Goal: Book appointment/travel/reservation

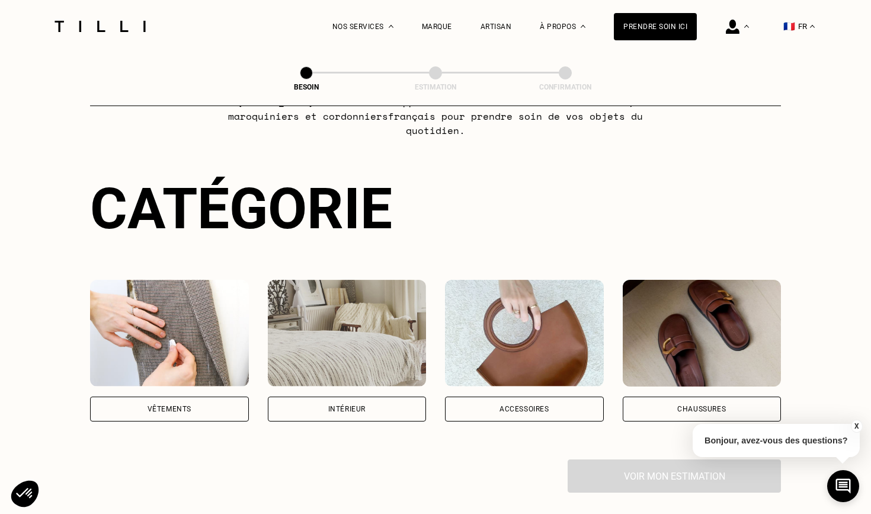
scroll to position [60, 0]
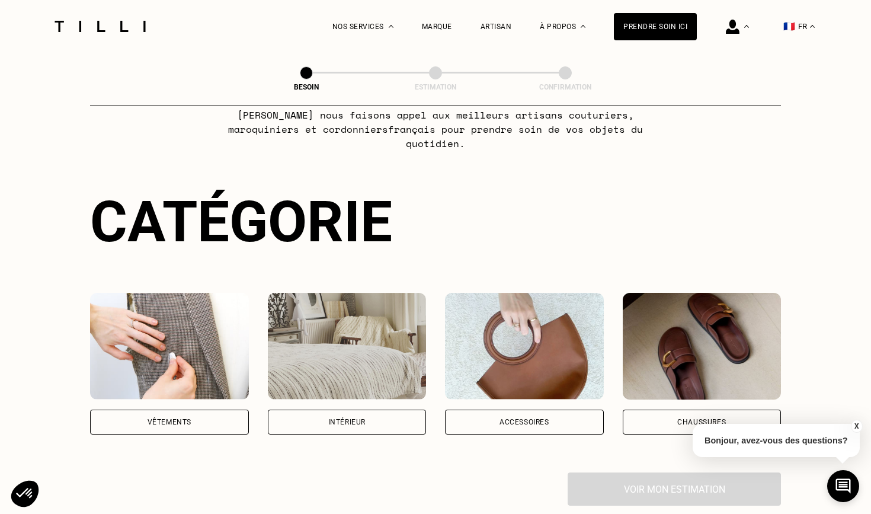
click at [213, 425] on div "Catégorie Vêtements Intérieur Accessoires Chaussures Voir mon estimation" at bounding box center [435, 346] width 691 height 317
click at [215, 409] on div "Vêtements" at bounding box center [169, 421] width 159 height 25
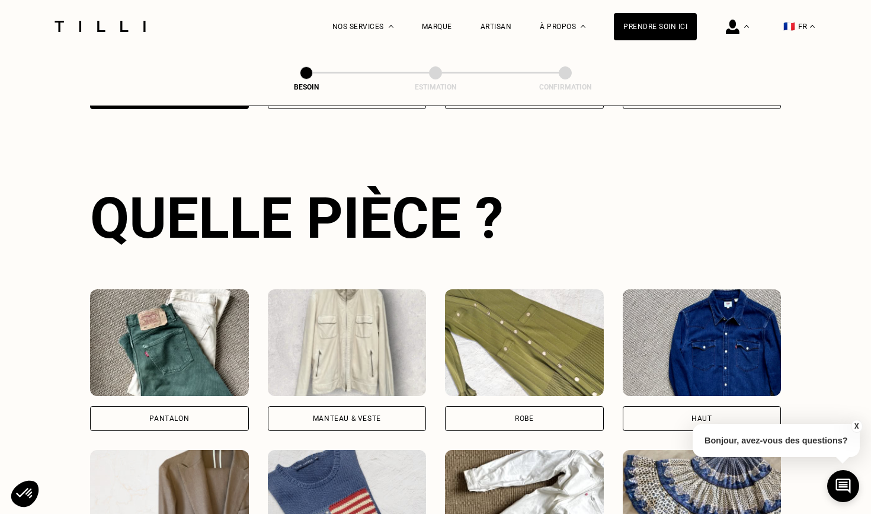
scroll to position [459, 0]
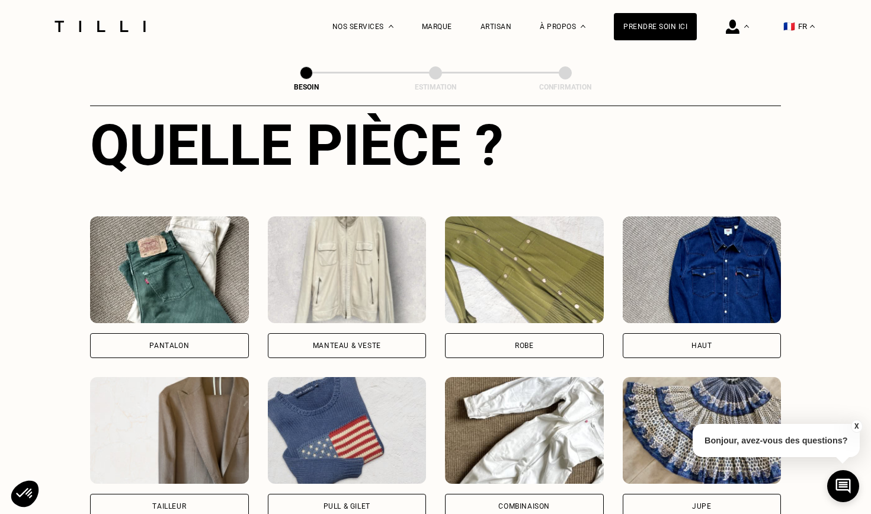
click at [207, 333] on div "Pantalon" at bounding box center [169, 345] width 159 height 25
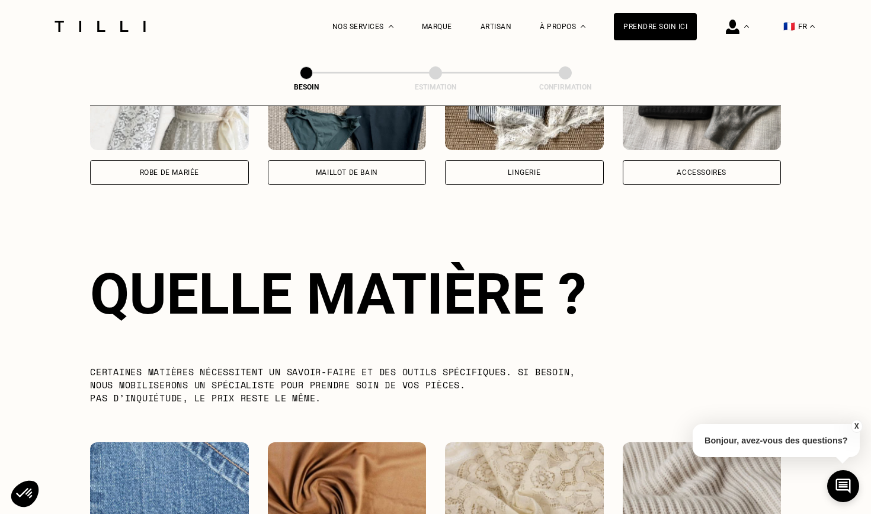
scroll to position [1029, 0]
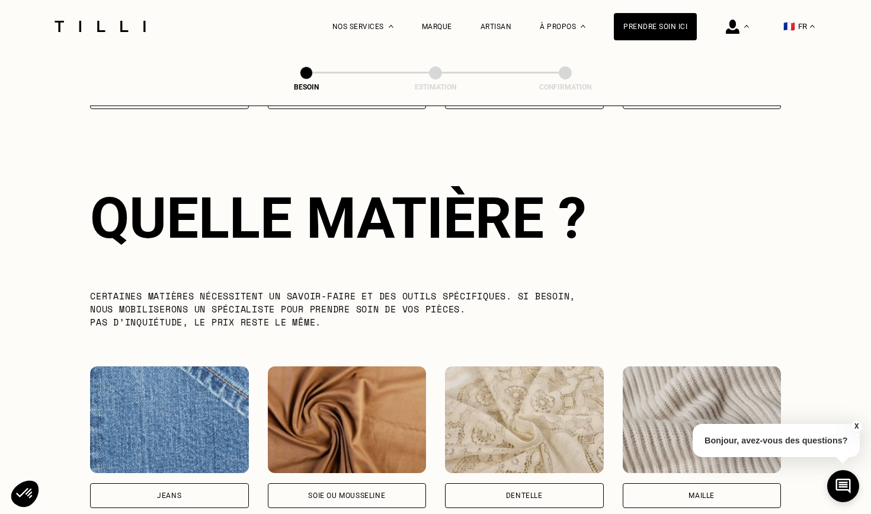
click at [196, 483] on div "Jeans" at bounding box center [169, 495] width 159 height 25
select select "FR"
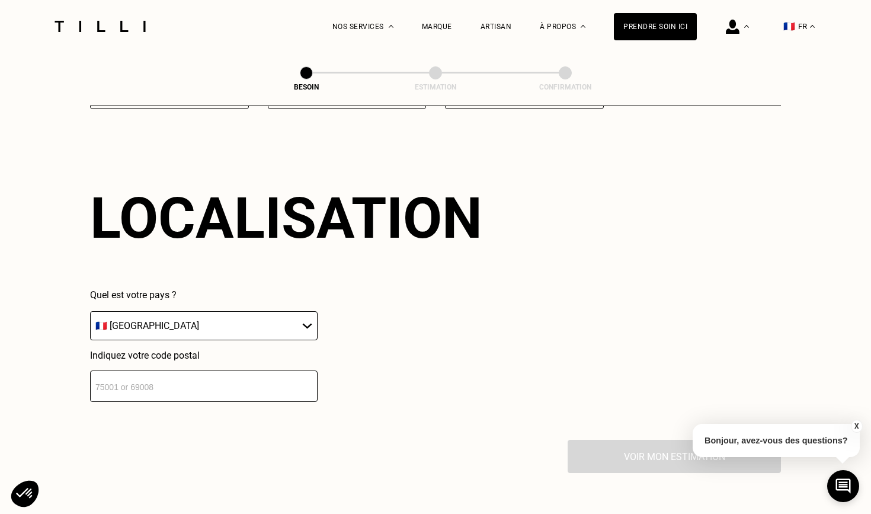
click at [209, 375] on input "number" at bounding box center [204, 385] width 228 height 31
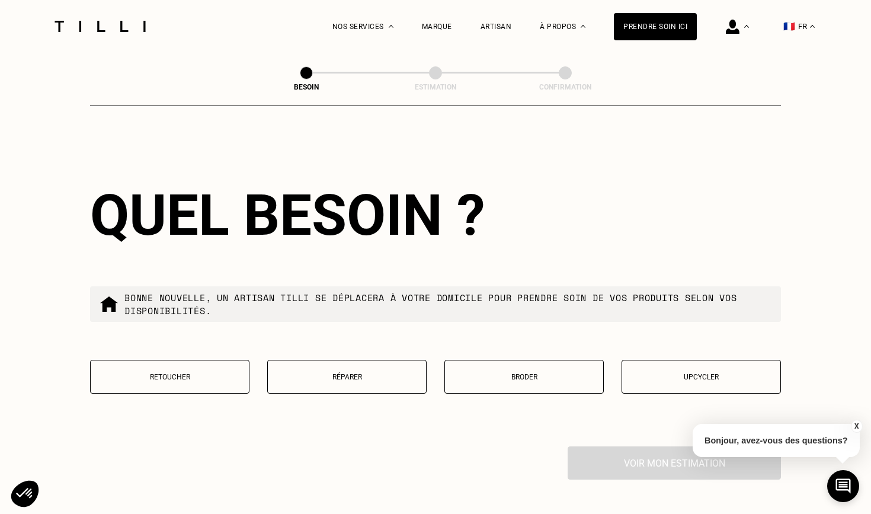
scroll to position [1885, 0]
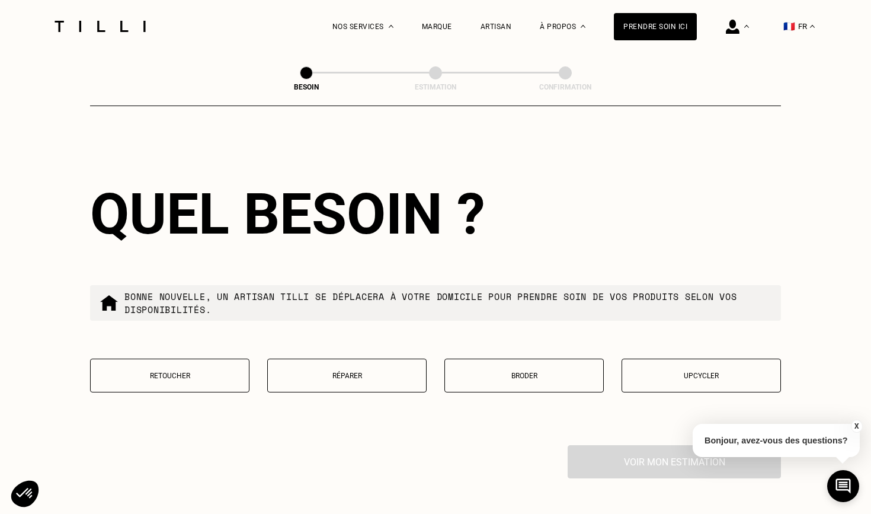
type input "92300"
click at [204, 372] on button "Retoucher" at bounding box center [169, 376] width 159 height 34
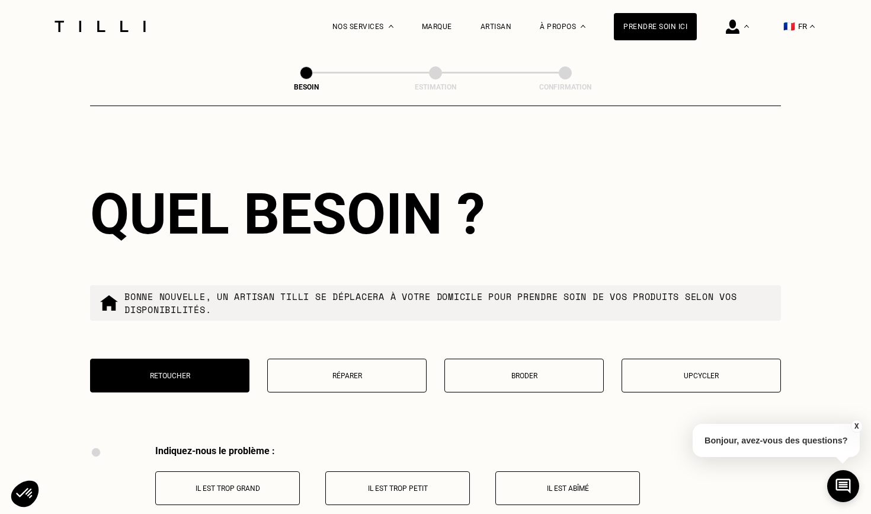
scroll to position [2187, 0]
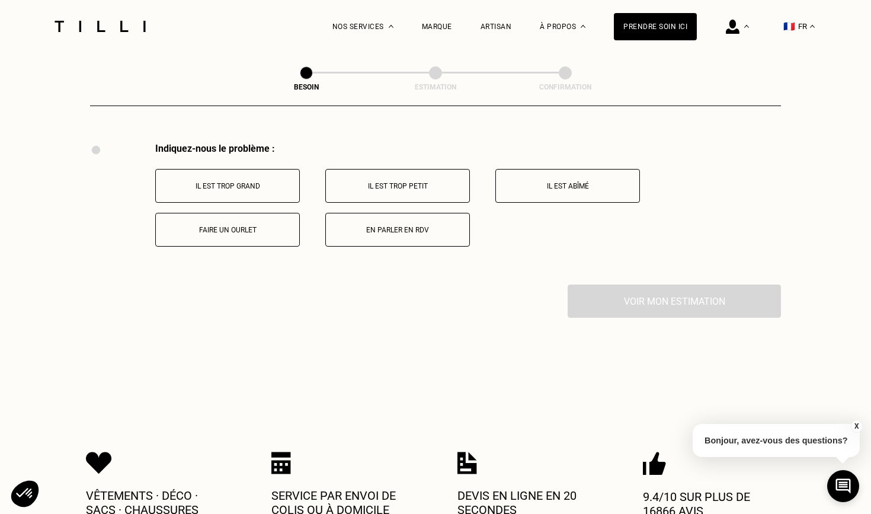
click at [232, 226] on p "Faire un ourlet" at bounding box center [228, 230] width 132 height 8
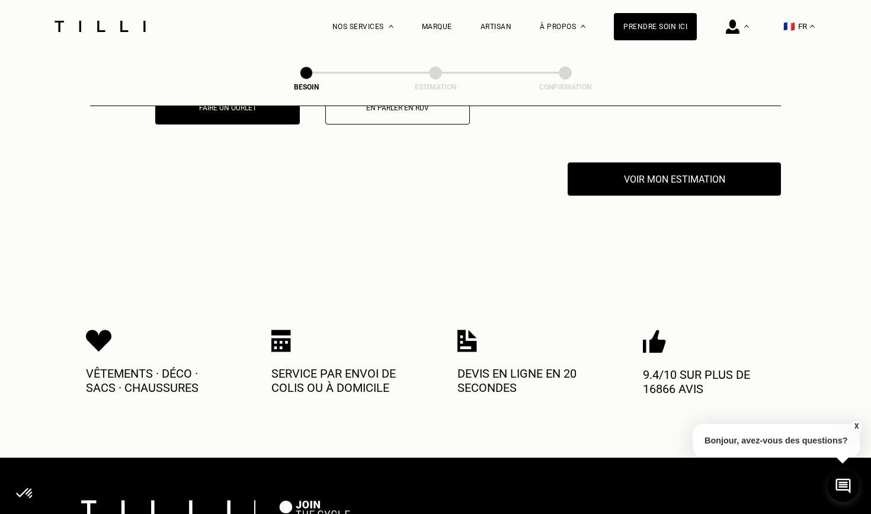
scroll to position [2329, 0]
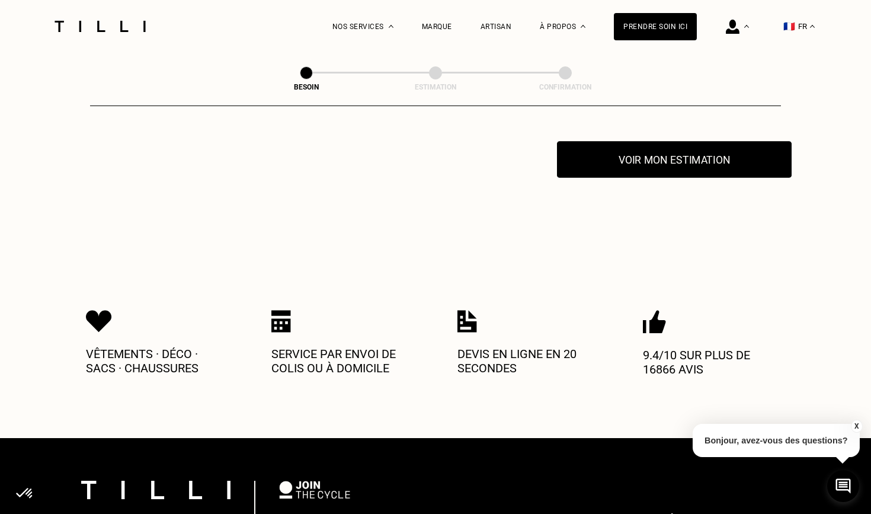
click at [730, 156] on button "Voir mon estimation" at bounding box center [674, 159] width 235 height 37
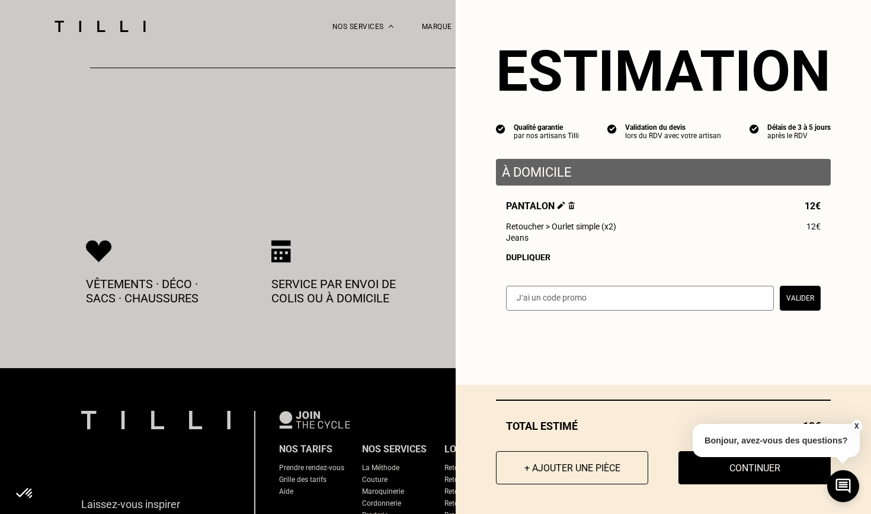
scroll to position [2399, 0]
click at [556, 461] on button "+ Ajouter une pièce" at bounding box center [572, 467] width 168 height 37
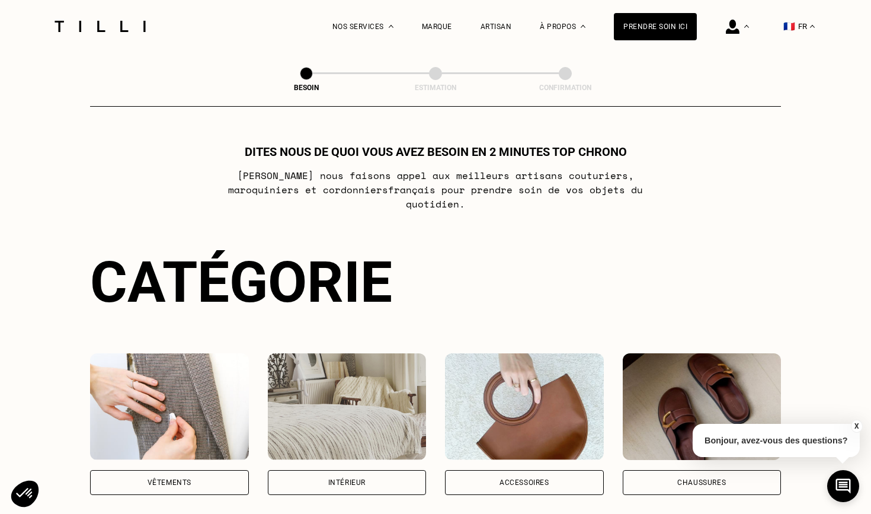
scroll to position [91, 0]
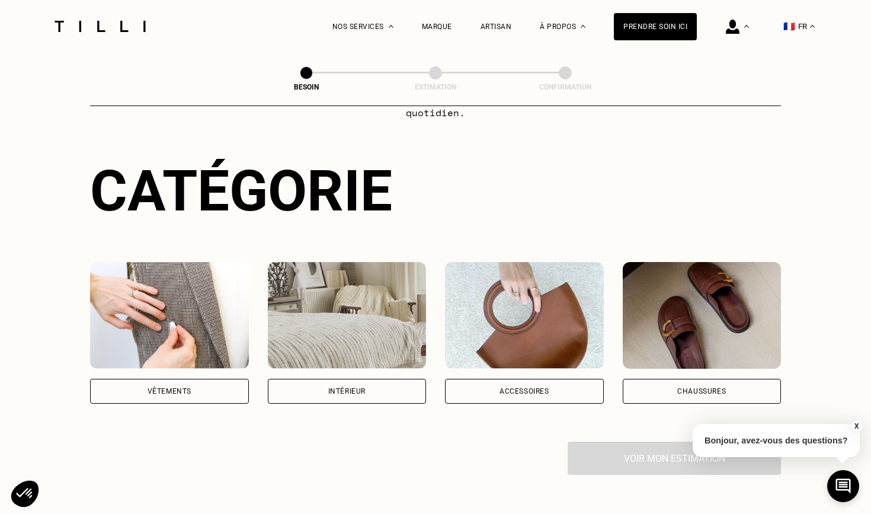
click at [165, 388] on div "Vêtements" at bounding box center [170, 391] width 44 height 7
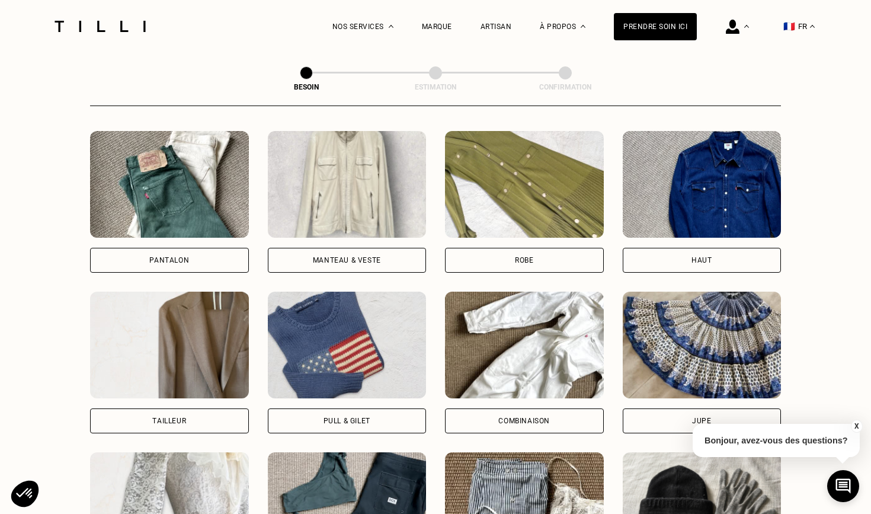
scroll to position [548, 0]
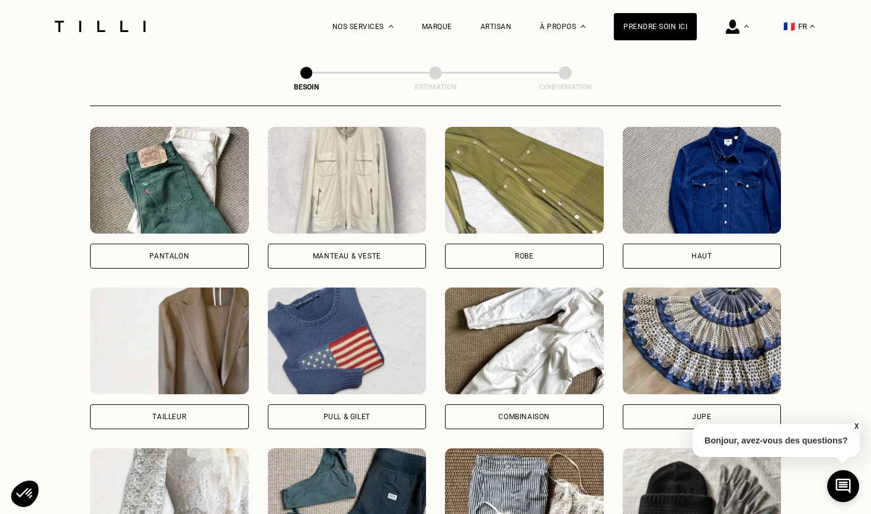
click at [665, 248] on div "Haut" at bounding box center [702, 256] width 159 height 25
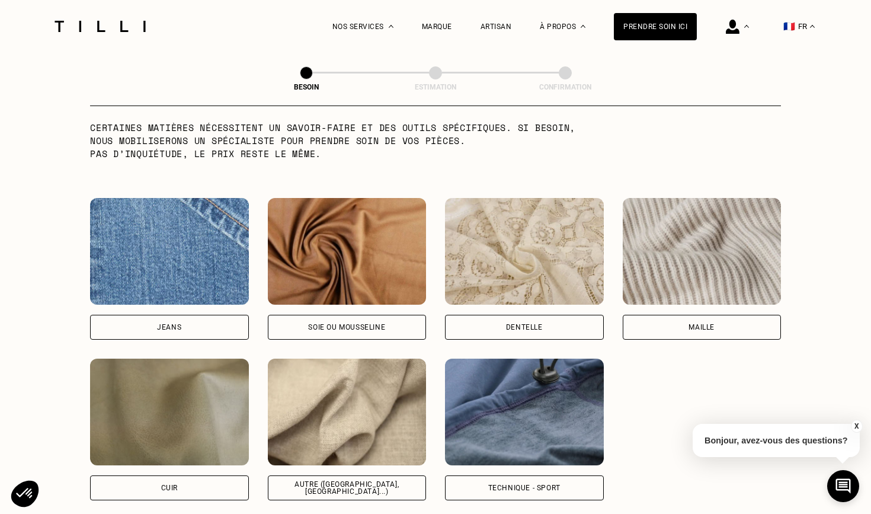
scroll to position [1204, 0]
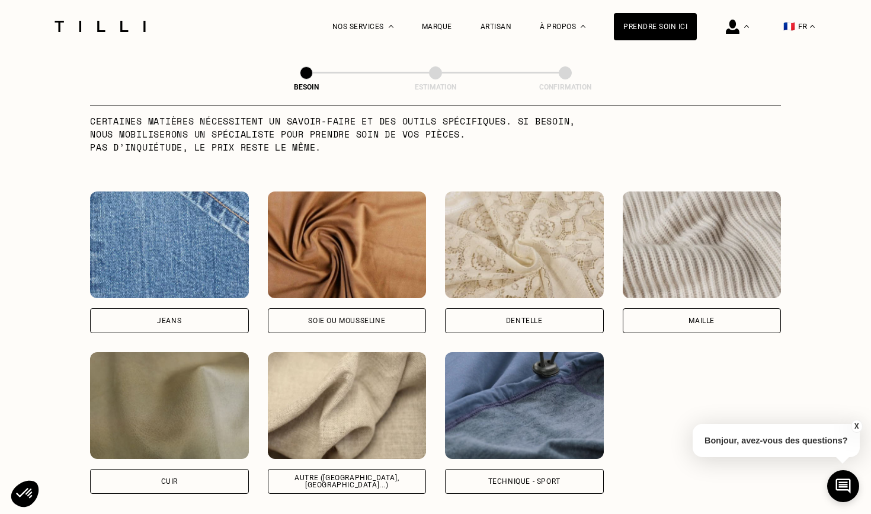
click at [369, 474] on div "Autre ([GEOGRAPHIC_DATA], [GEOGRAPHIC_DATA]...)" at bounding box center [347, 481] width 139 height 14
select select "FR"
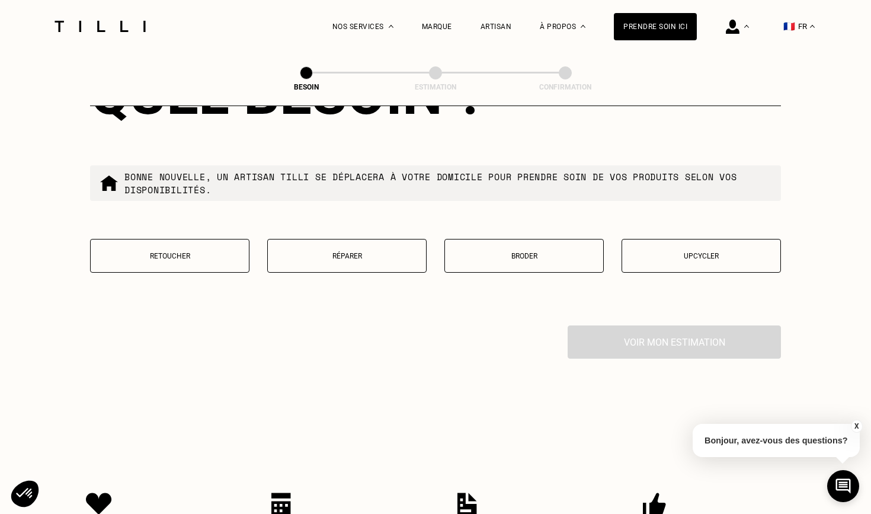
scroll to position [2003, 0]
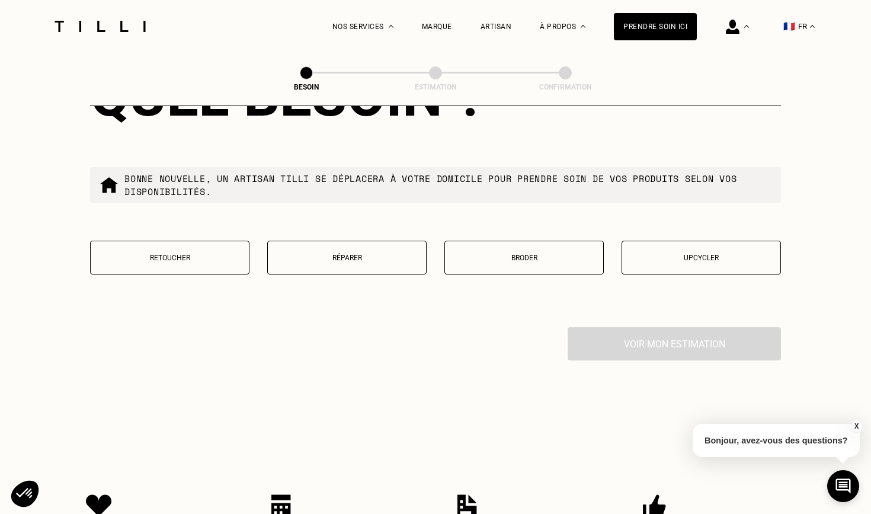
click at [211, 241] on button "Retoucher" at bounding box center [169, 258] width 159 height 34
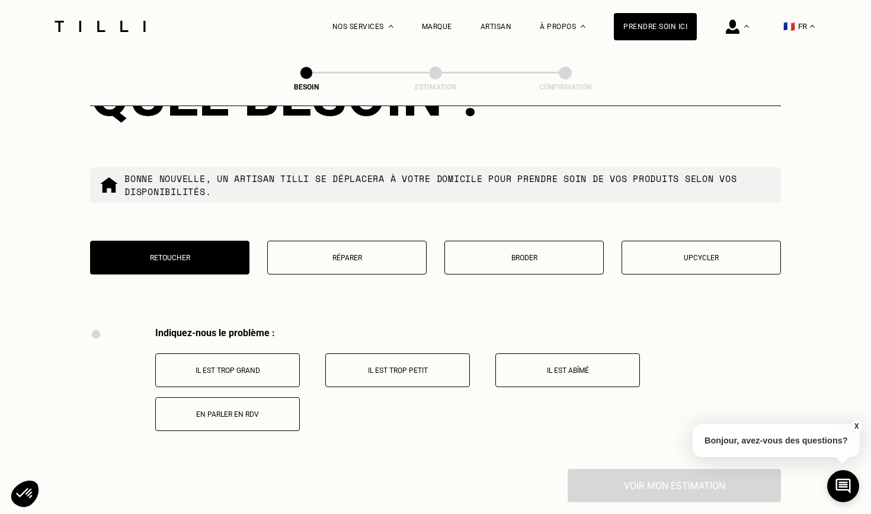
scroll to position [2187, 0]
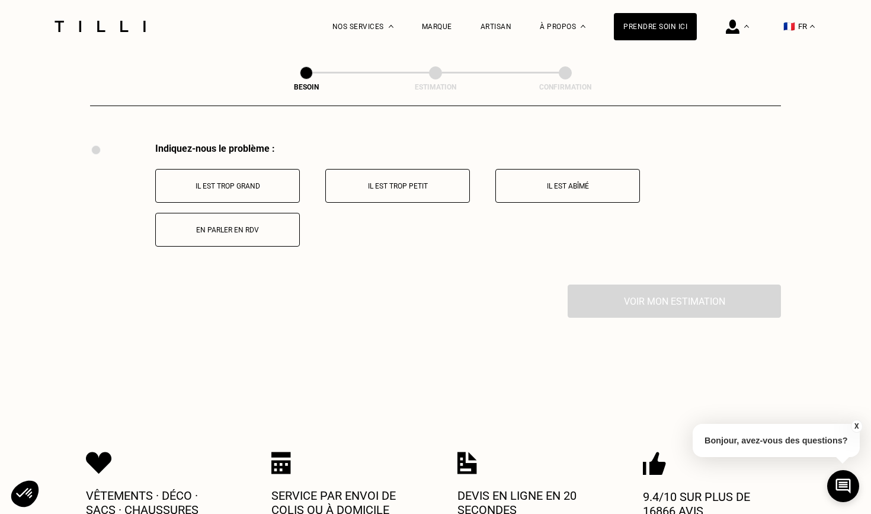
click at [236, 184] on button "Il est trop grand" at bounding box center [227, 186] width 145 height 34
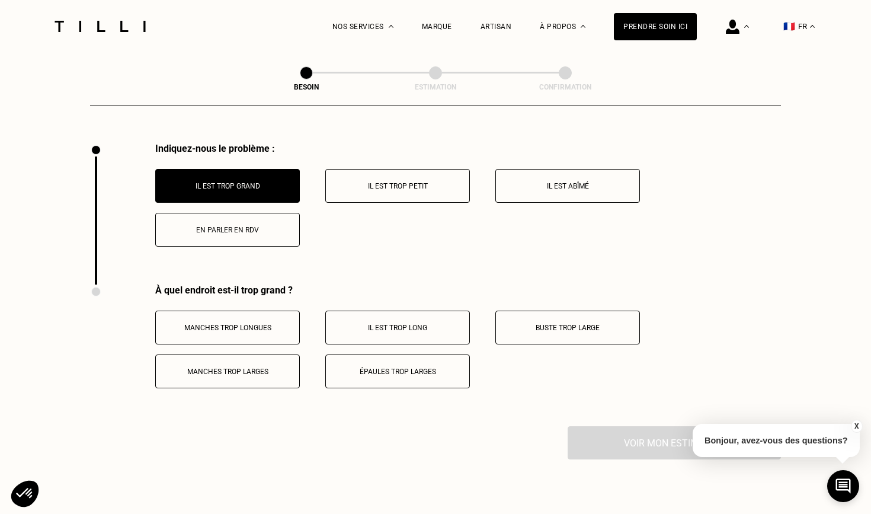
scroll to position [2329, 0]
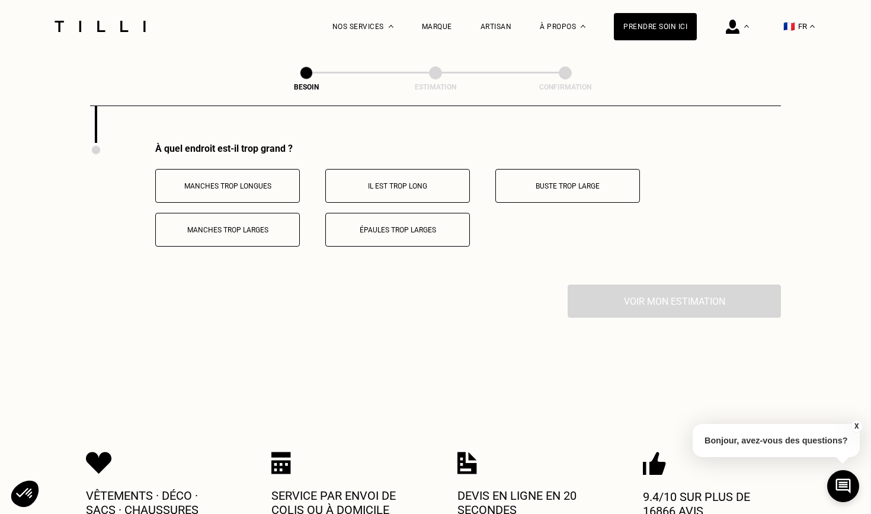
click at [440, 226] on p "Épaules trop larges" at bounding box center [398, 230] width 132 height 8
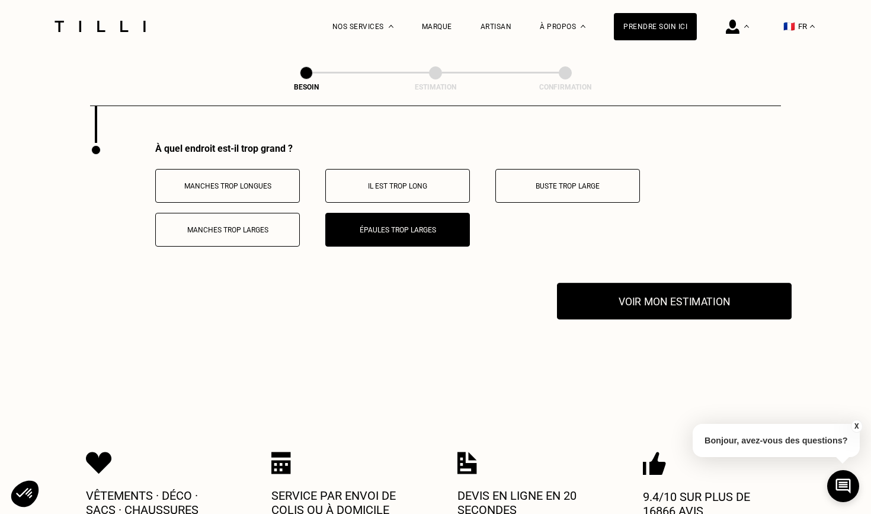
click at [683, 300] on button "Voir mon estimation" at bounding box center [674, 301] width 235 height 37
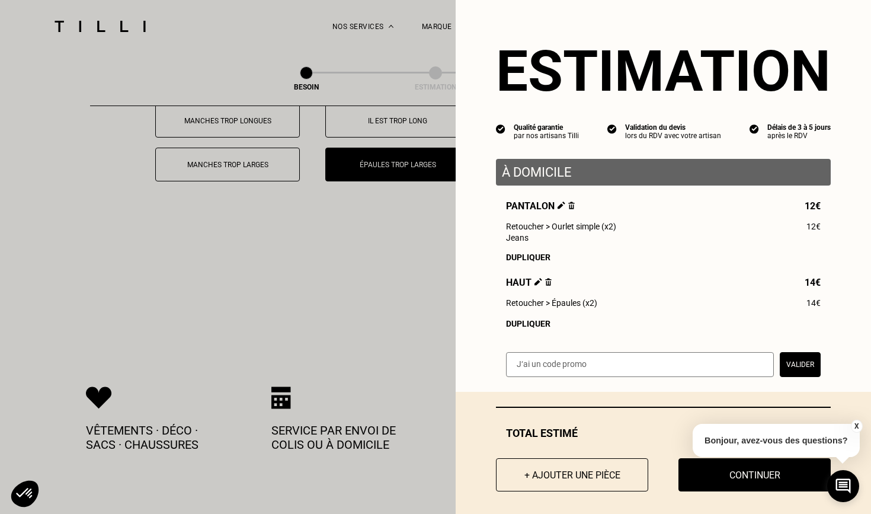
scroll to position [2394, 0]
click at [559, 479] on button "+ Ajouter une pièce" at bounding box center [572, 474] width 168 height 37
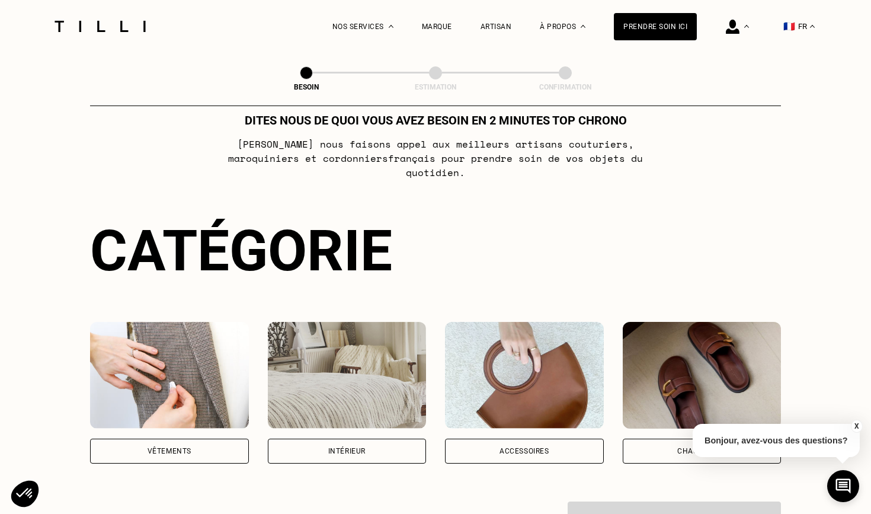
scroll to position [62, 0]
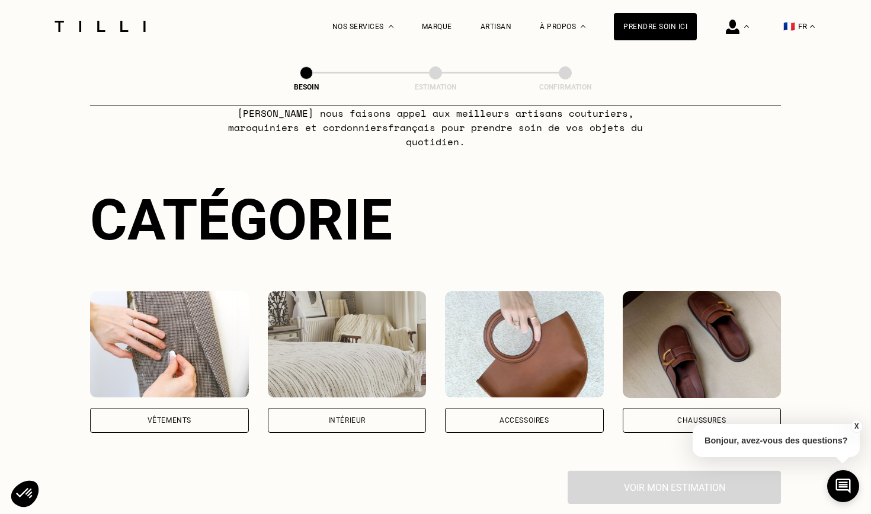
click at [172, 417] on div "Vêtements" at bounding box center [170, 420] width 44 height 7
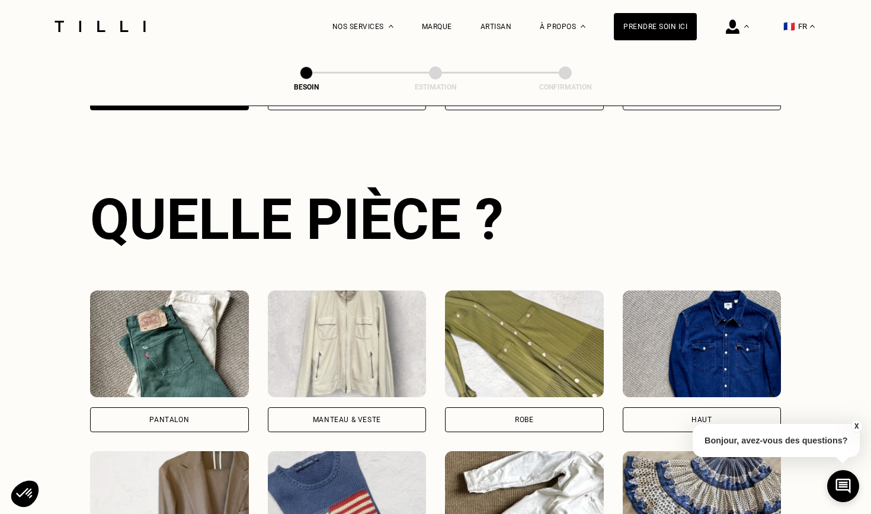
scroll to position [386, 0]
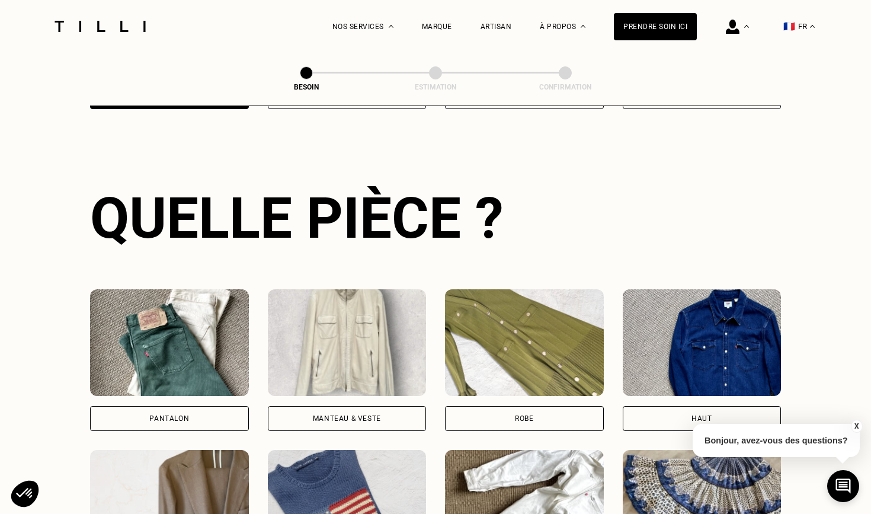
click at [184, 406] on div "Pantalon" at bounding box center [169, 418] width 159 height 25
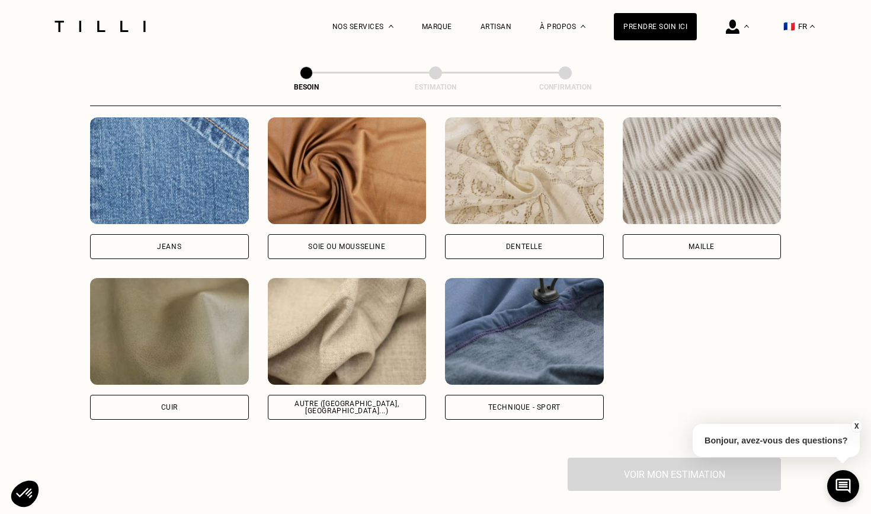
scroll to position [1276, 0]
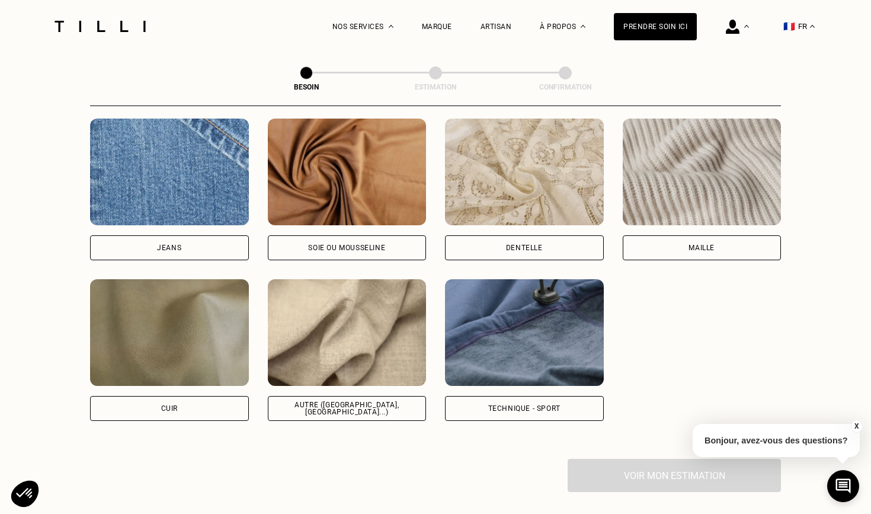
click at [360, 401] on div "Autre ([GEOGRAPHIC_DATA], [GEOGRAPHIC_DATA]...)" at bounding box center [347, 408] width 139 height 14
select select "FR"
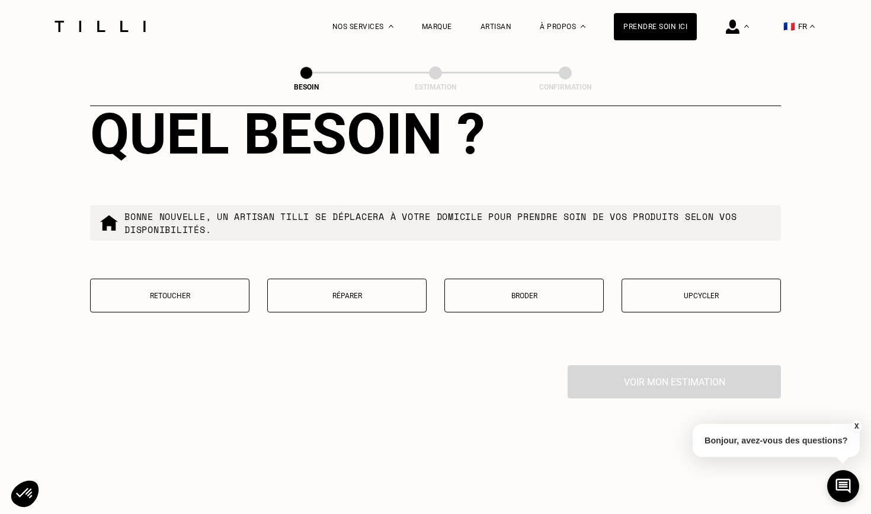
scroll to position [1966, 0]
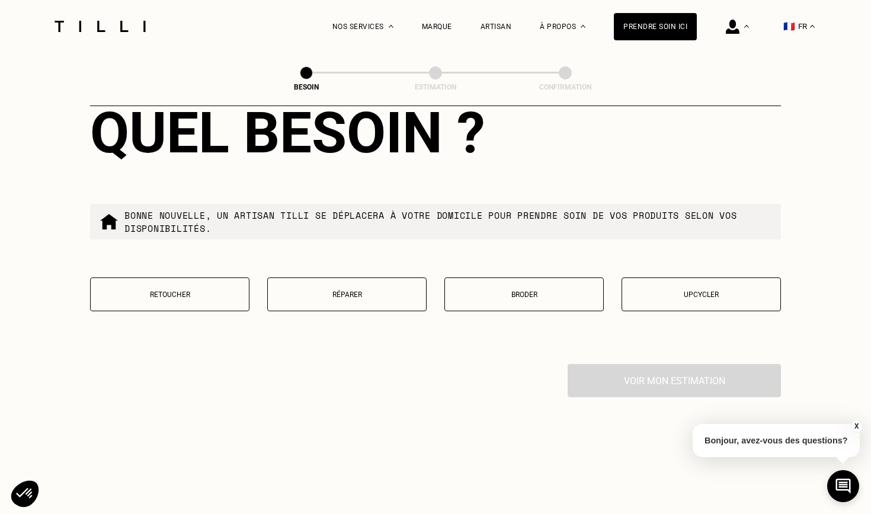
click at [203, 290] on p "Retoucher" at bounding box center [170, 294] width 146 height 8
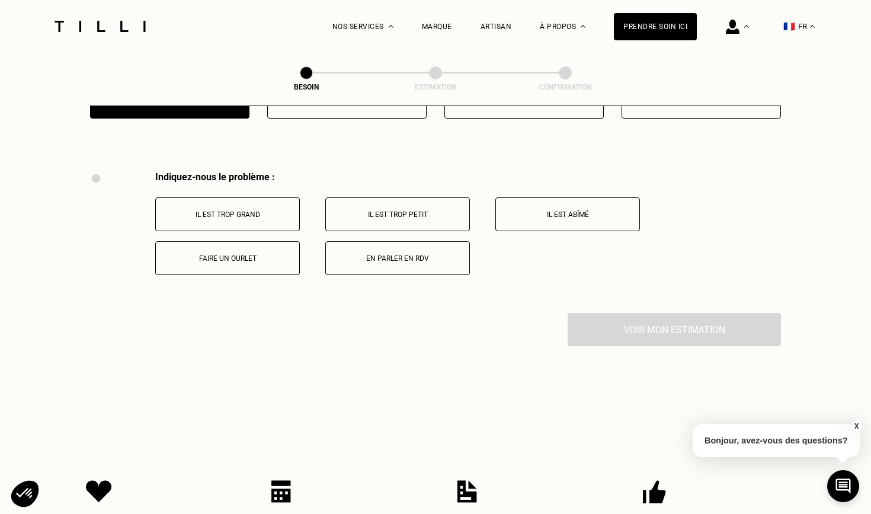
scroll to position [2187, 0]
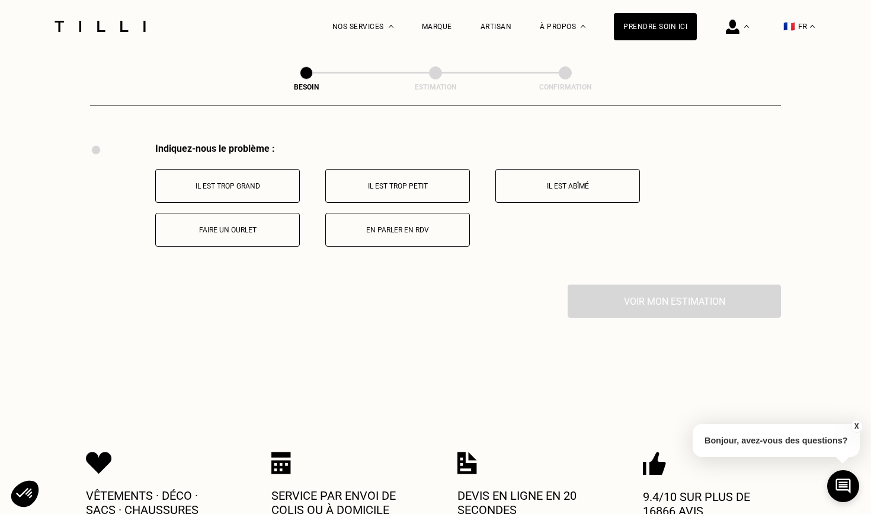
click at [253, 182] on p "Il est trop grand" at bounding box center [228, 186] width 132 height 8
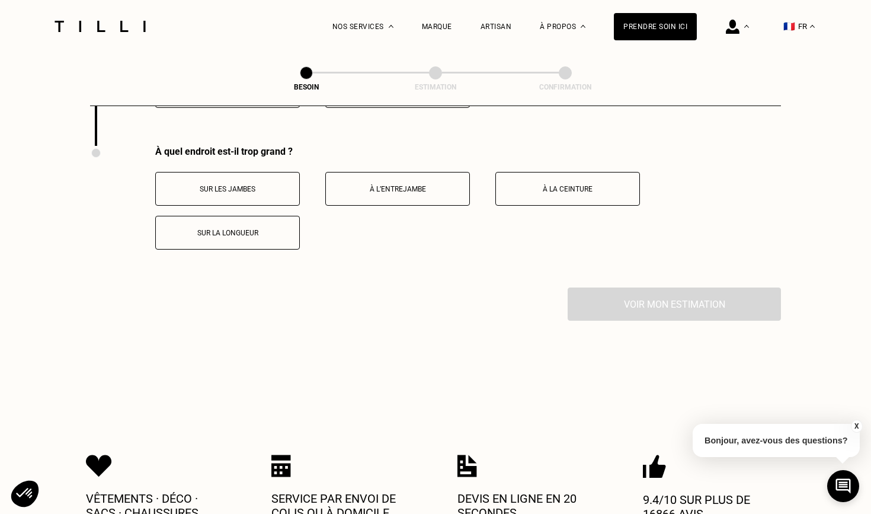
scroll to position [2329, 0]
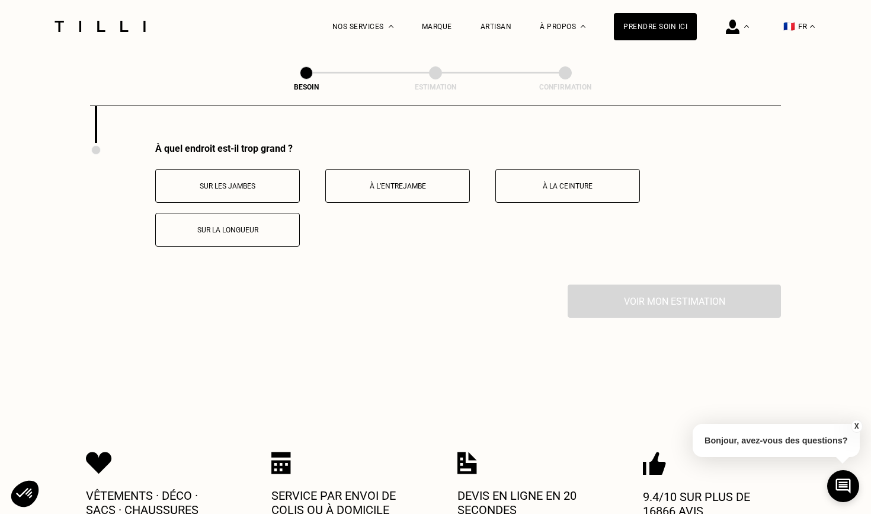
click at [533, 184] on button "À la ceinture" at bounding box center [567, 186] width 145 height 34
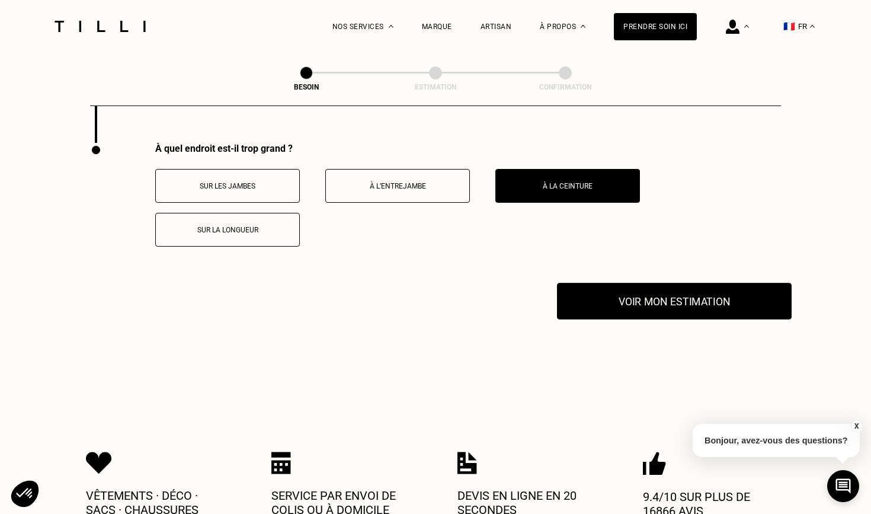
click at [628, 296] on button "Voir mon estimation" at bounding box center [674, 301] width 235 height 37
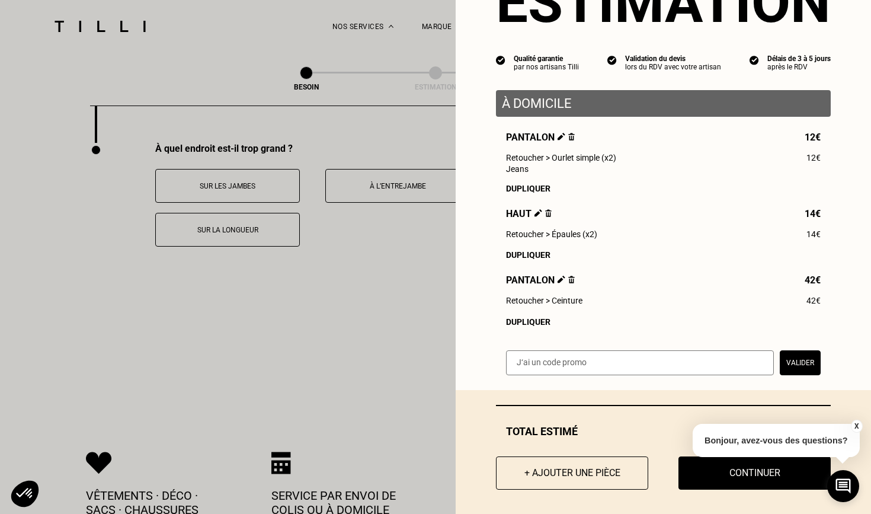
scroll to position [72, 0]
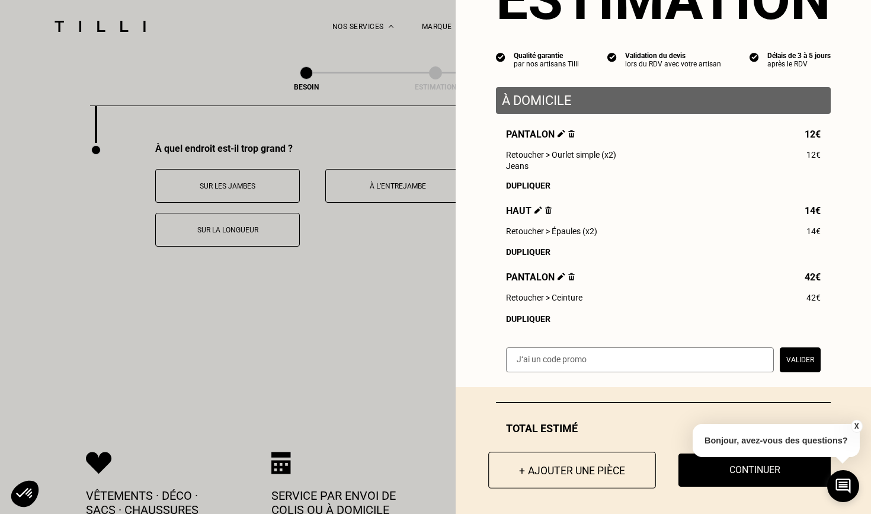
click at [587, 463] on button "+ Ajouter une pièce" at bounding box center [572, 470] width 168 height 37
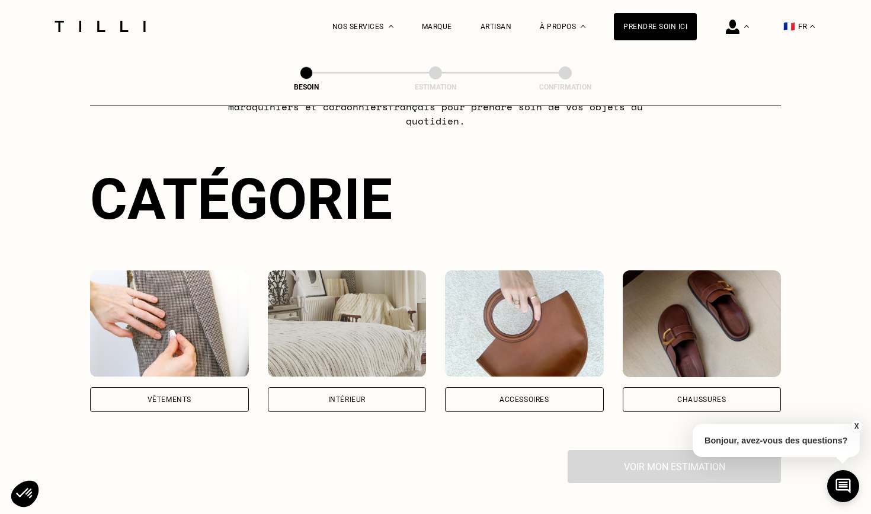
scroll to position [90, 0]
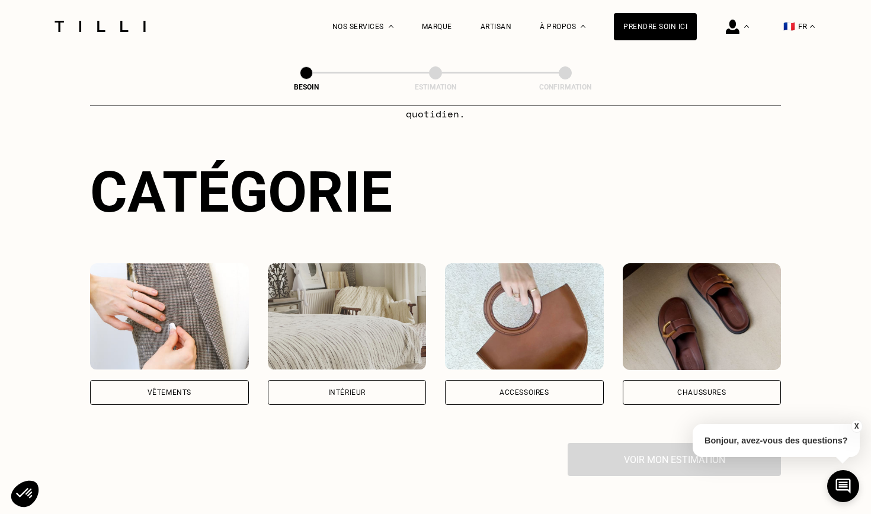
click at [197, 388] on div "Vêtements" at bounding box center [169, 392] width 159 height 25
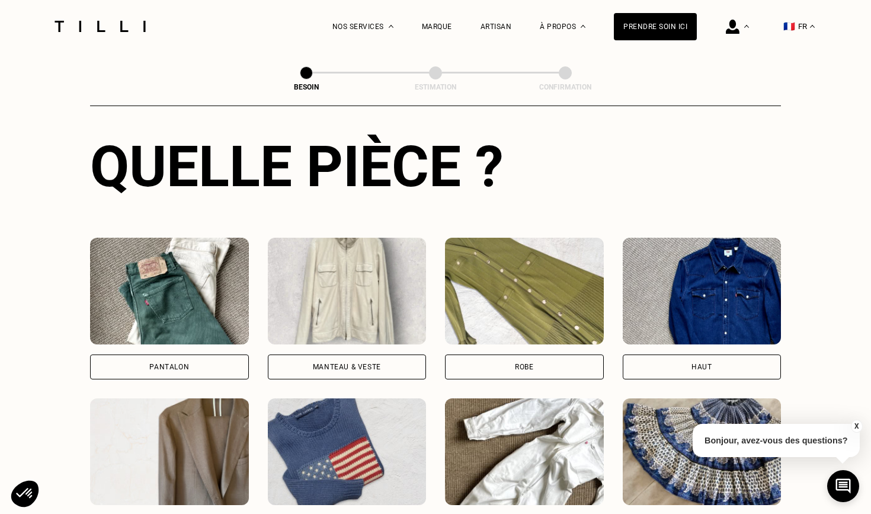
scroll to position [466, 0]
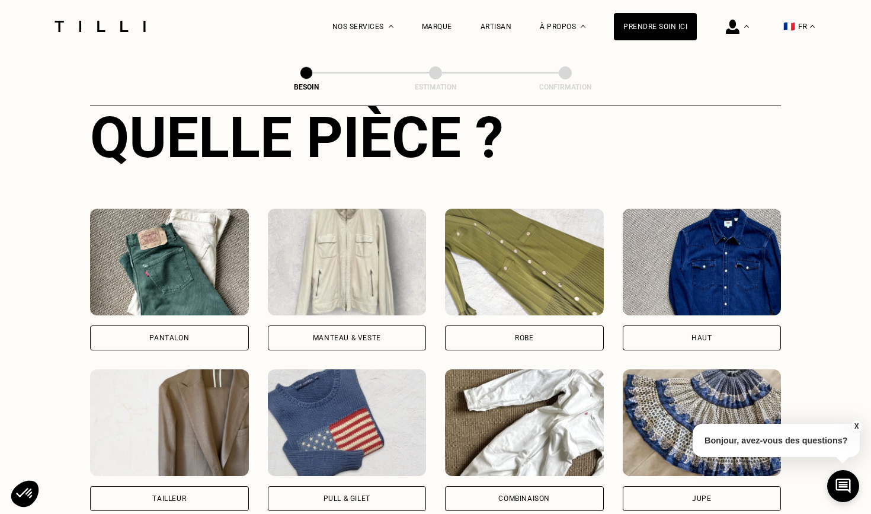
click at [706, 325] on div "Haut" at bounding box center [702, 337] width 159 height 25
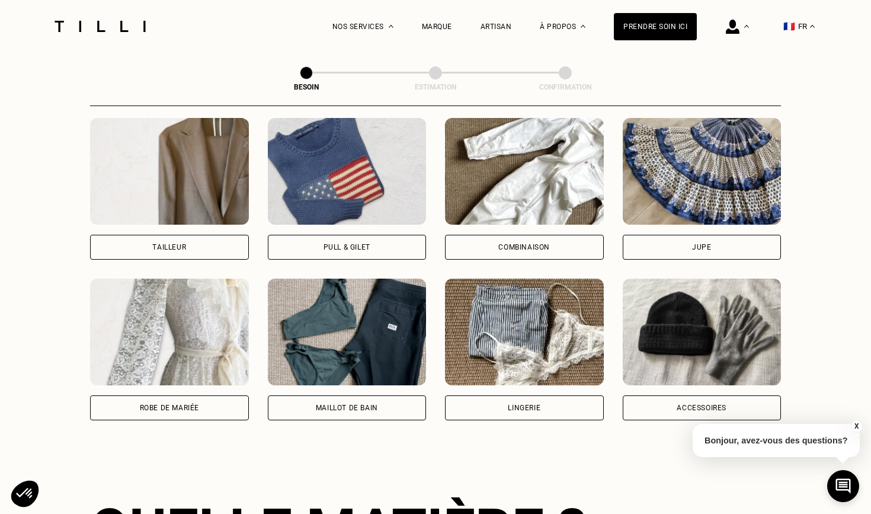
scroll to position [682, 0]
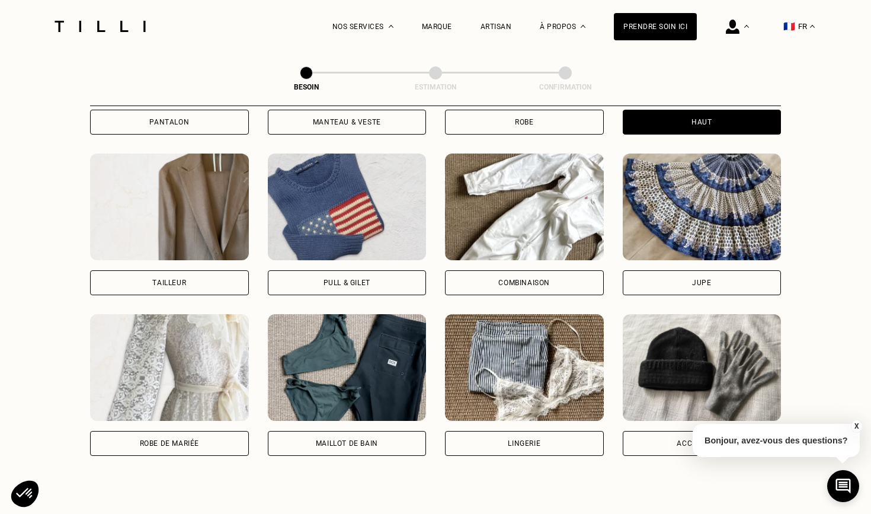
click at [531, 270] on div "Combinaison" at bounding box center [524, 282] width 159 height 25
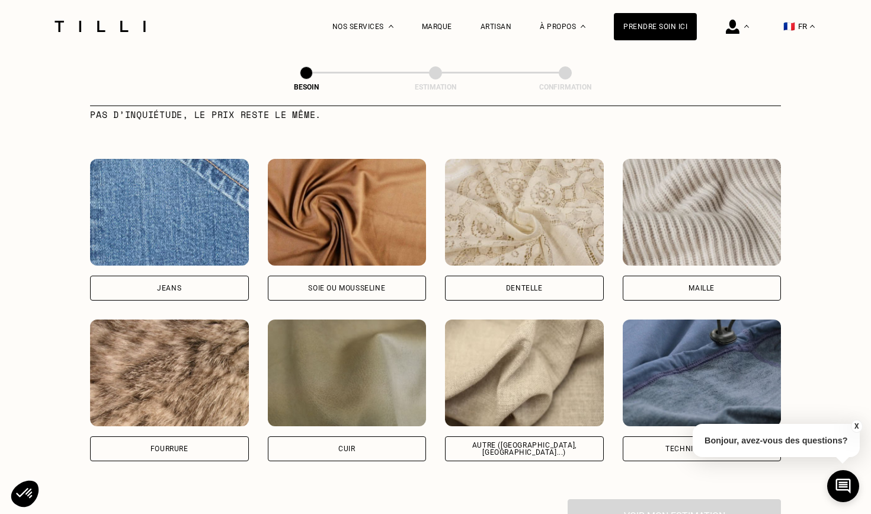
scroll to position [1270, 0]
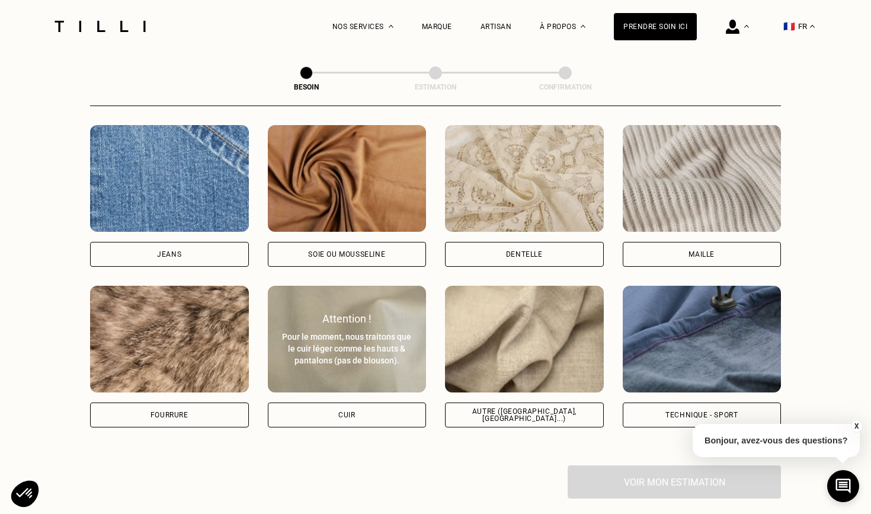
click at [338, 411] on div "Cuir" at bounding box center [346, 414] width 17 height 7
select select "FR"
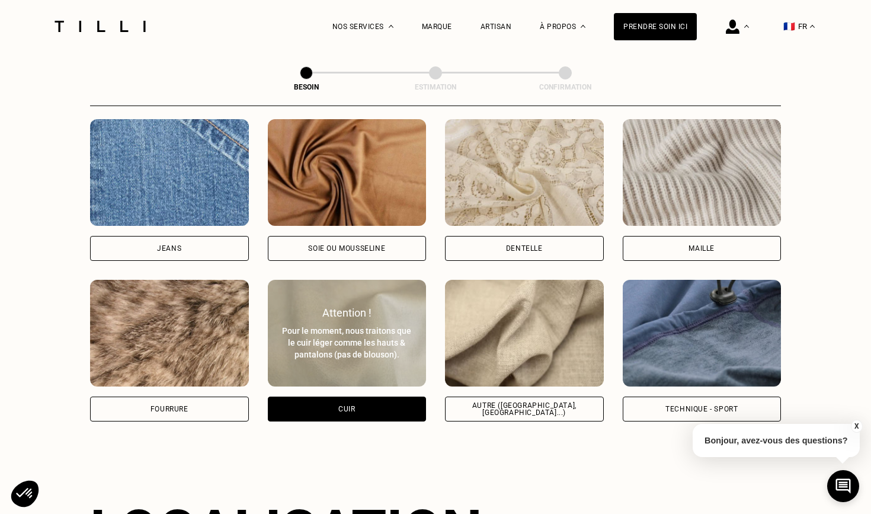
scroll to position [1271, 0]
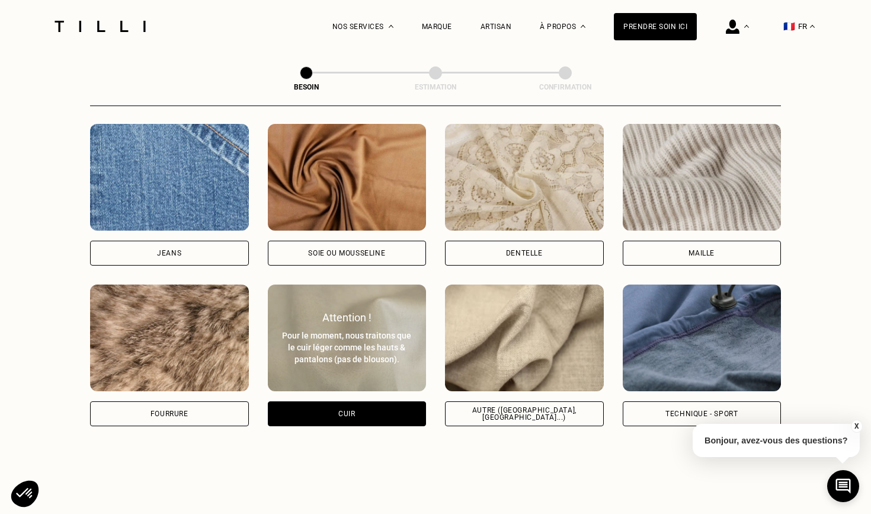
click at [511, 372] on img at bounding box center [524, 337] width 159 height 107
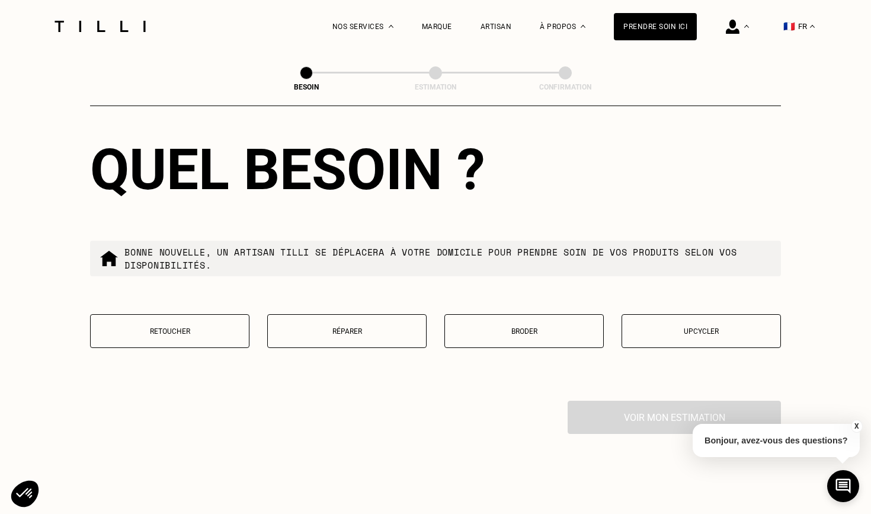
scroll to position [1940, 0]
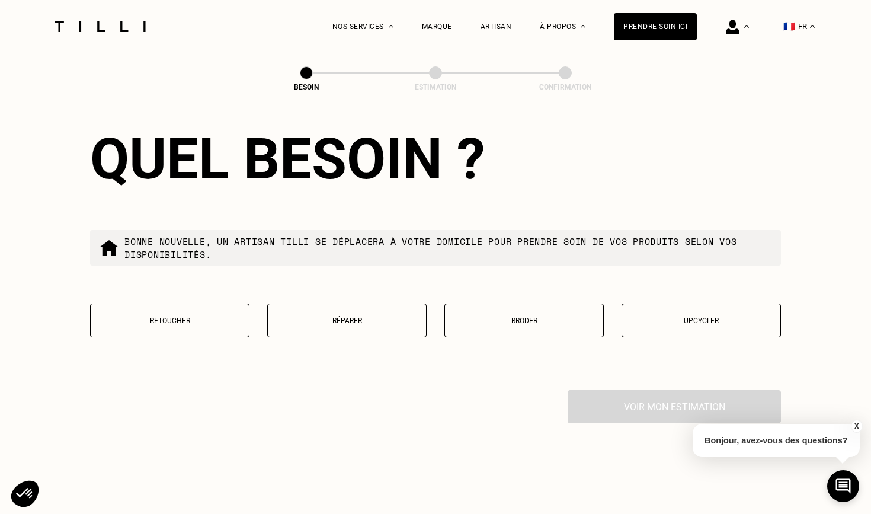
click at [191, 316] on p "Retoucher" at bounding box center [170, 320] width 146 height 8
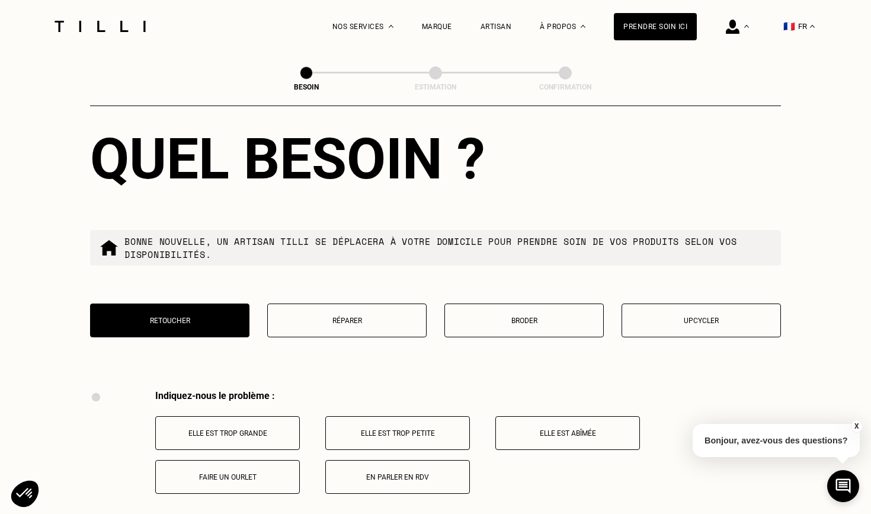
scroll to position [2187, 0]
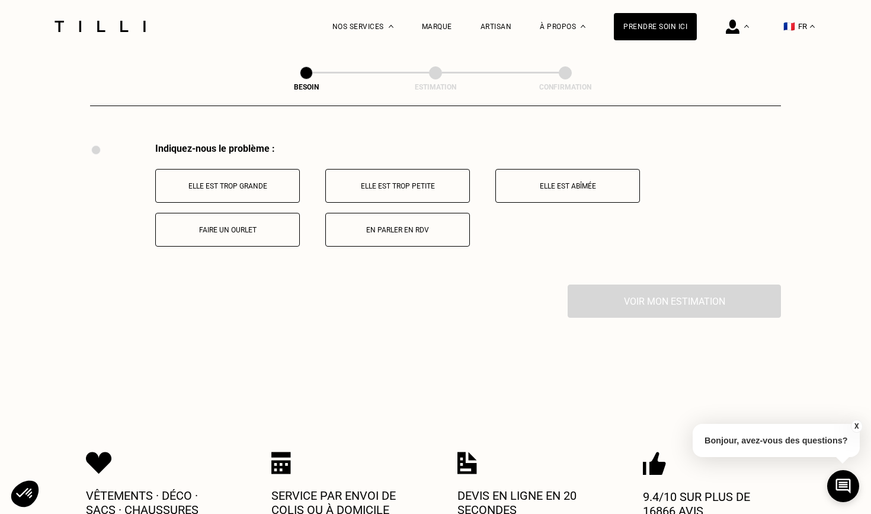
click at [236, 182] on p "Elle est trop grande" at bounding box center [228, 186] width 132 height 8
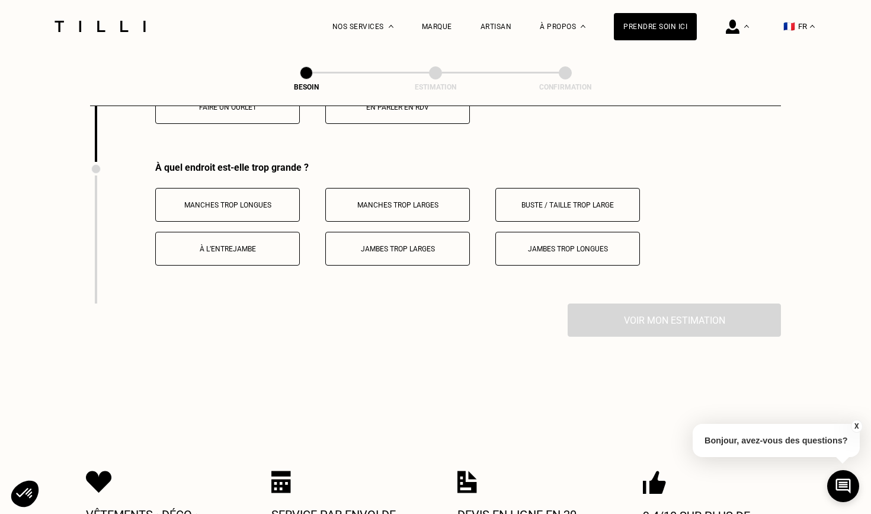
scroll to position [2329, 0]
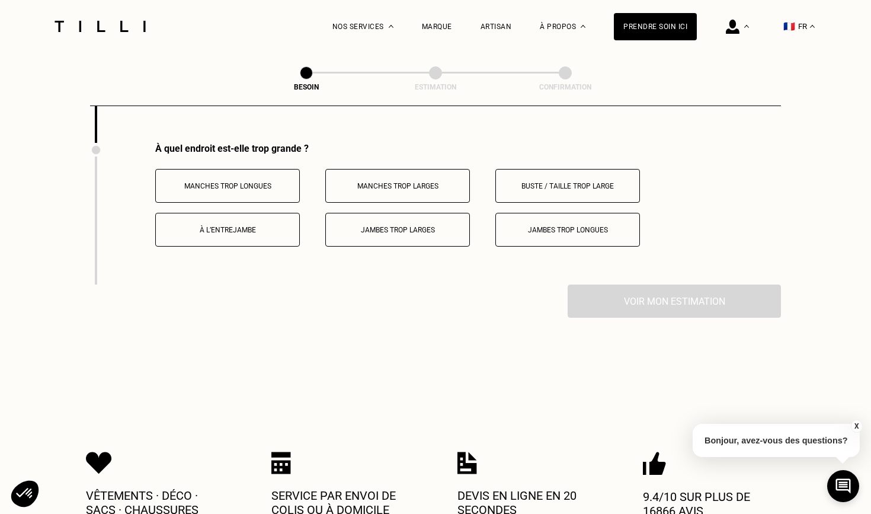
click at [558, 181] on button "Buste / Taille trop large" at bounding box center [567, 186] width 145 height 34
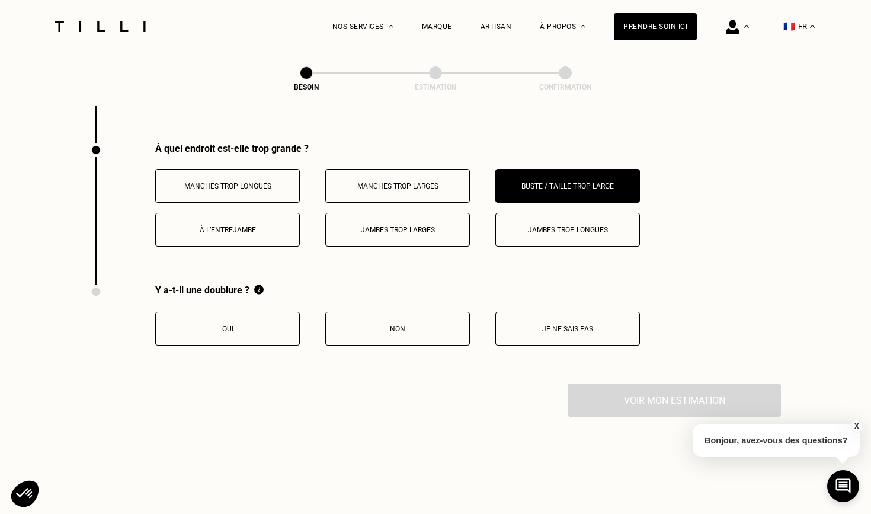
click at [388, 325] on p "Non" at bounding box center [398, 329] width 132 height 8
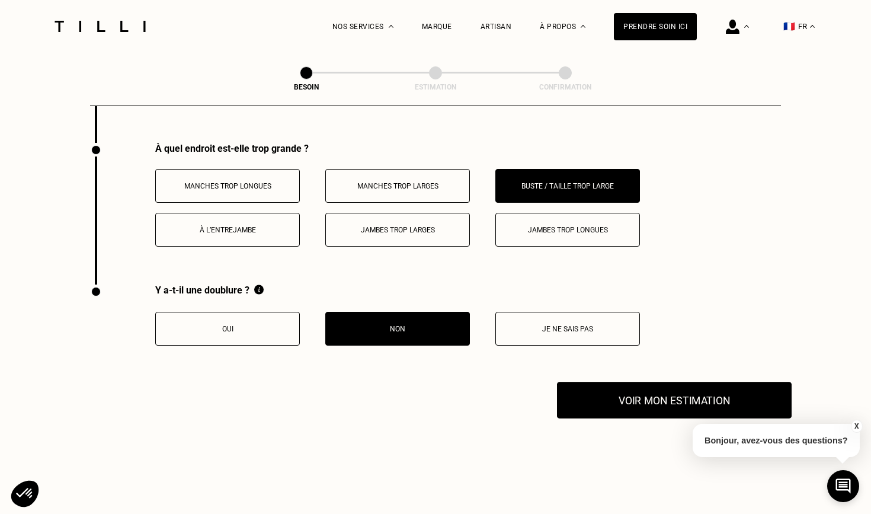
click at [668, 389] on button "Voir mon estimation" at bounding box center [674, 400] width 235 height 37
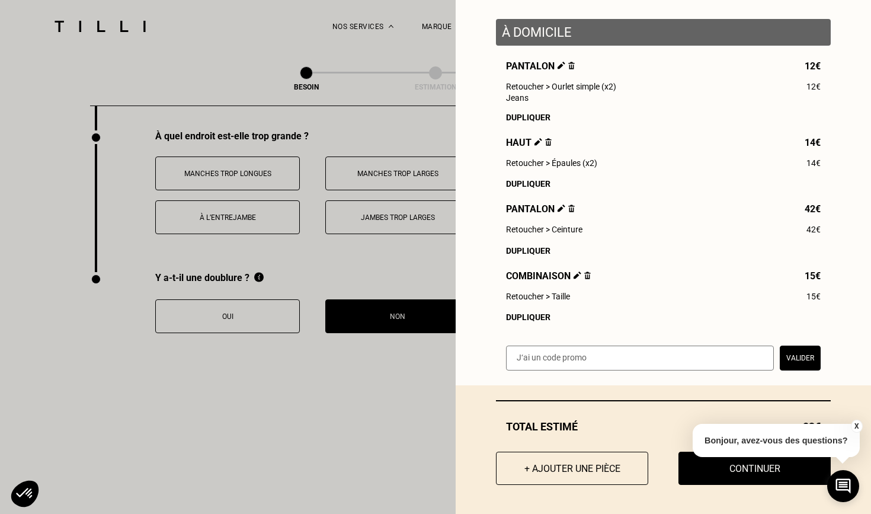
scroll to position [2344, 0]
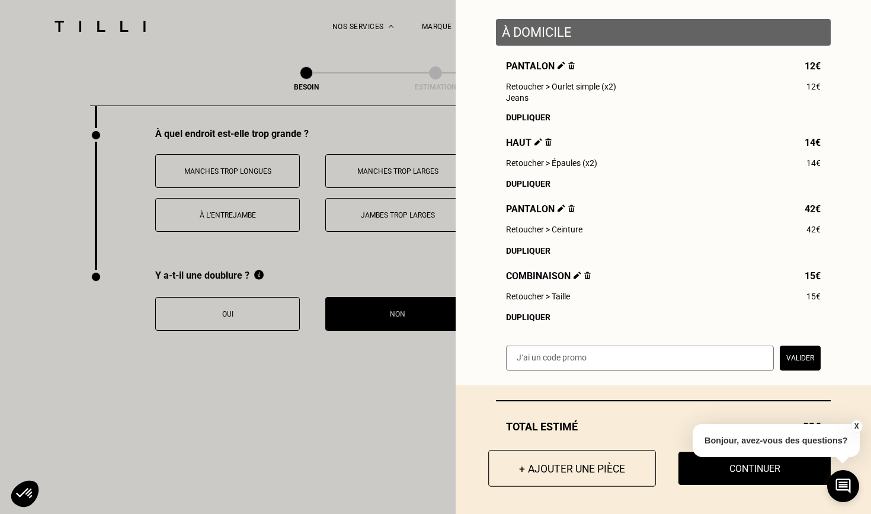
click at [583, 466] on button "+ Ajouter une pièce" at bounding box center [572, 468] width 168 height 37
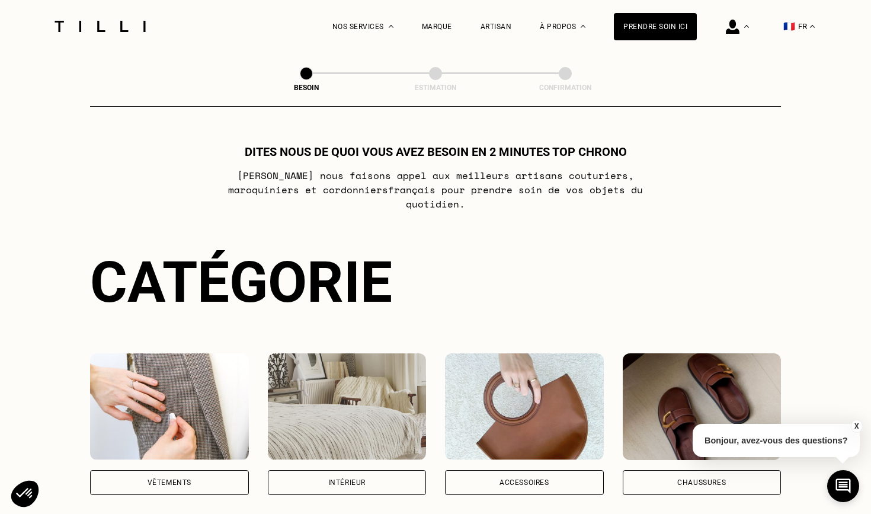
click at [207, 449] on div "Vêtements" at bounding box center [169, 424] width 159 height 142
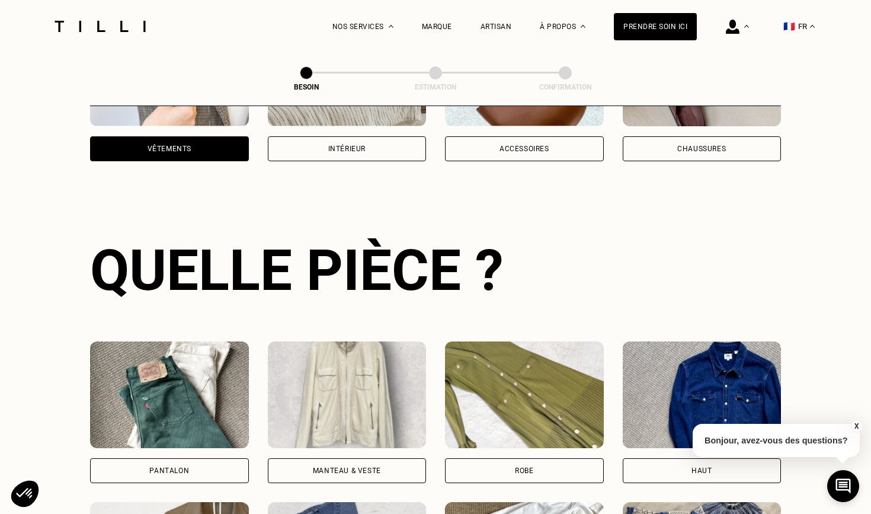
scroll to position [386, 0]
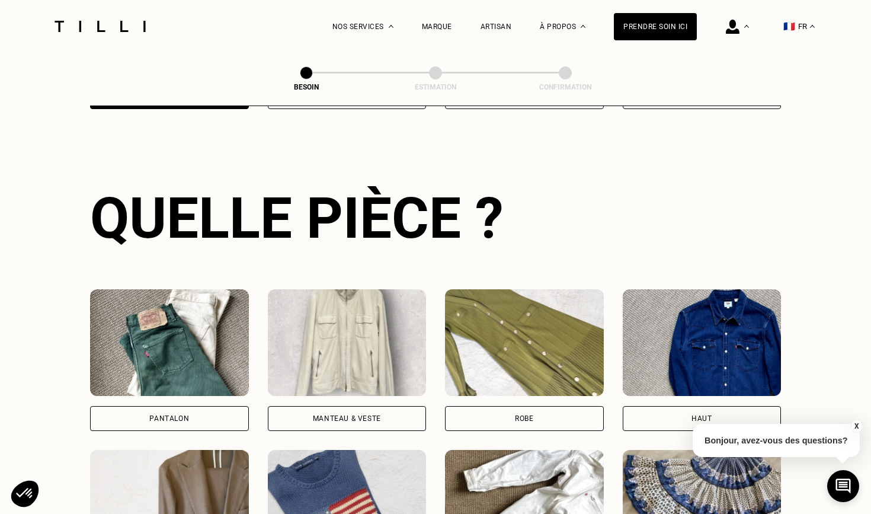
click at [199, 368] on img at bounding box center [169, 342] width 159 height 107
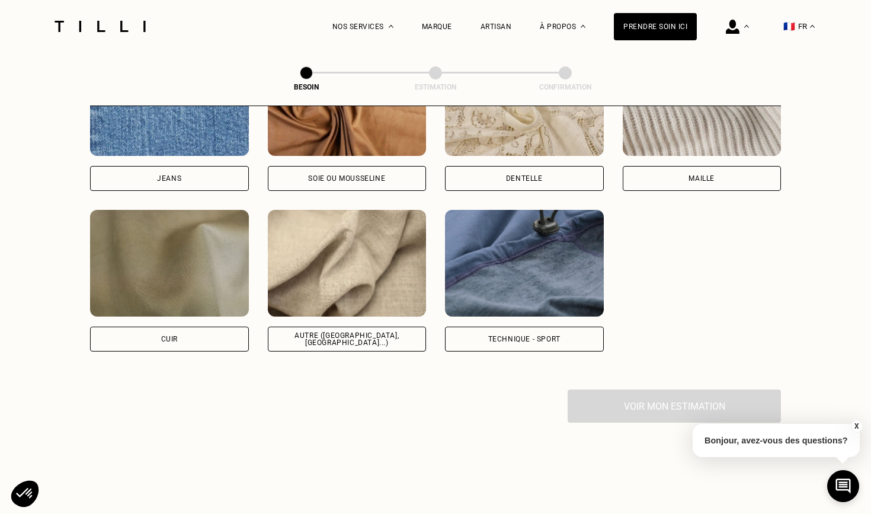
scroll to position [1347, 0]
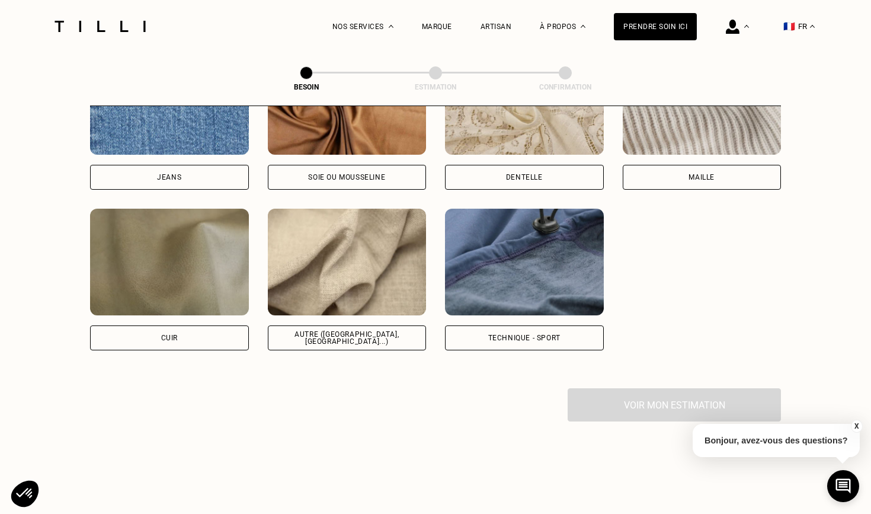
click at [344, 287] on img at bounding box center [347, 262] width 159 height 107
select select "FR"
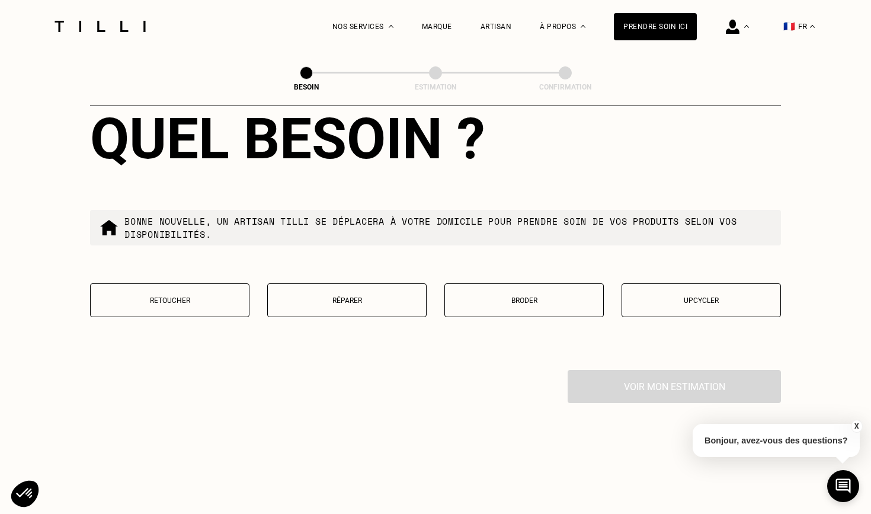
scroll to position [1964, 0]
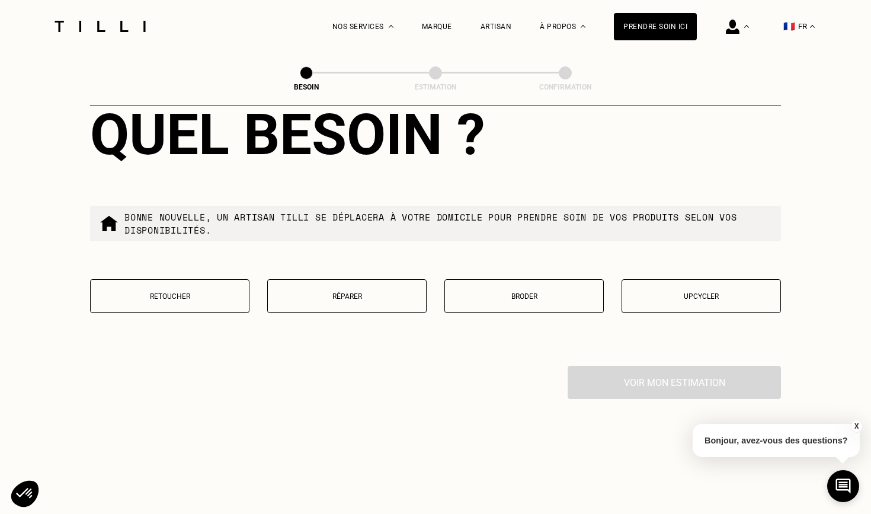
click at [379, 298] on button "Réparer" at bounding box center [346, 296] width 159 height 34
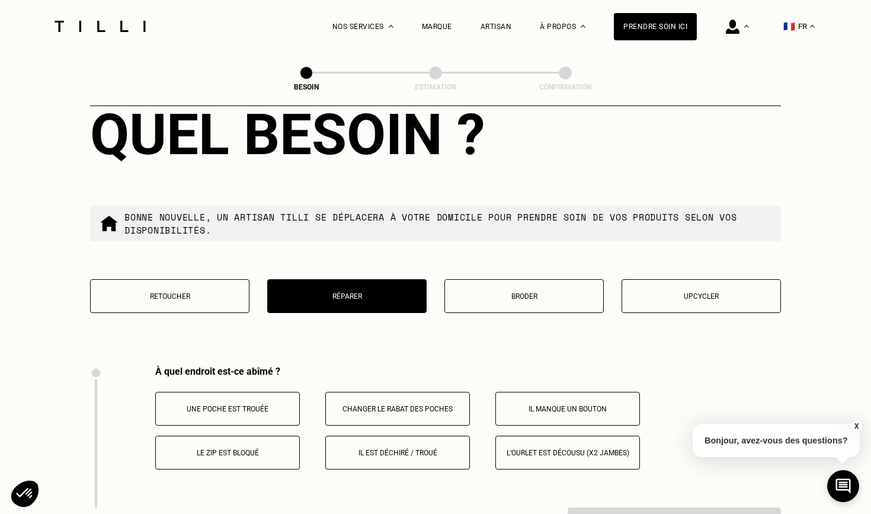
scroll to position [2187, 0]
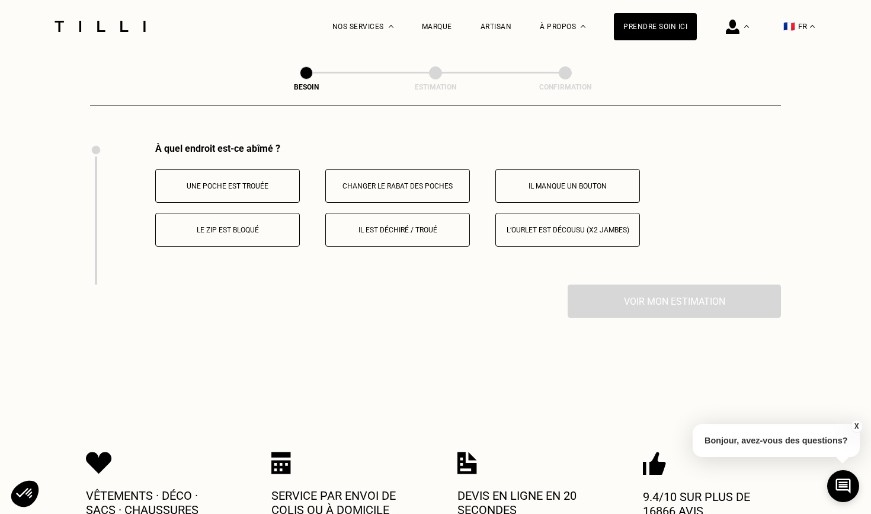
click at [207, 180] on button "Une poche est trouée" at bounding box center [227, 186] width 145 height 34
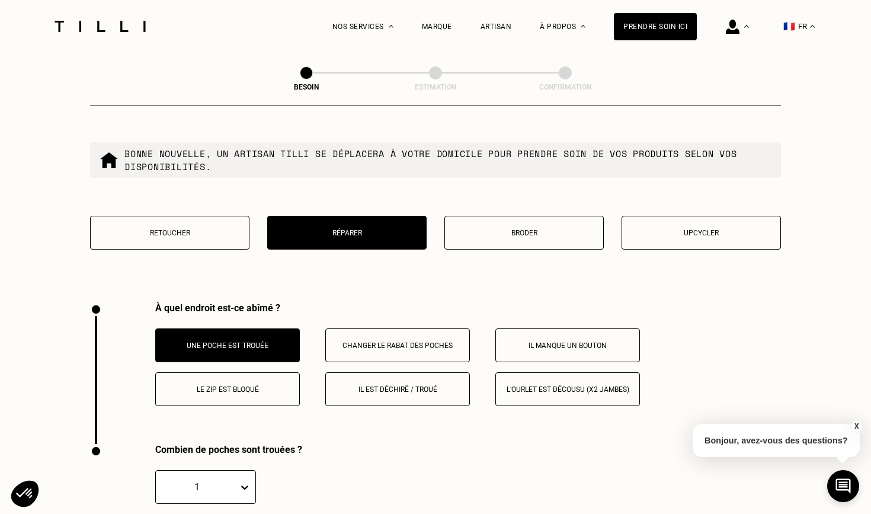
scroll to position [2026, 0]
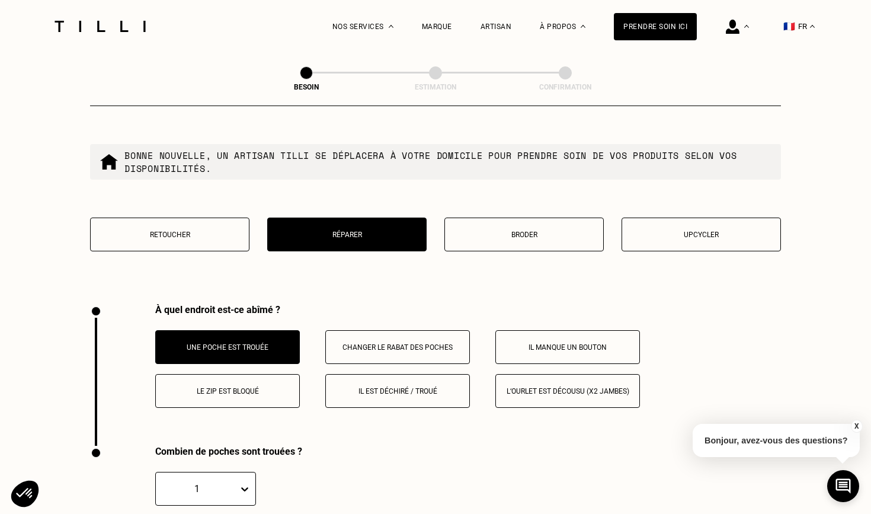
click at [210, 231] on p "Retoucher" at bounding box center [170, 235] width 146 height 8
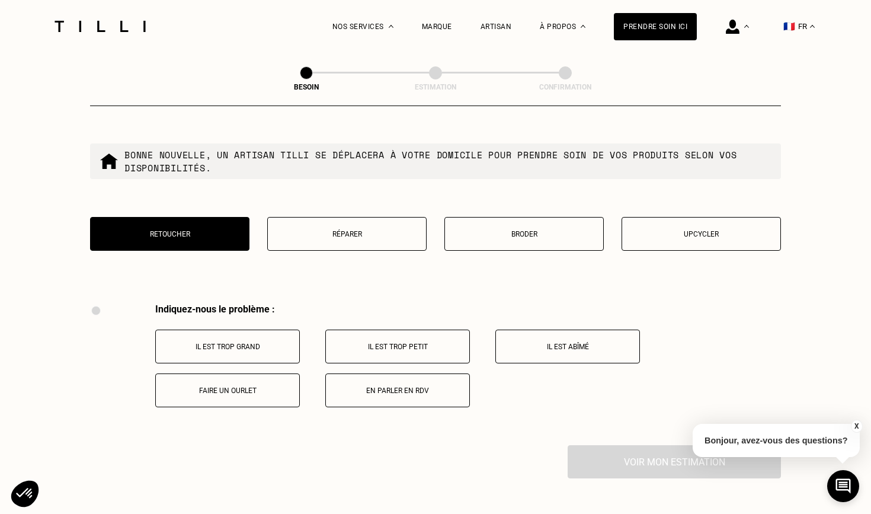
scroll to position [2022, 0]
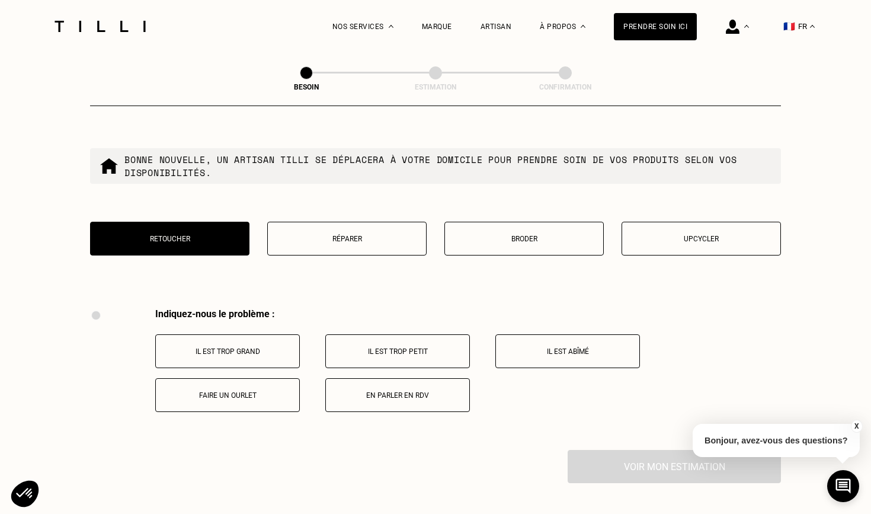
click at [407, 391] on p "En parler en RDV" at bounding box center [398, 395] width 132 height 8
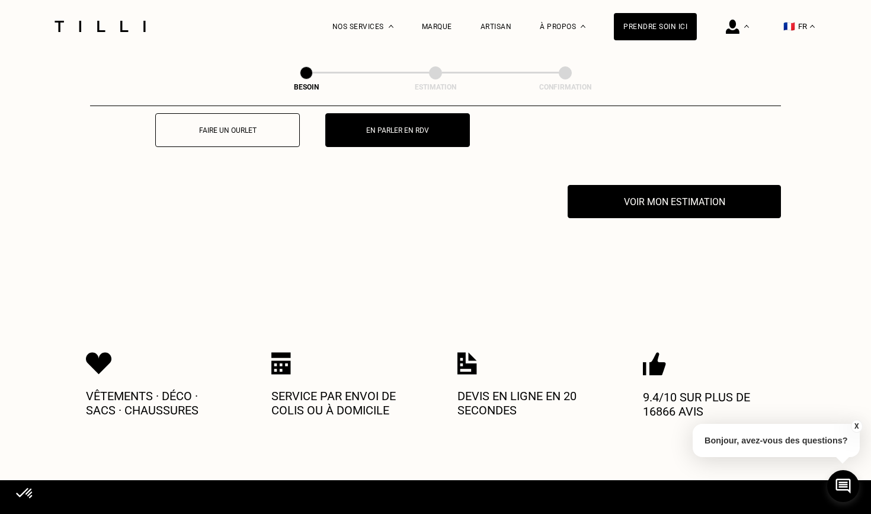
scroll to position [2329, 0]
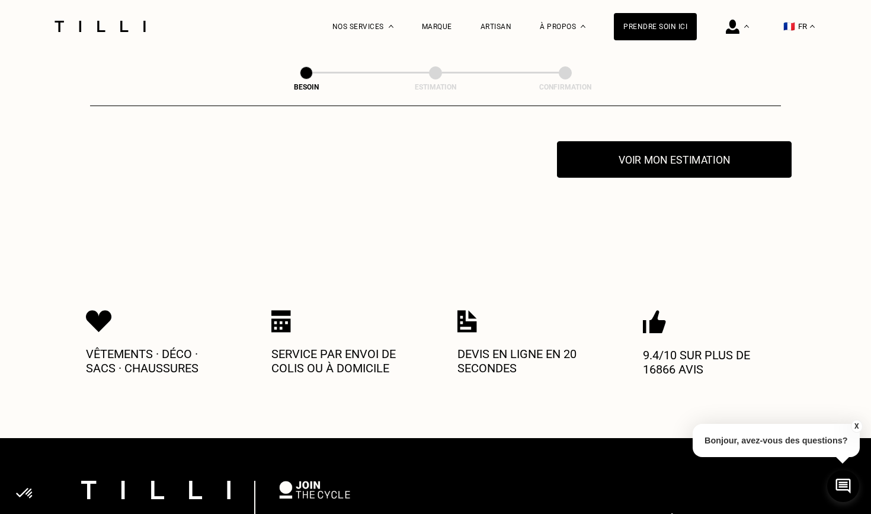
click at [607, 153] on button "Voir mon estimation" at bounding box center [674, 159] width 235 height 37
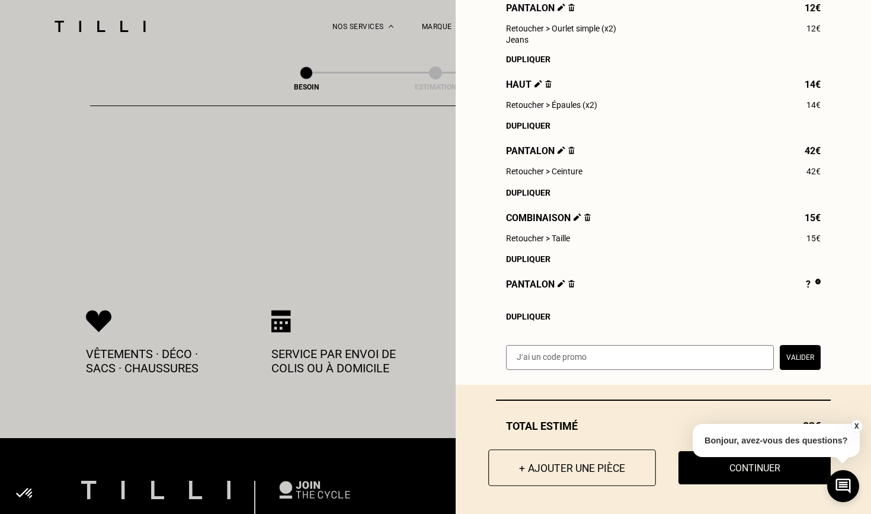
scroll to position [197, 0]
click at [572, 471] on button "+ Ajouter une pièce" at bounding box center [572, 468] width 168 height 37
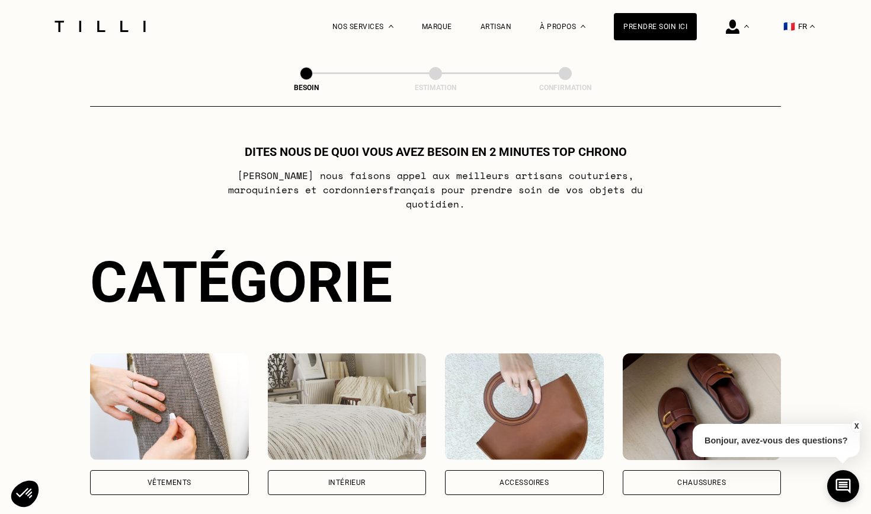
click at [178, 420] on img at bounding box center [169, 406] width 159 height 107
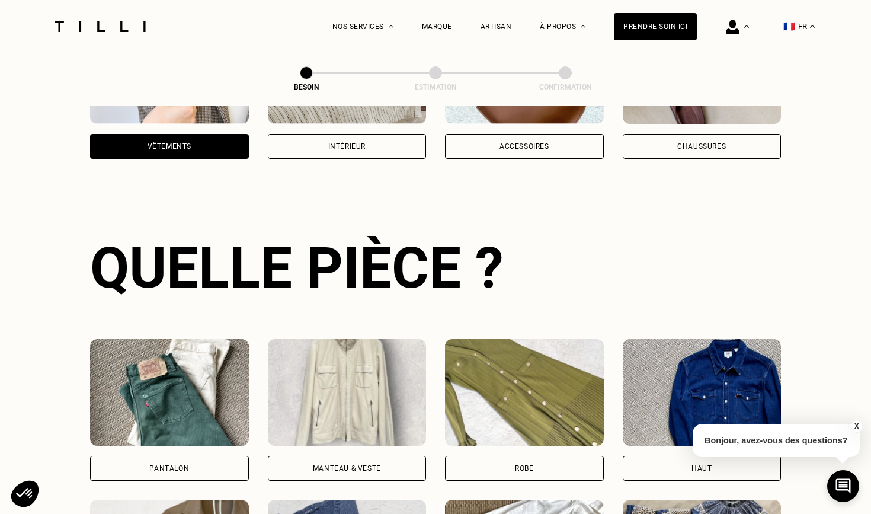
scroll to position [386, 0]
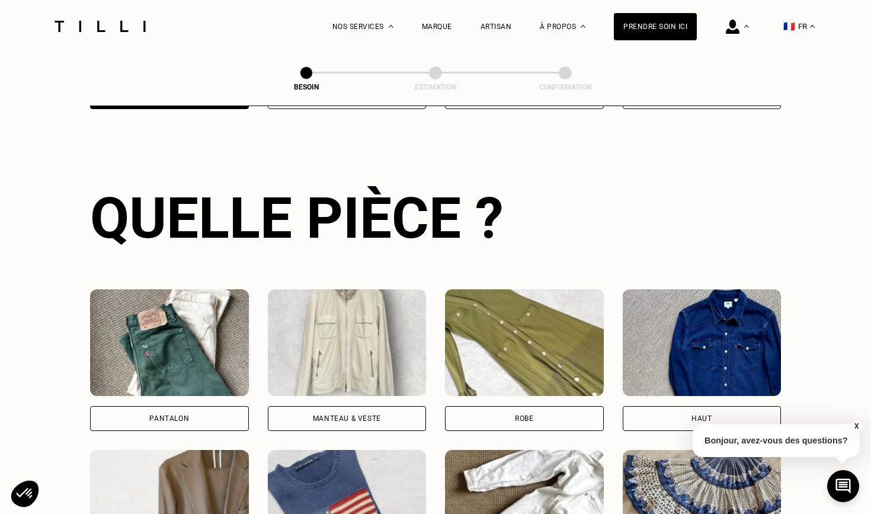
click at [185, 369] on img at bounding box center [169, 342] width 159 height 107
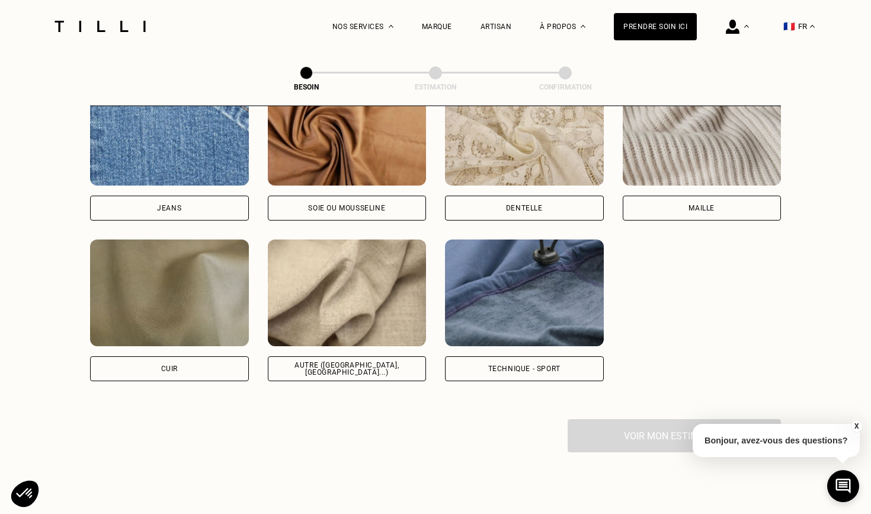
scroll to position [1327, 0]
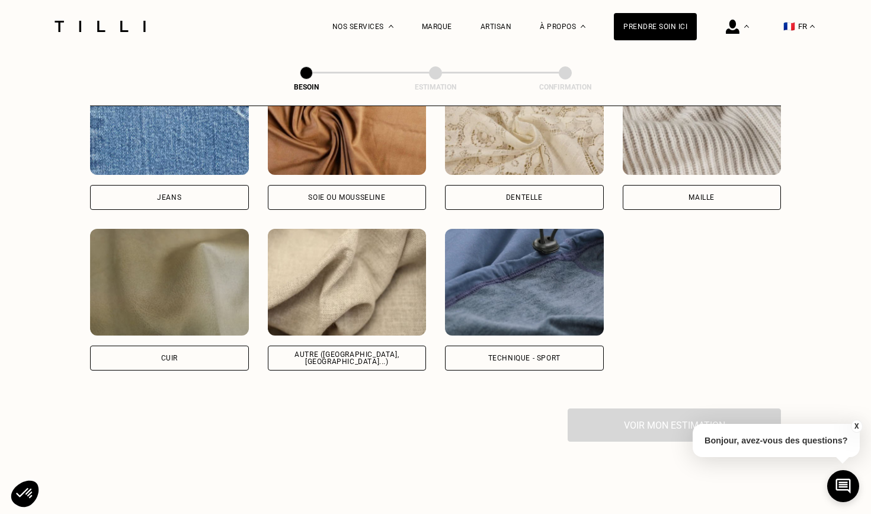
click at [348, 322] on div "Autre ([GEOGRAPHIC_DATA], [GEOGRAPHIC_DATA]...)" at bounding box center [347, 300] width 159 height 142
select select "FR"
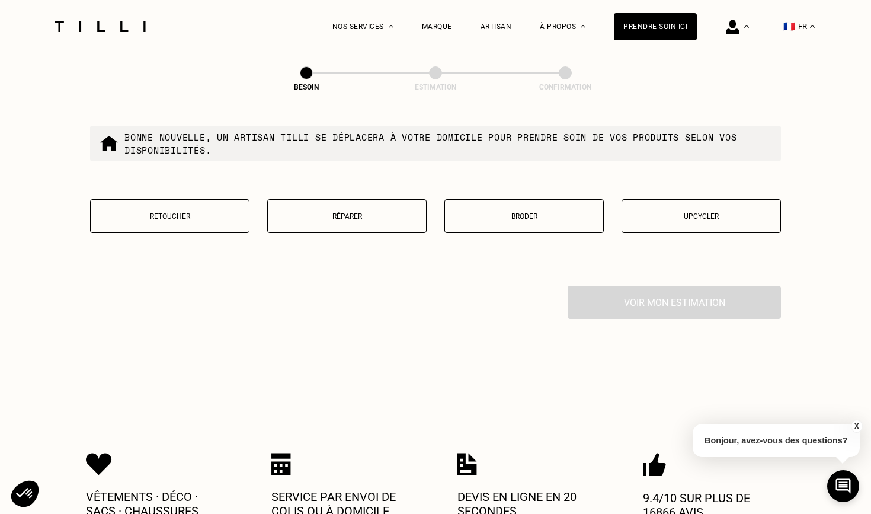
click at [200, 217] on button "Retoucher" at bounding box center [169, 216] width 159 height 34
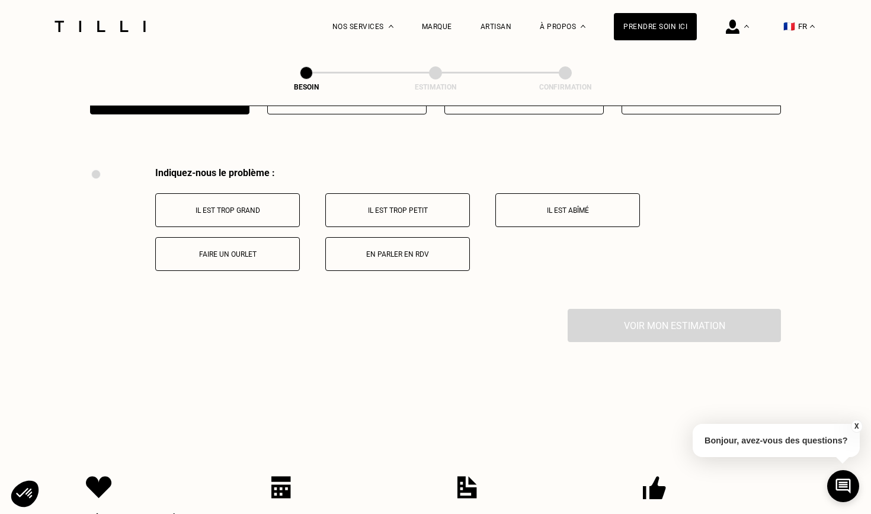
scroll to position [2187, 0]
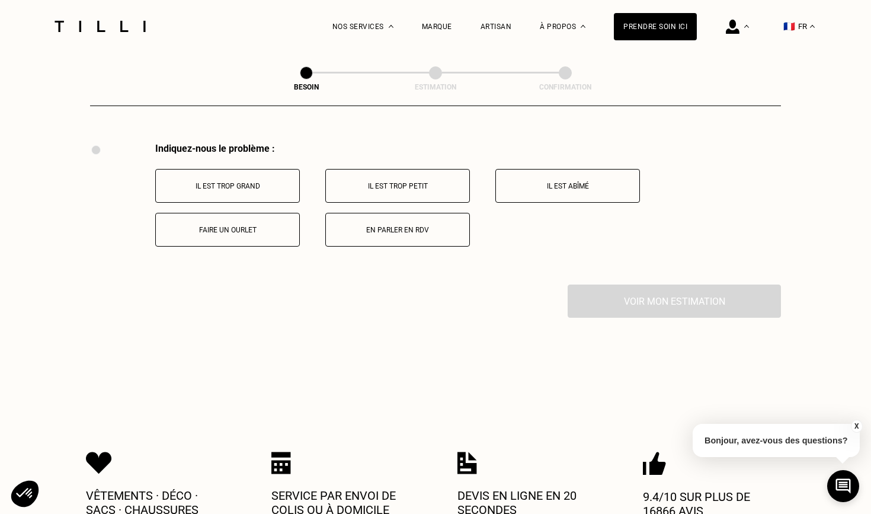
click at [421, 224] on button "En parler en RDV" at bounding box center [397, 230] width 145 height 34
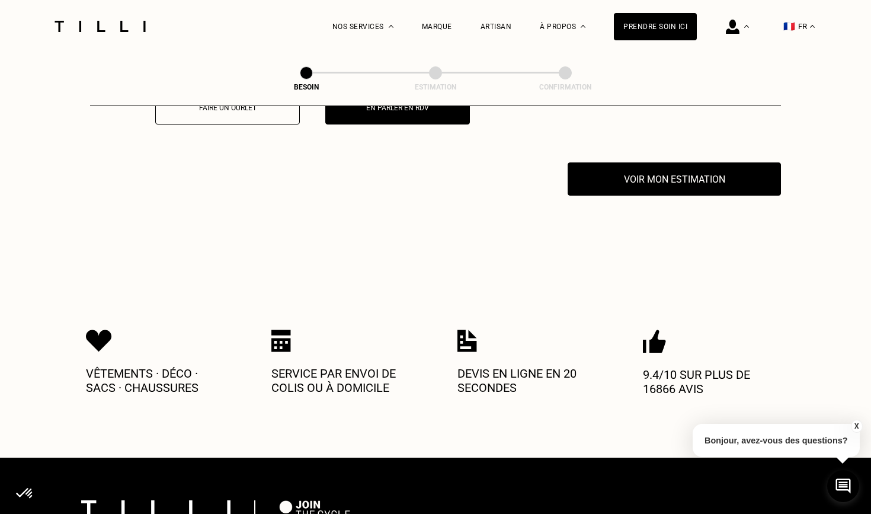
scroll to position [2329, 0]
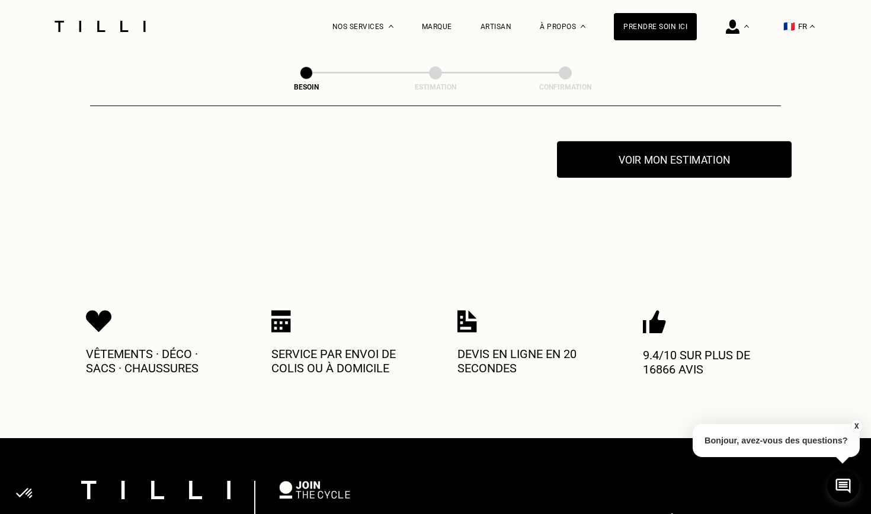
click at [641, 146] on button "Voir mon estimation" at bounding box center [674, 159] width 235 height 37
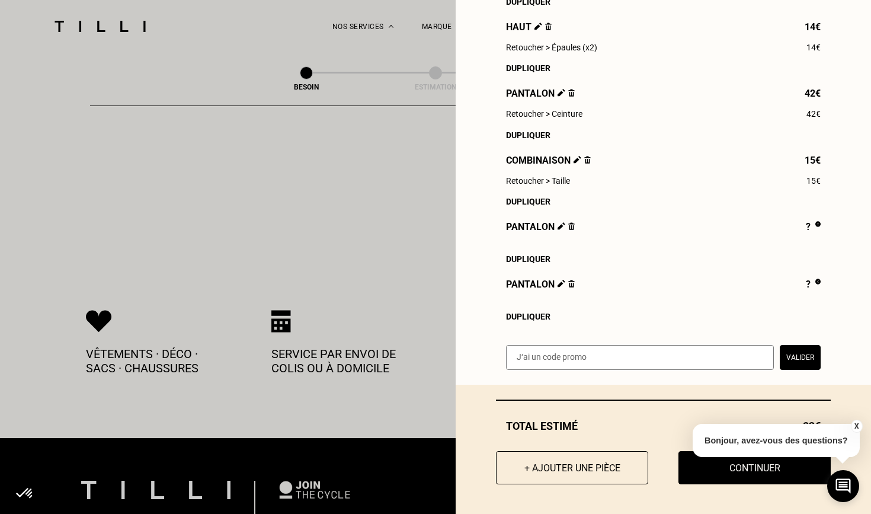
scroll to position [255, 0]
click at [545, 467] on button "+ Ajouter une pièce" at bounding box center [572, 468] width 168 height 37
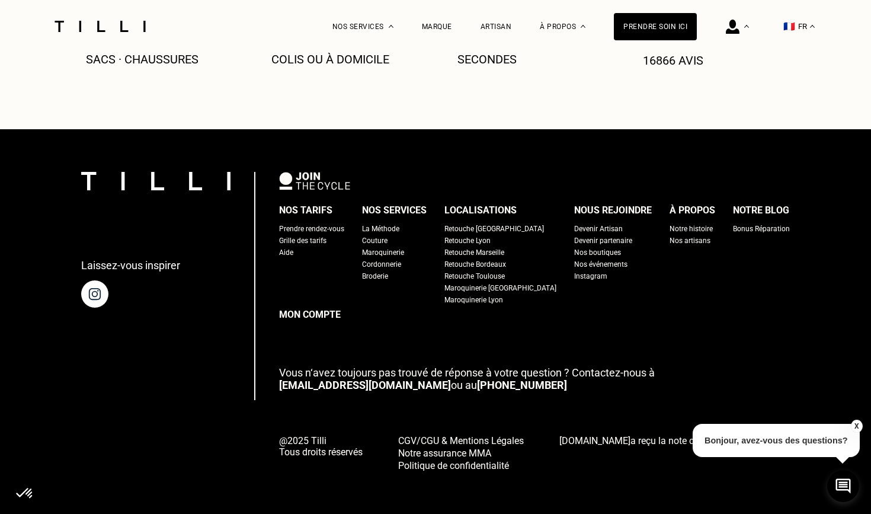
scroll to position [0, 0]
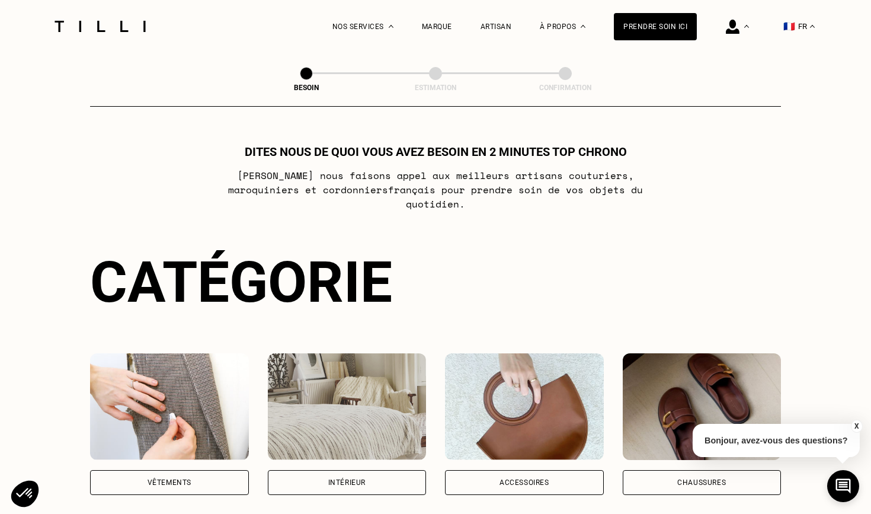
click at [184, 412] on img at bounding box center [169, 406] width 159 height 107
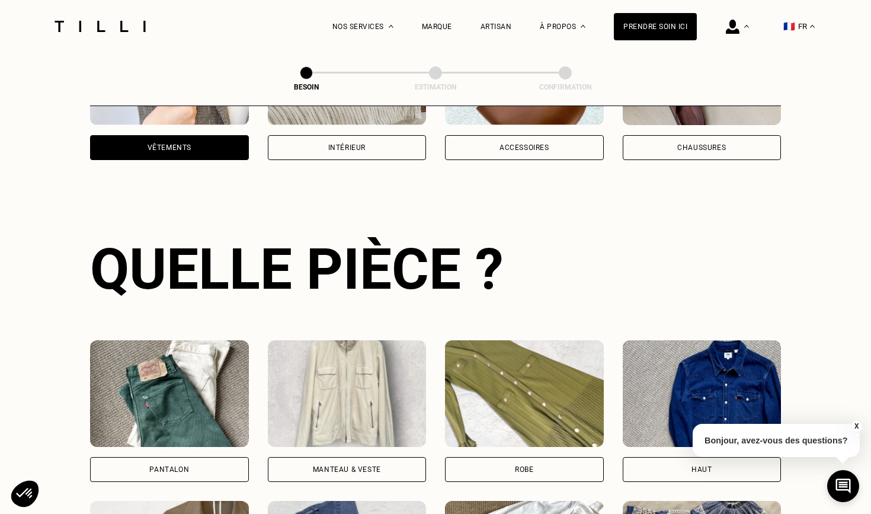
scroll to position [386, 0]
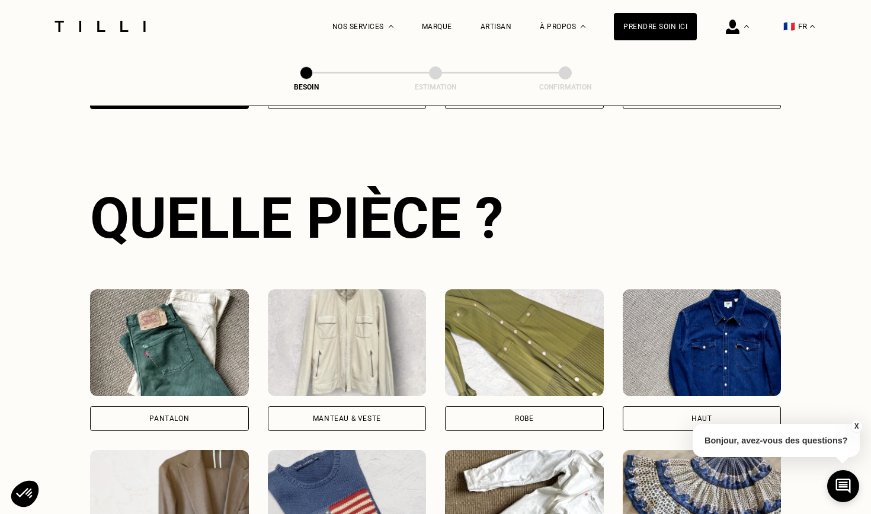
click at [178, 406] on div "Pantalon" at bounding box center [169, 418] width 159 height 25
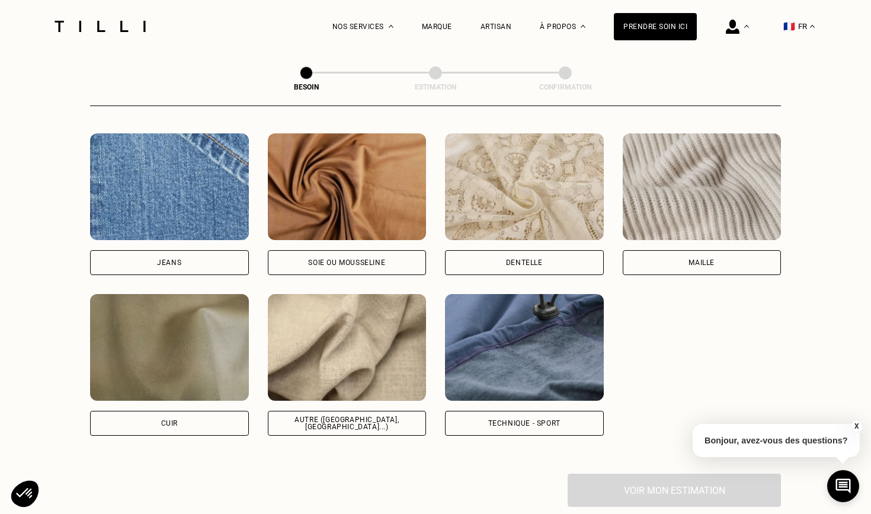
scroll to position [1314, 0]
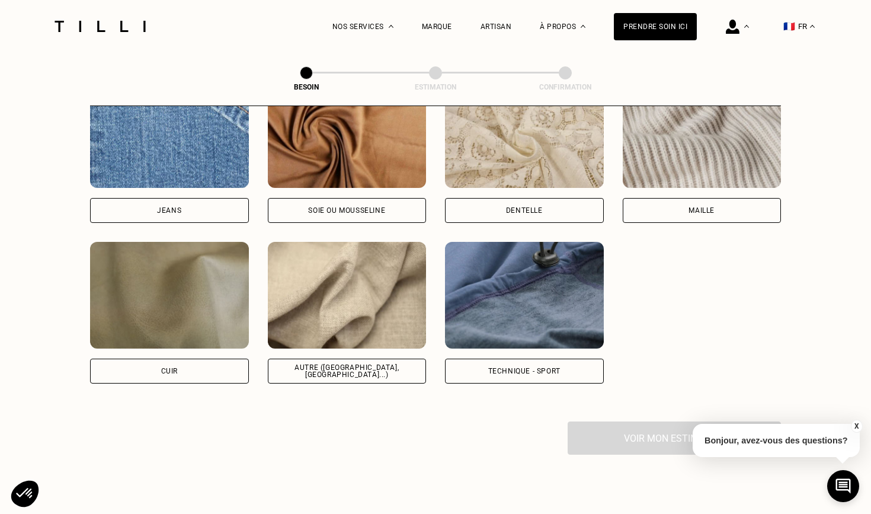
click at [367, 329] on img at bounding box center [347, 295] width 159 height 107
select select "FR"
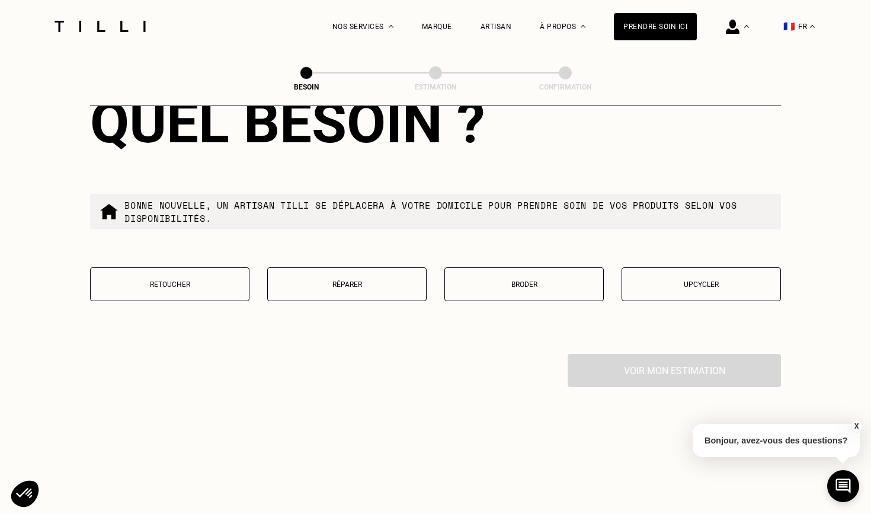
scroll to position [1977, 0]
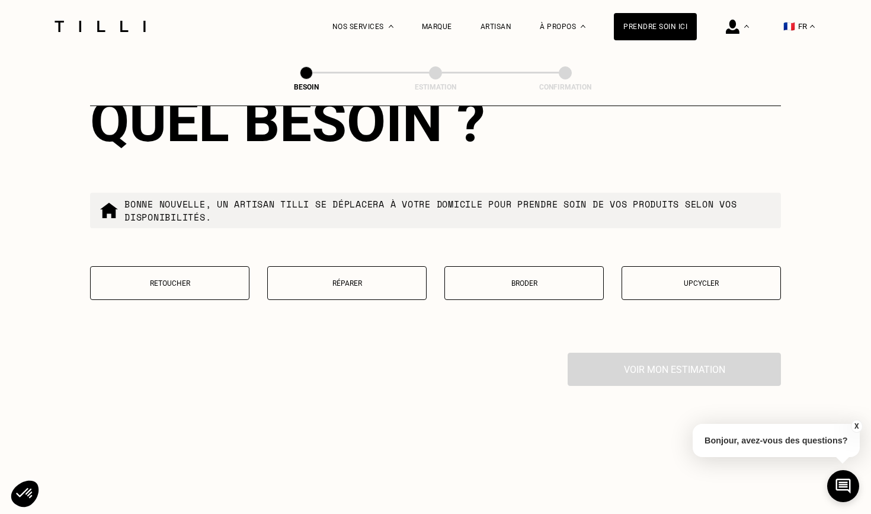
click at [161, 279] on button "Retoucher" at bounding box center [169, 283] width 159 height 34
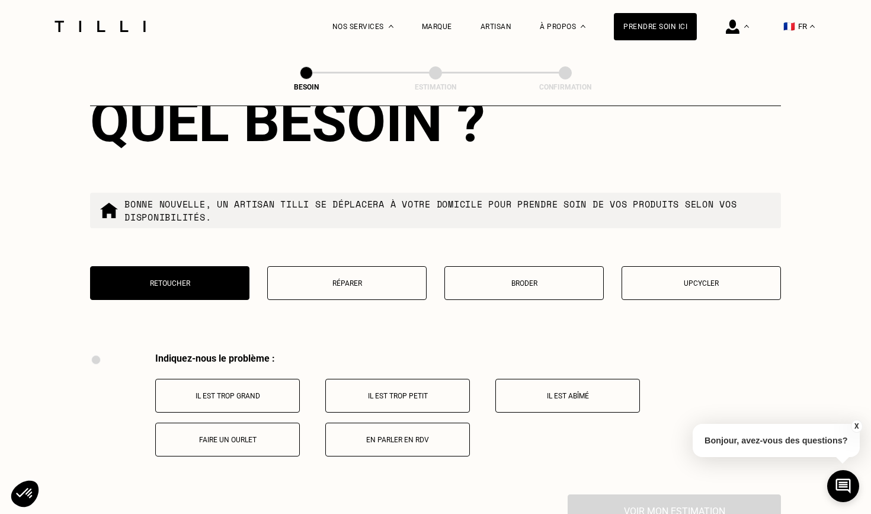
scroll to position [2187, 0]
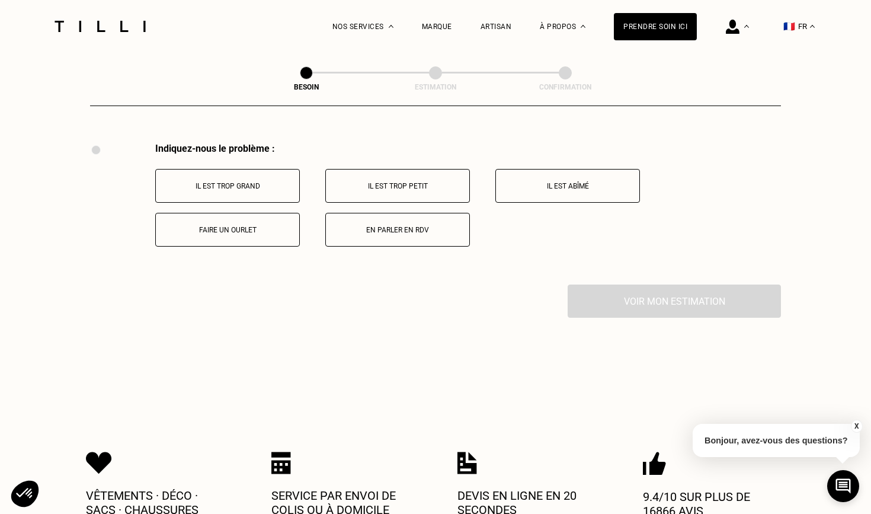
click at [422, 228] on button "En parler en RDV" at bounding box center [397, 230] width 145 height 34
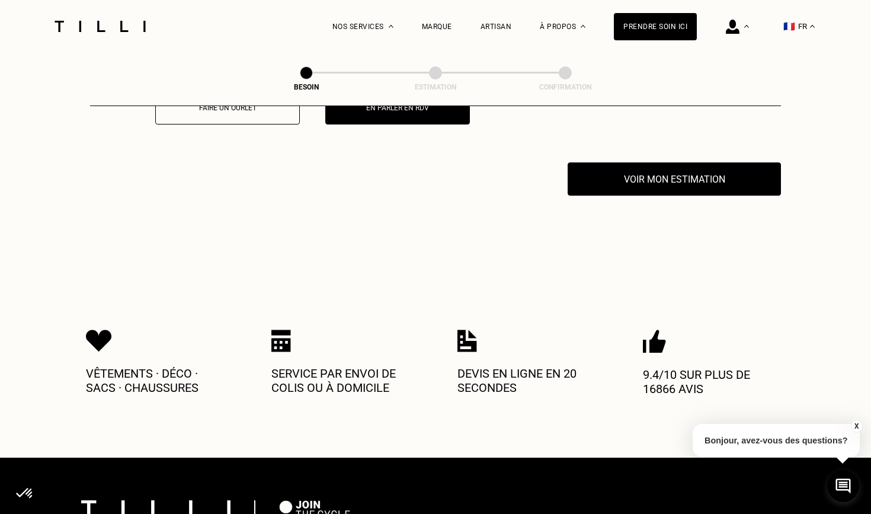
scroll to position [2329, 0]
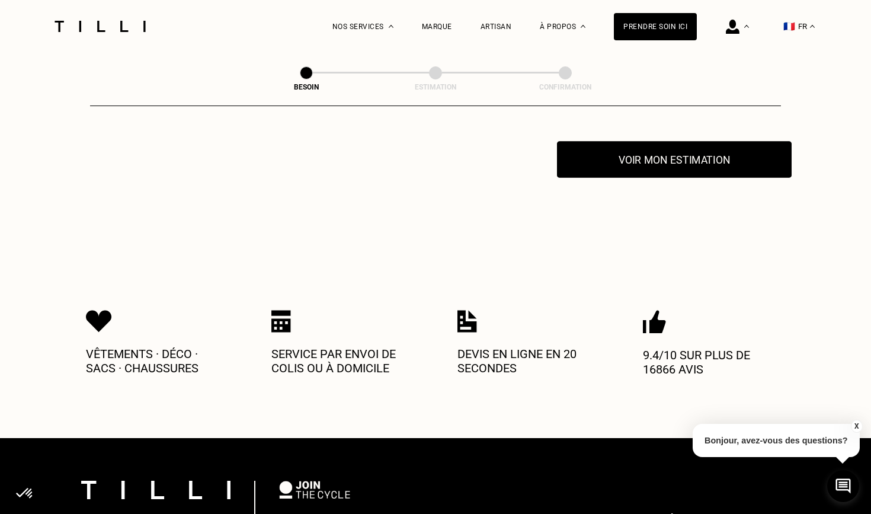
click at [681, 158] on button "Voir mon estimation" at bounding box center [674, 159] width 235 height 37
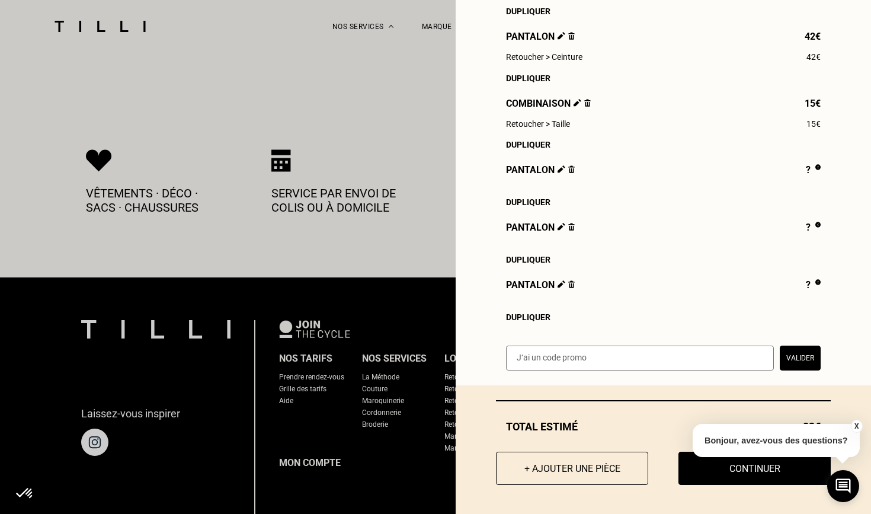
scroll to position [2500, 0]
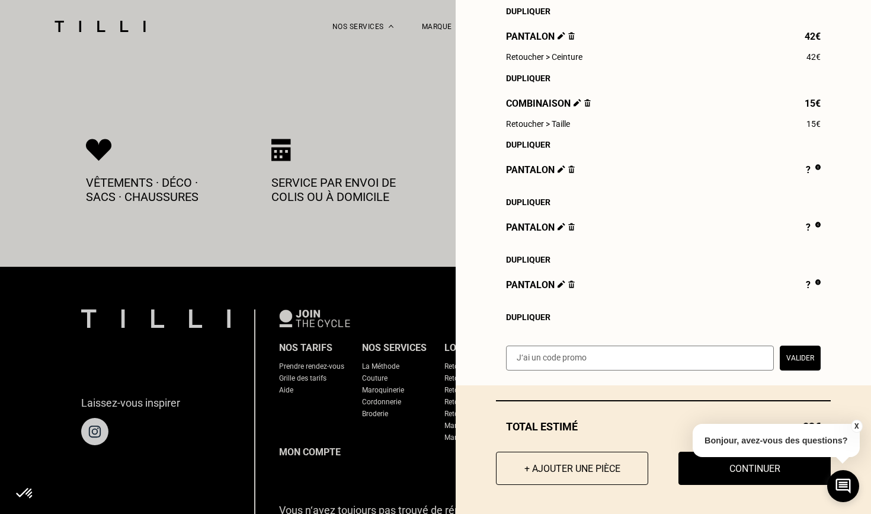
click at [854, 425] on button "X" at bounding box center [856, 426] width 12 height 13
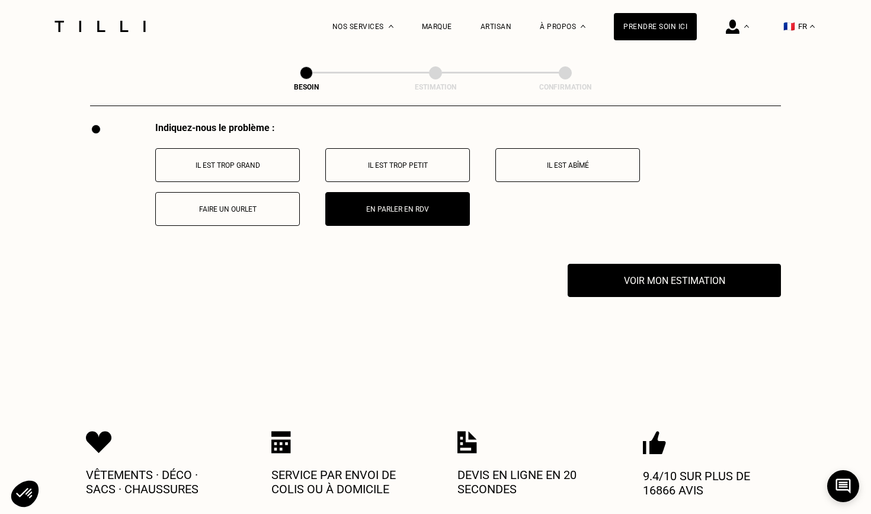
scroll to position [2197, 0]
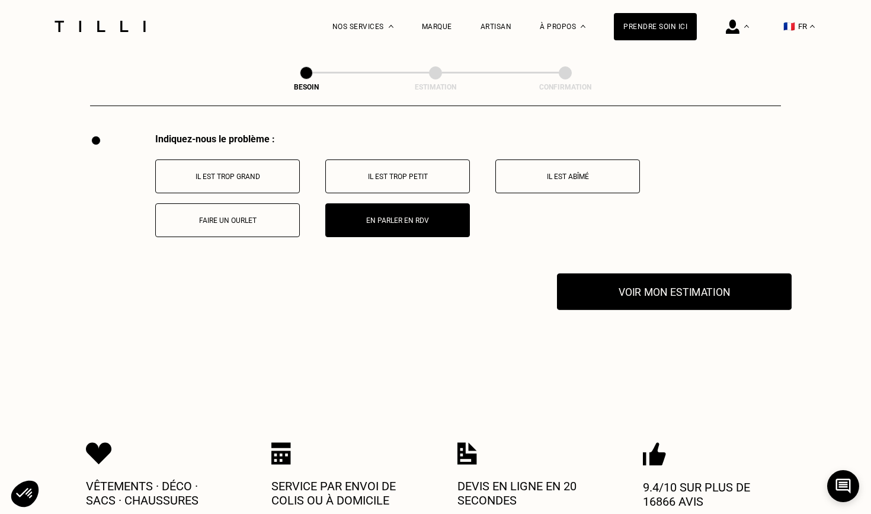
click at [677, 285] on button "Voir mon estimation" at bounding box center [674, 291] width 235 height 37
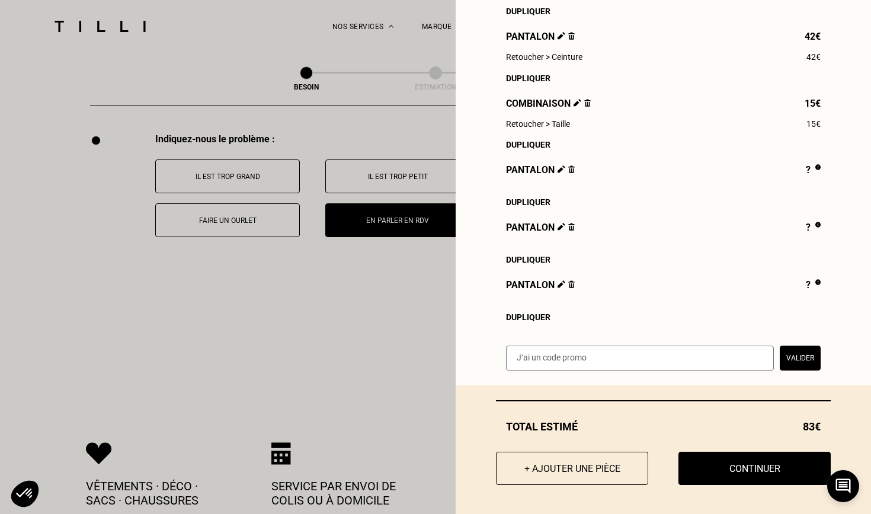
scroll to position [2216, 0]
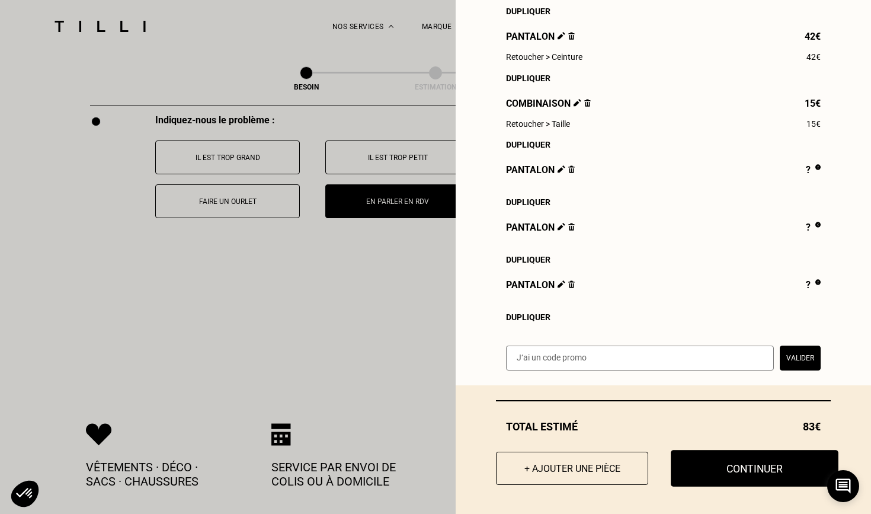
click at [745, 470] on button "Continuer" at bounding box center [755, 468] width 168 height 37
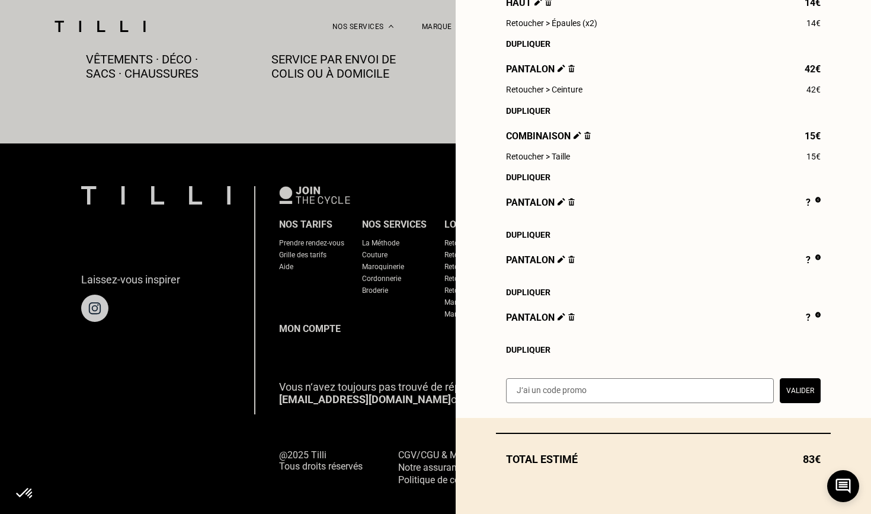
scroll to position [279, 0]
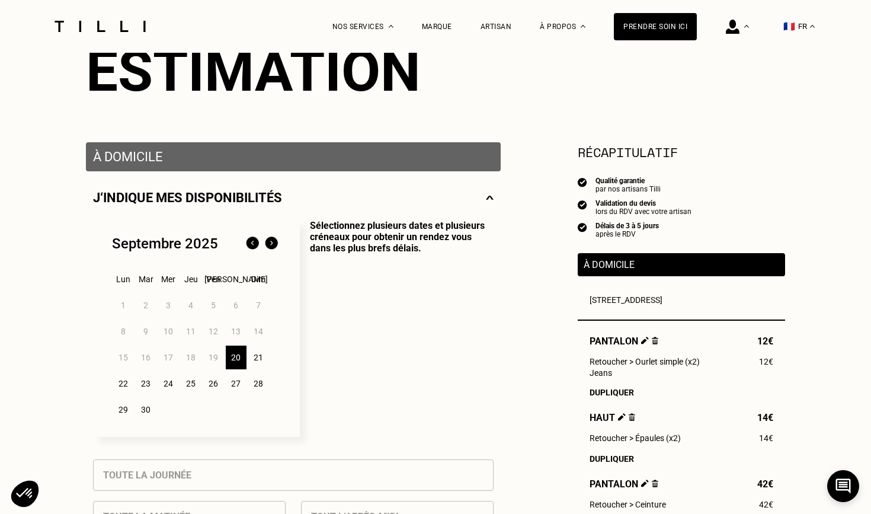
scroll to position [183, 0]
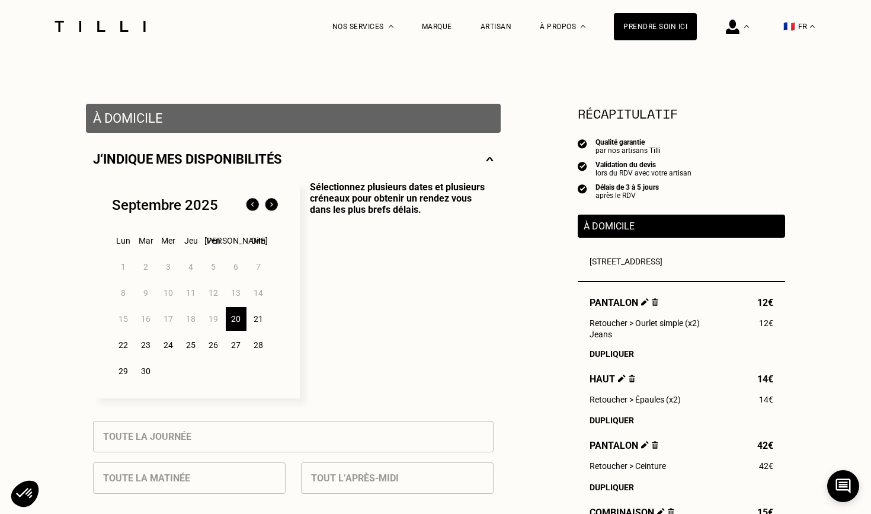
click at [172, 344] on div "24" at bounding box center [168, 345] width 21 height 24
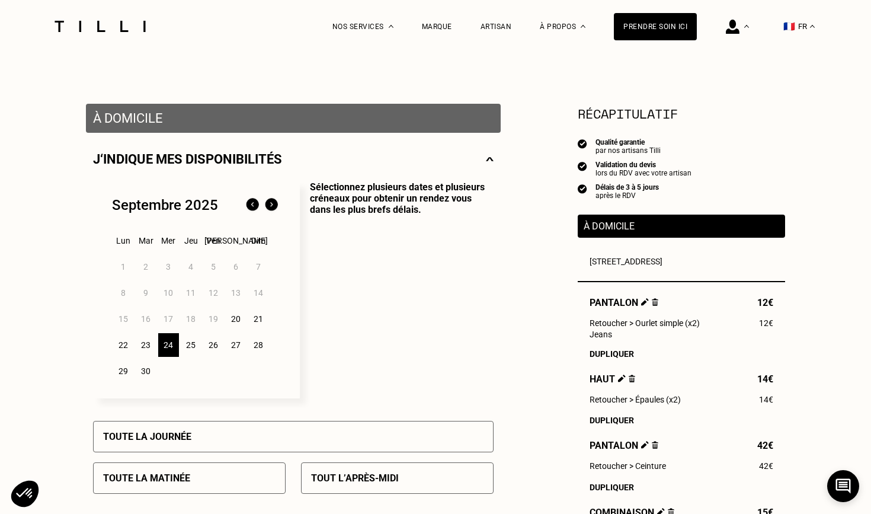
click at [376, 315] on p "Sélectionnez plusieurs dates et plusieurs créneaux pour obtenir un rendez vous …" at bounding box center [397, 289] width 194 height 217
click at [168, 345] on div "24" at bounding box center [168, 345] width 21 height 24
click at [384, 208] on p "Sélectionnez plusieurs dates et plusieurs créneaux pour obtenir un rendez vous …" at bounding box center [397, 289] width 194 height 217
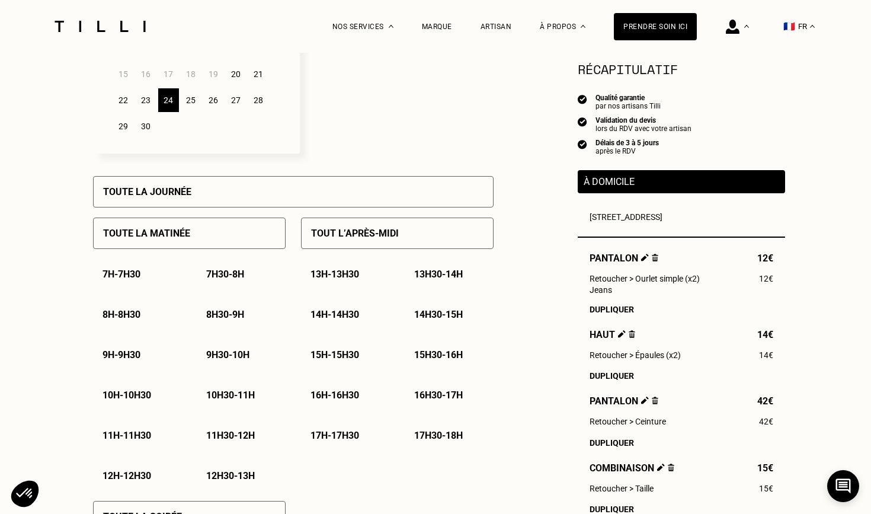
scroll to position [434, 0]
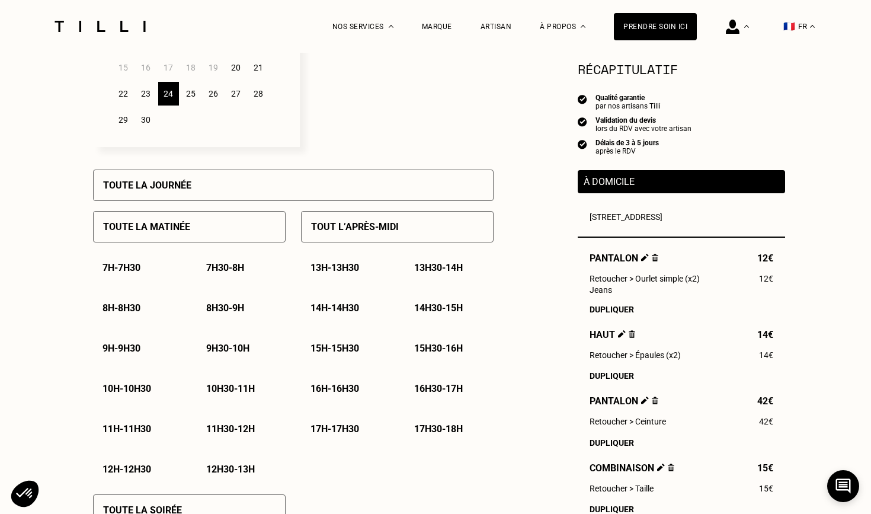
click at [243, 345] on p "9h30 - 10h" at bounding box center [227, 348] width 43 height 11
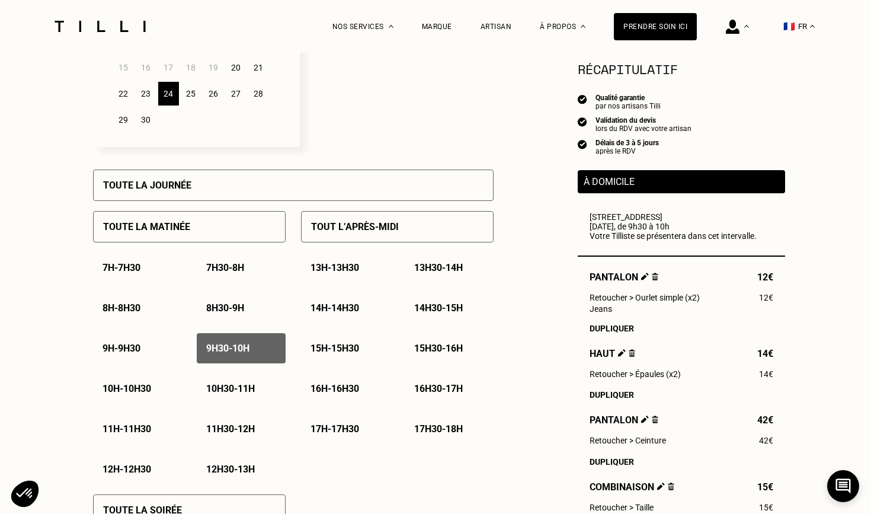
click at [135, 386] on p "10h - 10h30" at bounding box center [127, 388] width 49 height 11
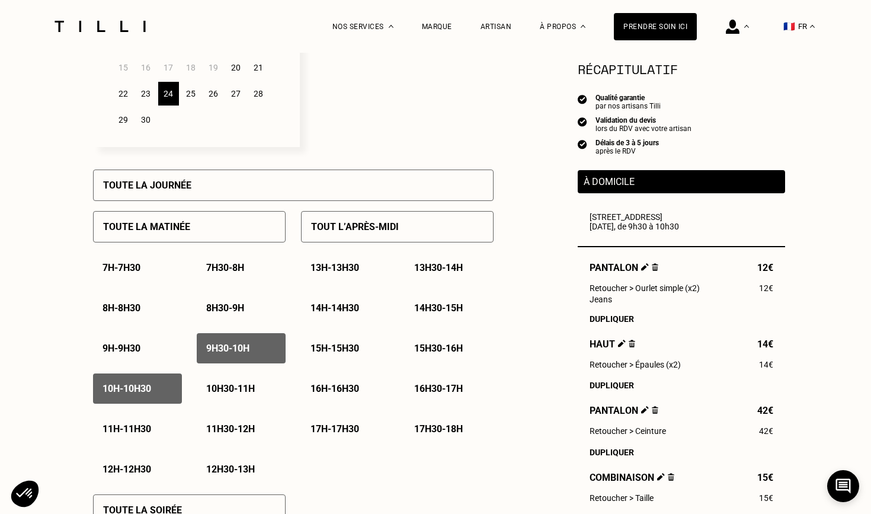
click at [246, 388] on p "10h30 - 11h" at bounding box center [230, 388] width 49 height 11
click at [129, 428] on p "11h - 11h30" at bounding box center [127, 428] width 49 height 11
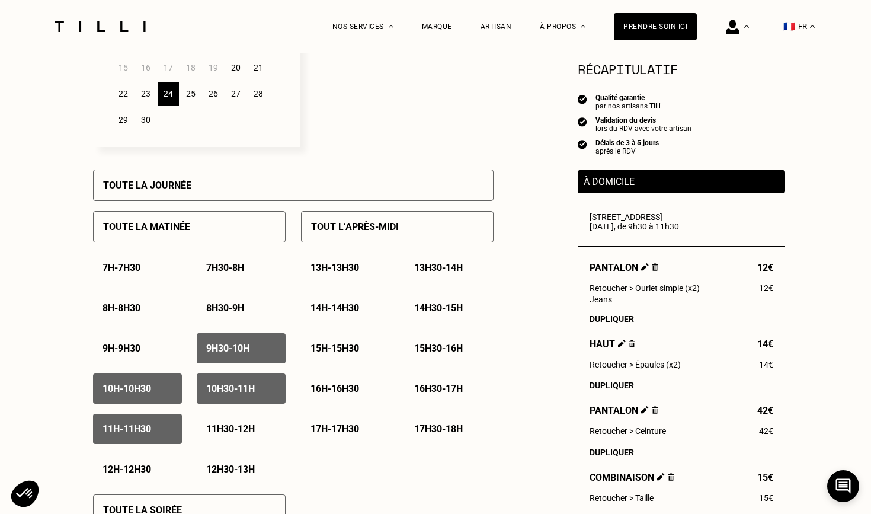
click at [230, 426] on p "11h30 - 12h" at bounding box center [230, 428] width 49 height 11
click at [444, 348] on p "15h30 - 16h" at bounding box center [438, 348] width 49 height 11
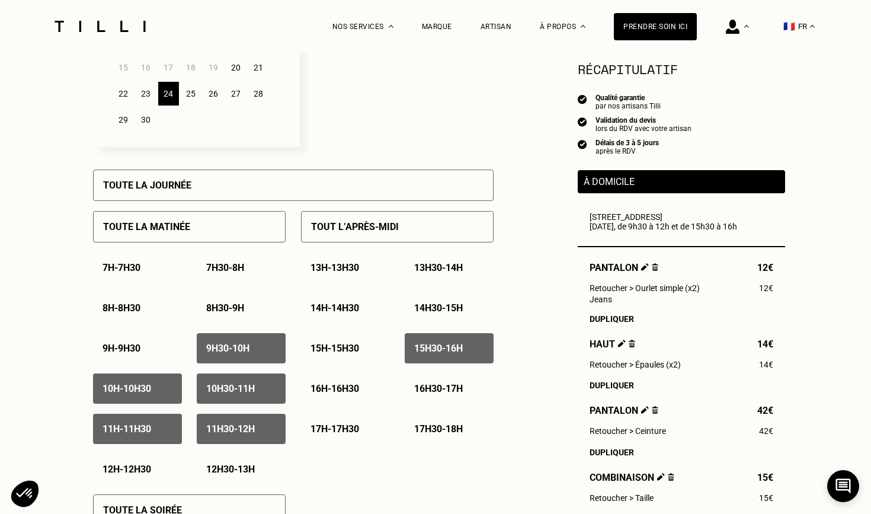
click at [348, 388] on p "16h - 16h30" at bounding box center [335, 388] width 49 height 11
click at [429, 388] on p "16h30 - 17h" at bounding box center [438, 388] width 49 height 11
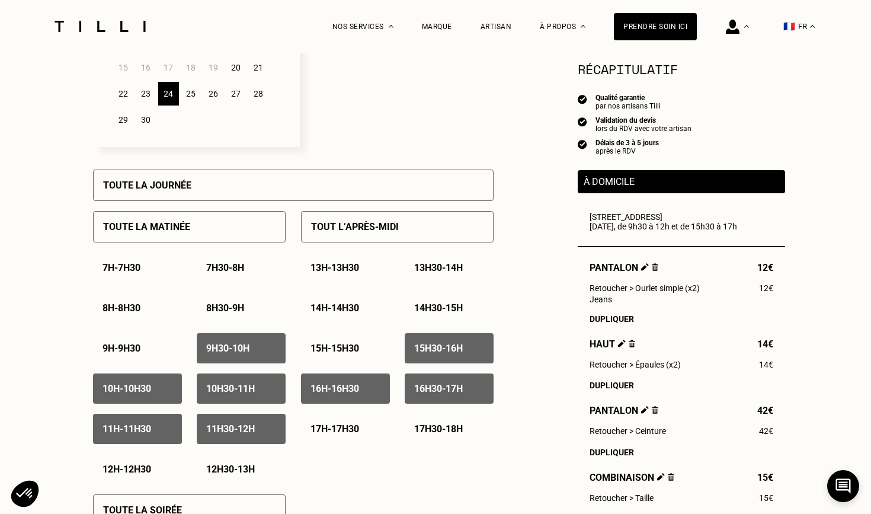
click at [344, 428] on p "17h - 17h30" at bounding box center [335, 428] width 49 height 11
click at [416, 428] on p "17h30 - 18h" at bounding box center [438, 428] width 49 height 11
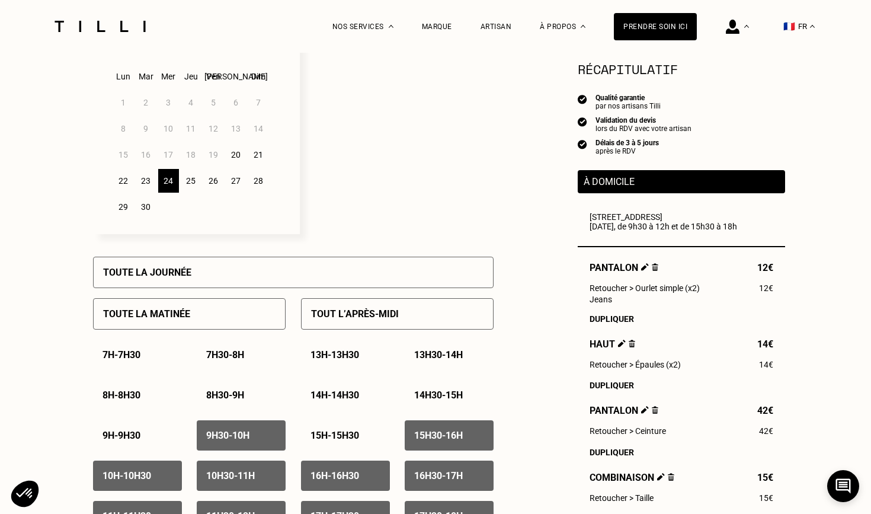
scroll to position [343, 0]
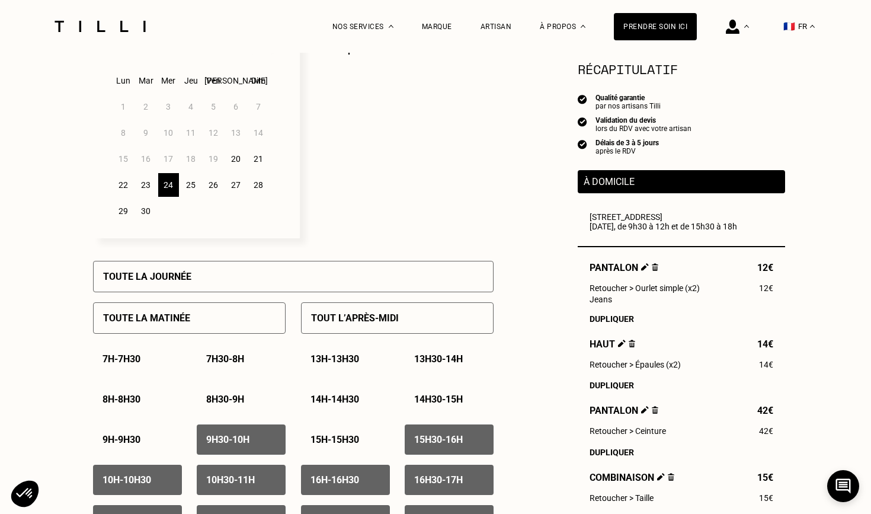
click at [193, 189] on div "25" at bounding box center [191, 185] width 21 height 24
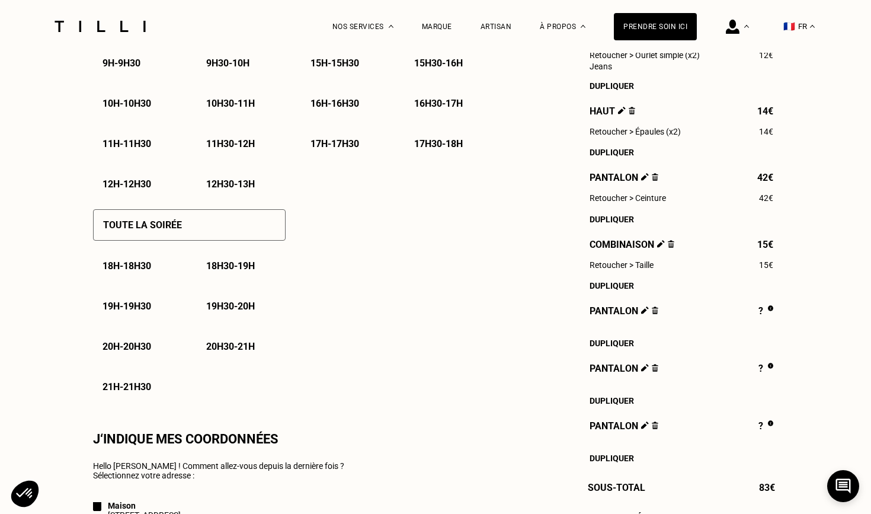
scroll to position [728, 0]
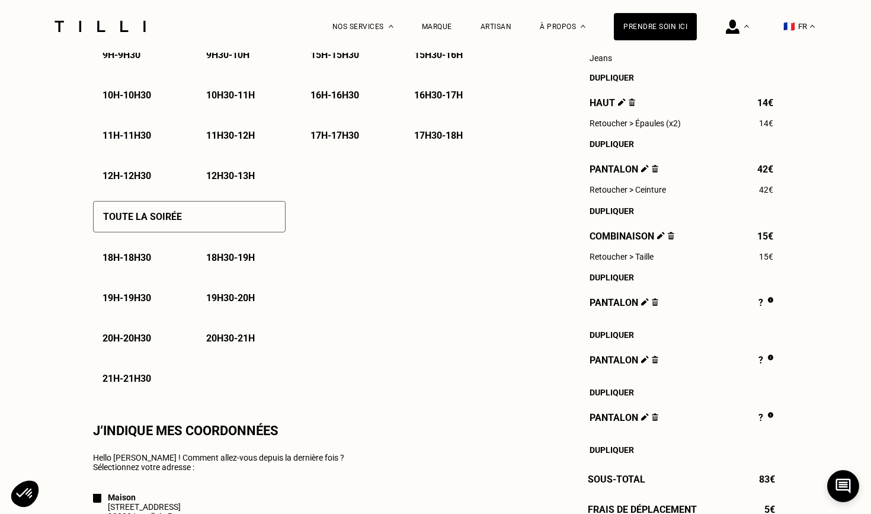
click at [238, 256] on p "18h30 - 19h" at bounding box center [230, 257] width 49 height 11
click at [133, 297] on p "19h - 19h30" at bounding box center [127, 297] width 49 height 11
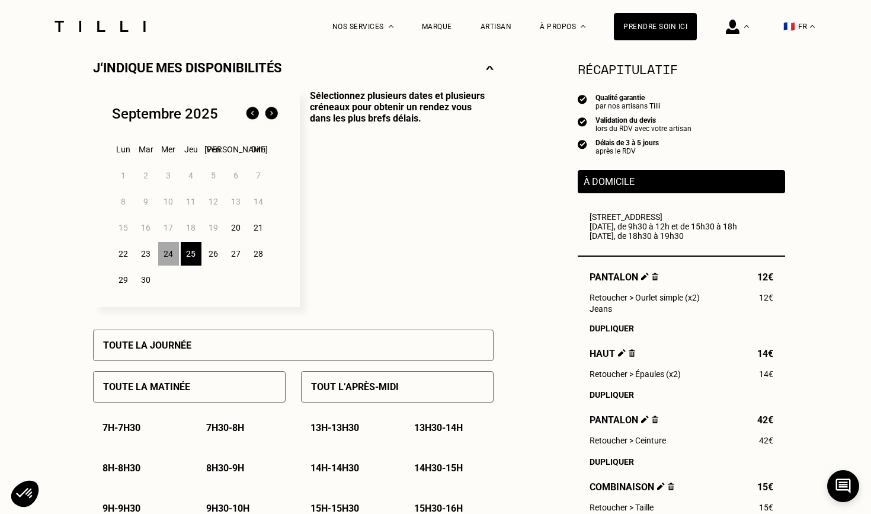
scroll to position [244, 0]
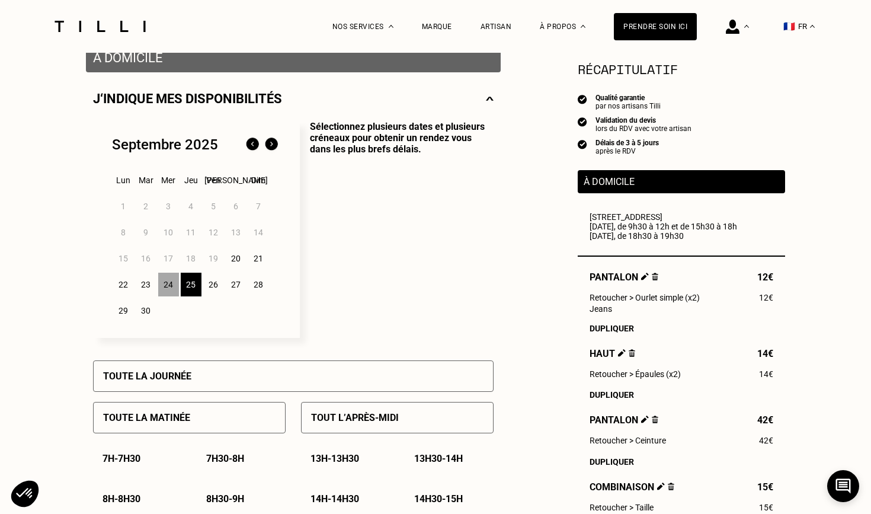
click at [231, 285] on div "27" at bounding box center [236, 285] width 21 height 24
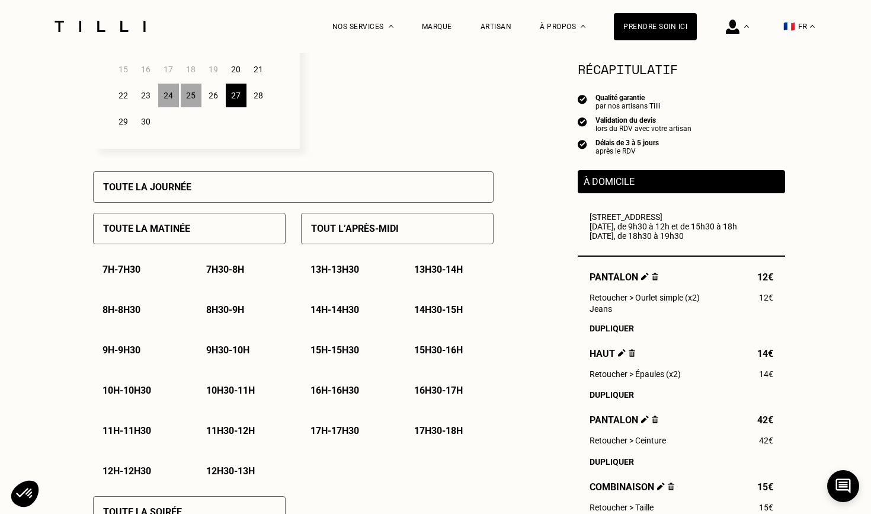
scroll to position [441, 0]
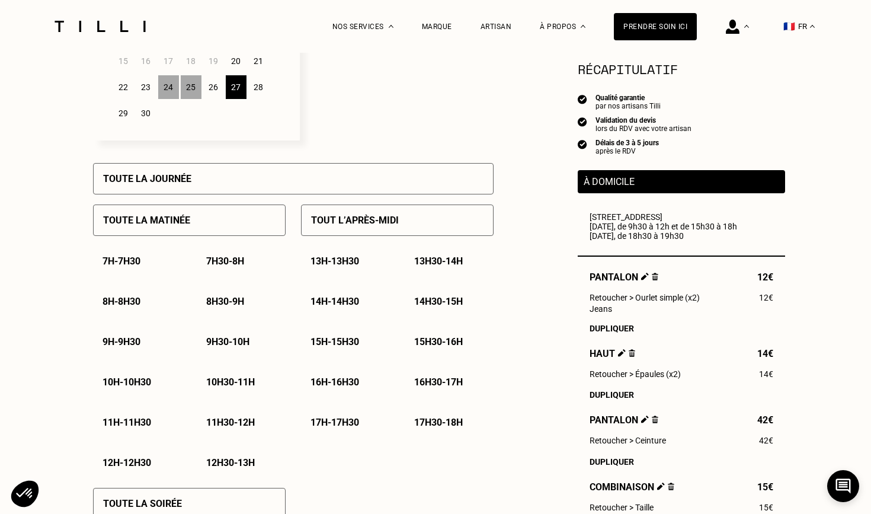
click at [355, 302] on p "14h - 14h30" at bounding box center [335, 301] width 49 height 11
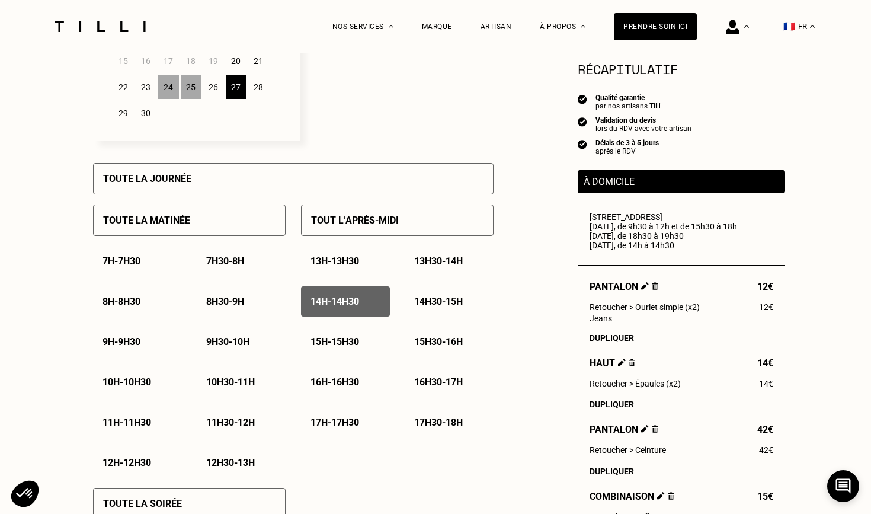
click at [445, 302] on p "14h30 - 15h" at bounding box center [438, 301] width 49 height 11
click at [345, 339] on p "15h - 15h30" at bounding box center [335, 341] width 49 height 11
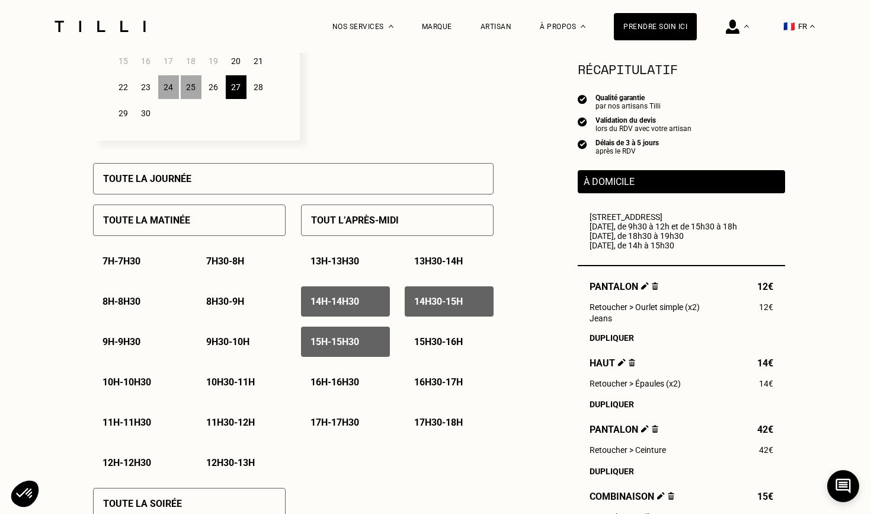
click at [452, 339] on p "15h30 - 16h" at bounding box center [438, 341] width 49 height 11
click at [326, 379] on p "16h - 16h30" at bounding box center [335, 381] width 49 height 11
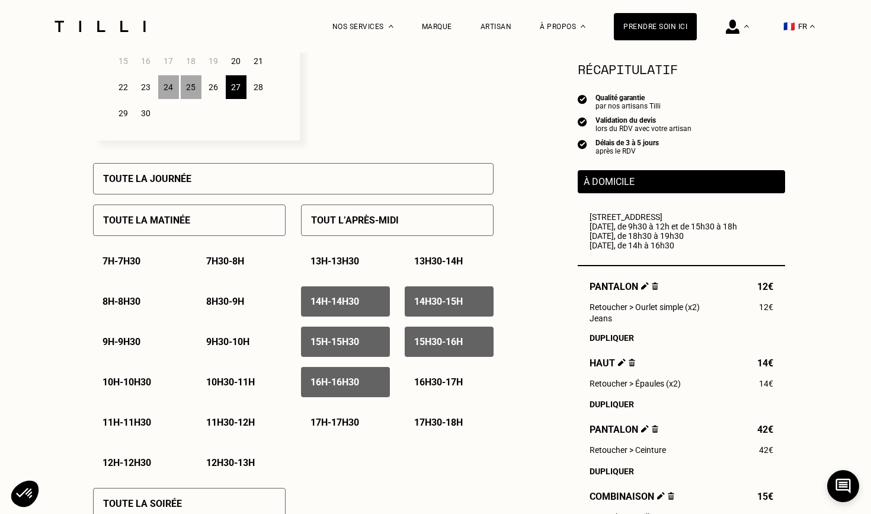
click at [460, 377] on p "16h30 - 17h" at bounding box center [438, 381] width 49 height 11
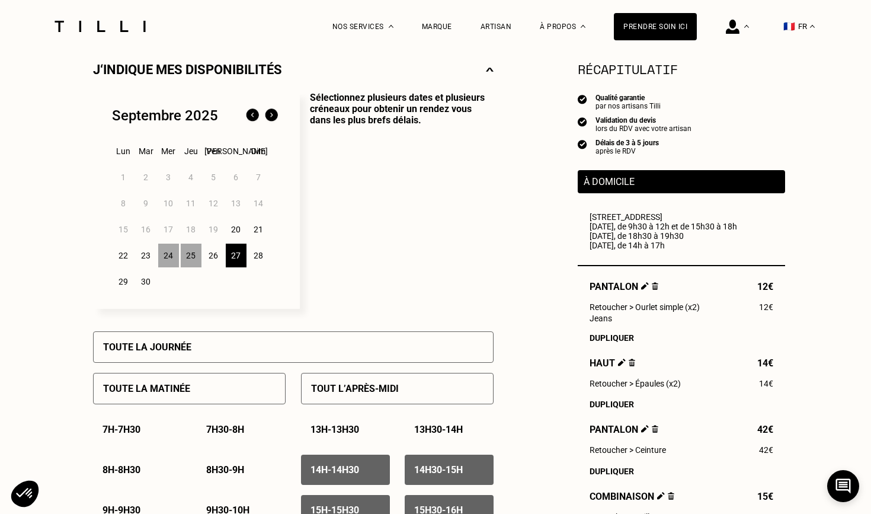
scroll to position [264, 0]
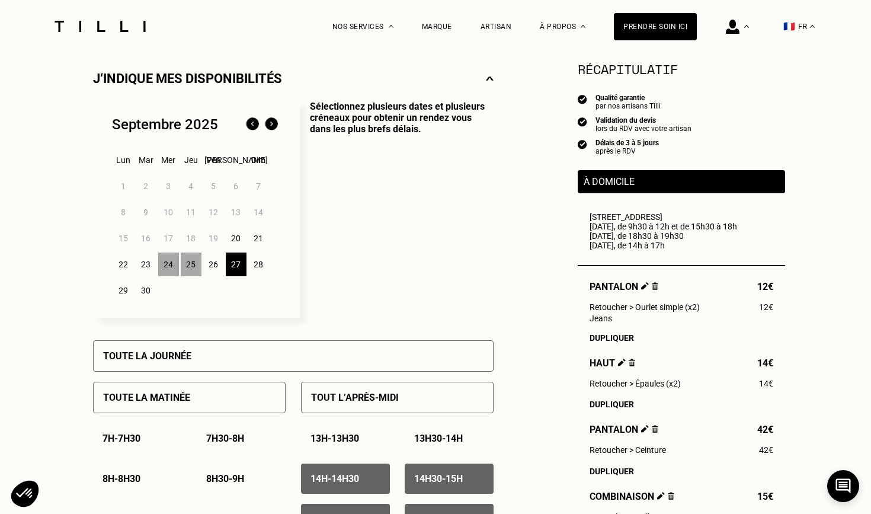
click at [273, 122] on img at bounding box center [271, 124] width 19 height 19
click at [466, 240] on p "Sélectionnez plusieurs dates et plusieurs créneaux pour obtenir un rendez vous …" at bounding box center [397, 209] width 194 height 217
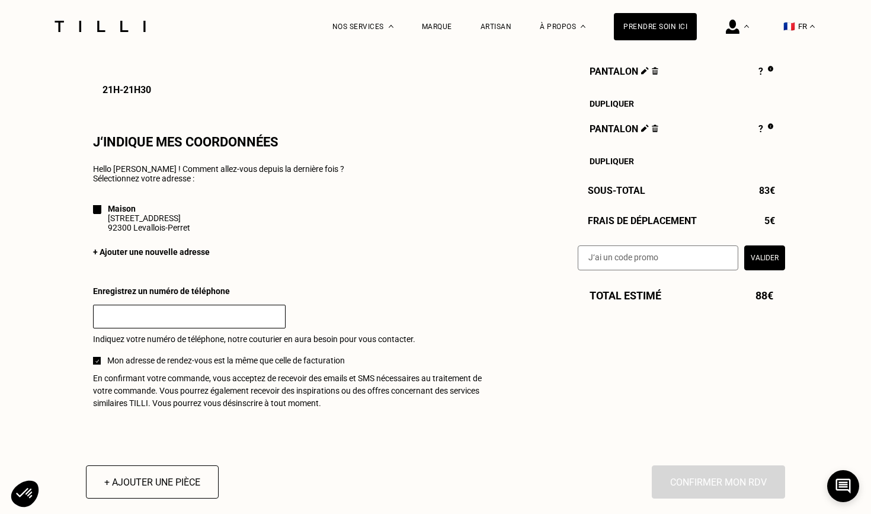
scroll to position [1017, 0]
click at [174, 319] on input "text" at bounding box center [189, 316] width 193 height 24
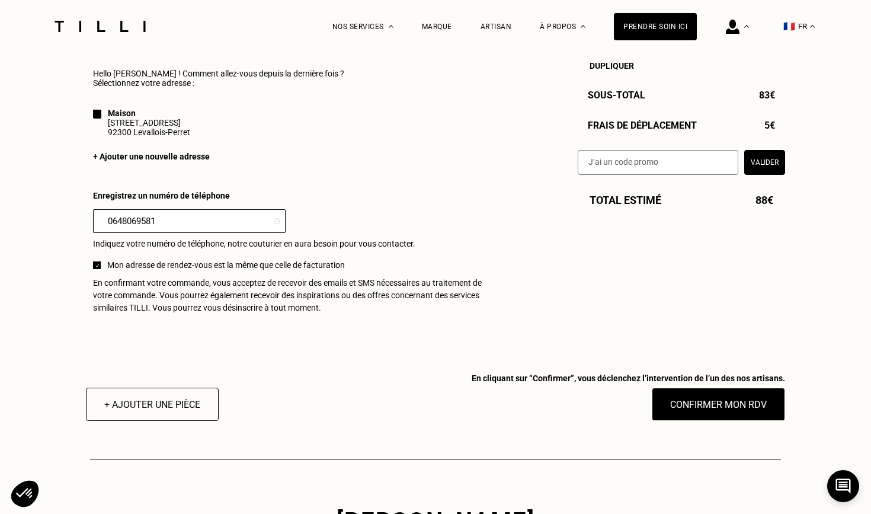
scroll to position [1122, 0]
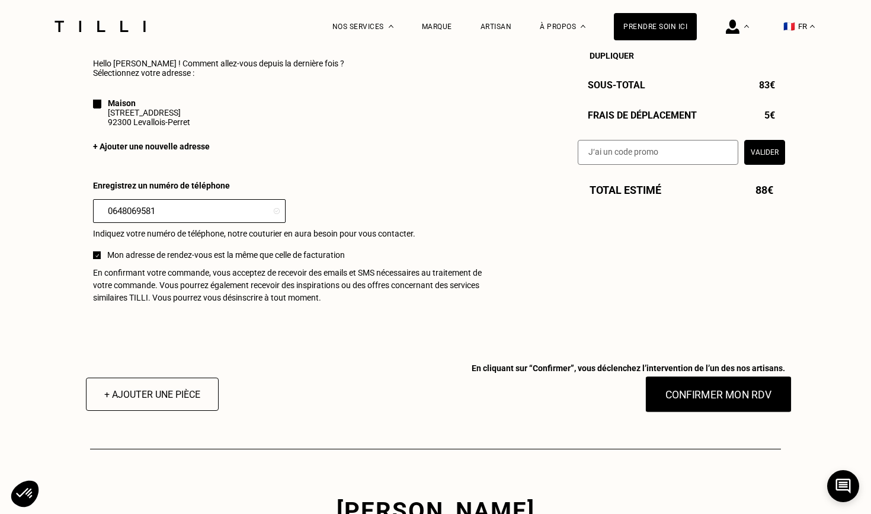
type input "0648069581"
click at [700, 397] on button "Confirmer mon RDV" at bounding box center [718, 394] width 147 height 37
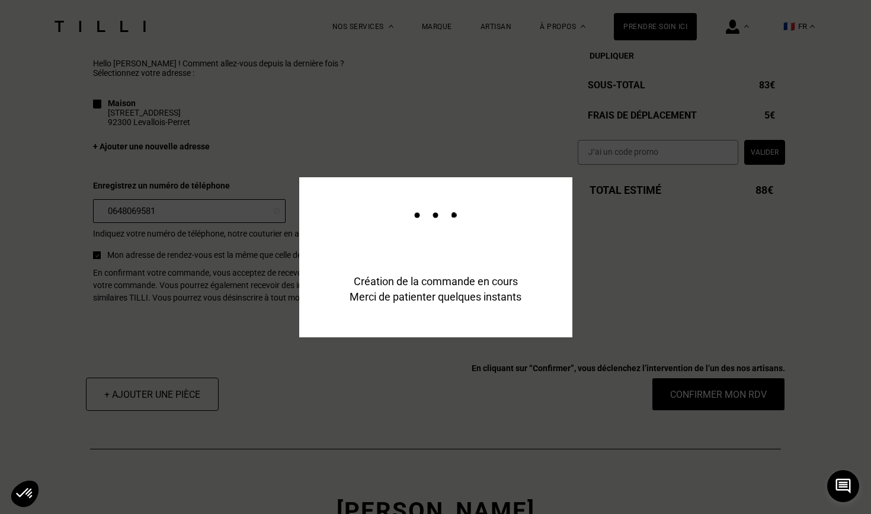
click at [417, 148] on div "Création de la commande en cours Merci de patienter quelques instants" at bounding box center [435, 435] width 871 height 871
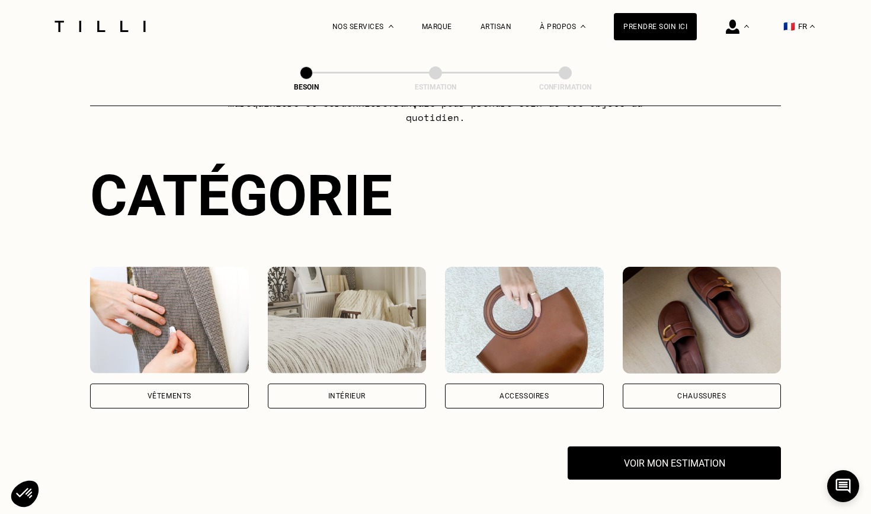
scroll to position [75, 0]
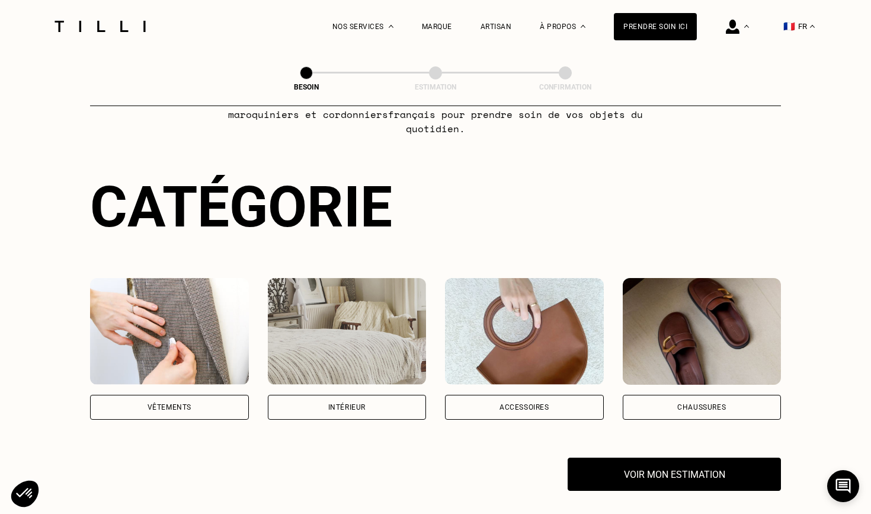
click at [165, 344] on img at bounding box center [169, 331] width 159 height 107
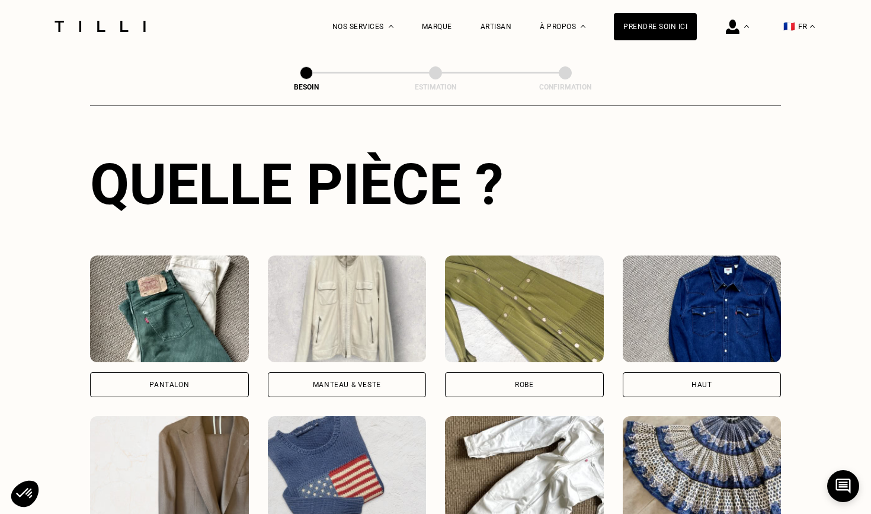
click at [167, 293] on img at bounding box center [169, 308] width 159 height 107
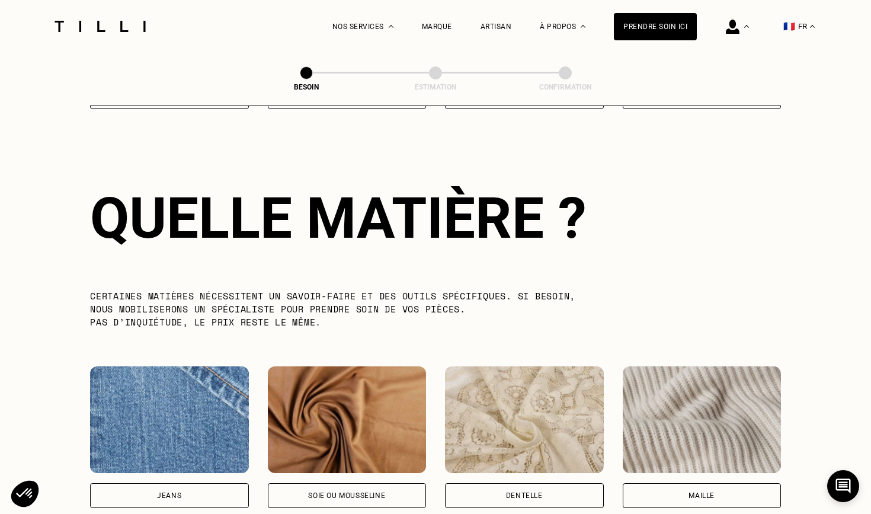
click at [175, 431] on img at bounding box center [169, 419] width 159 height 107
select select "FR"
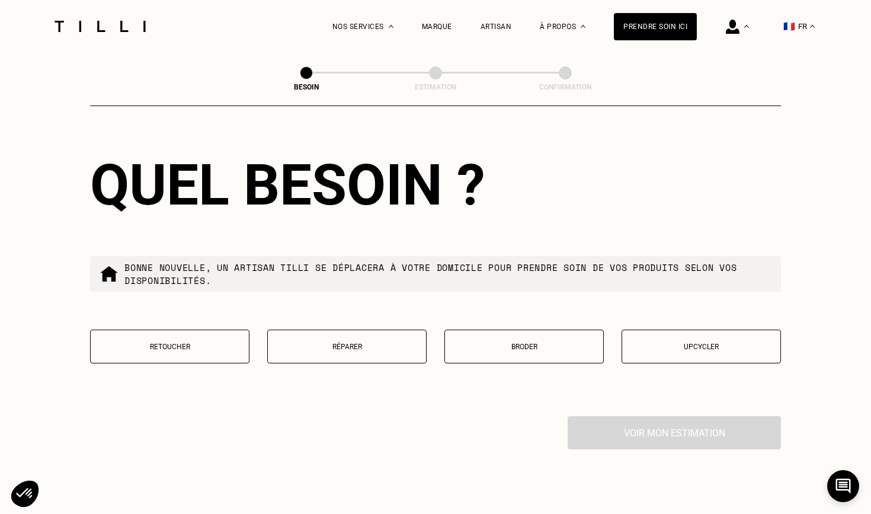
scroll to position [1920, 0]
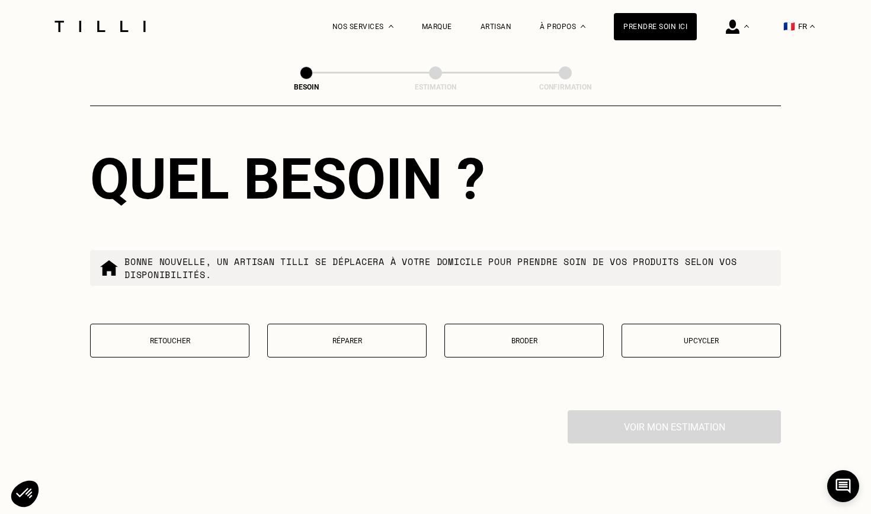
click at [177, 335] on button "Retoucher" at bounding box center [169, 341] width 159 height 34
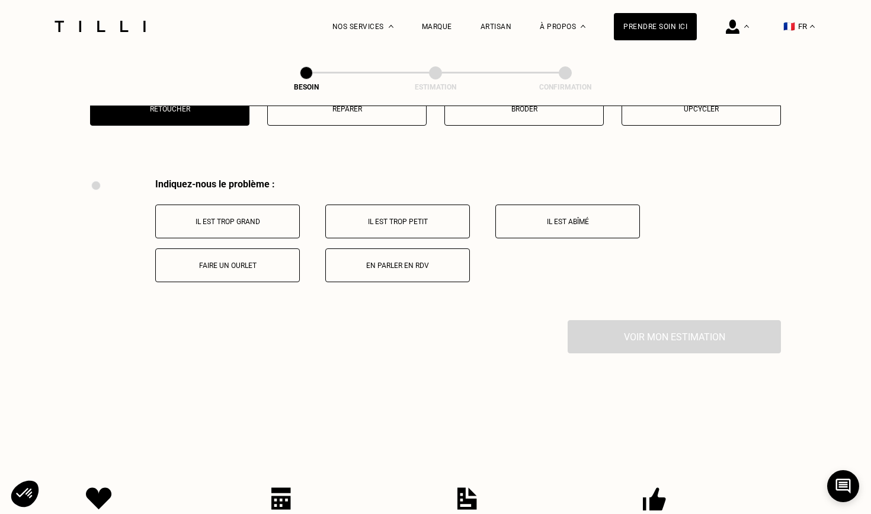
scroll to position [2187, 0]
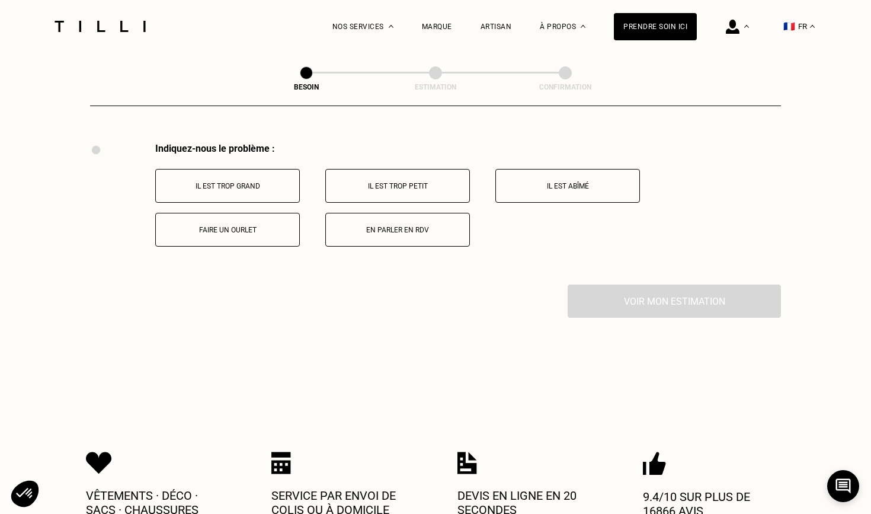
click at [249, 181] on button "Il est trop grand" at bounding box center [227, 186] width 145 height 34
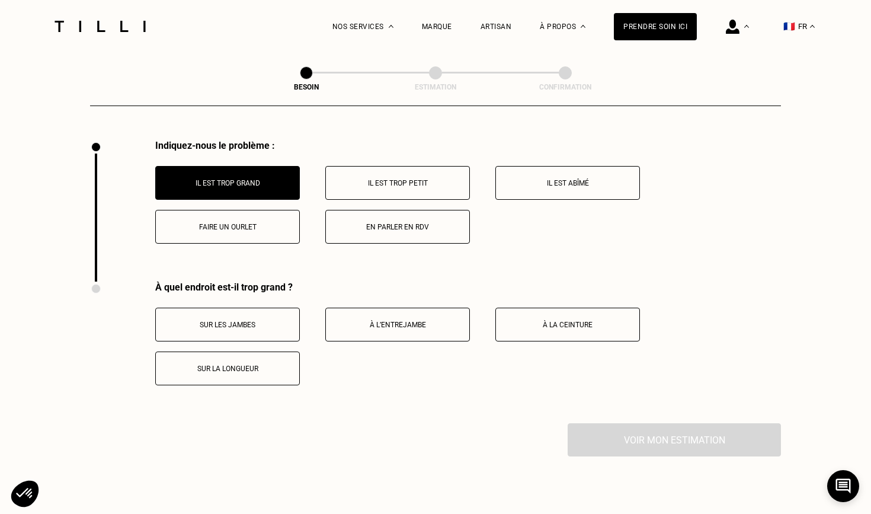
click at [272, 231] on button "Faire un ourlet" at bounding box center [227, 227] width 145 height 34
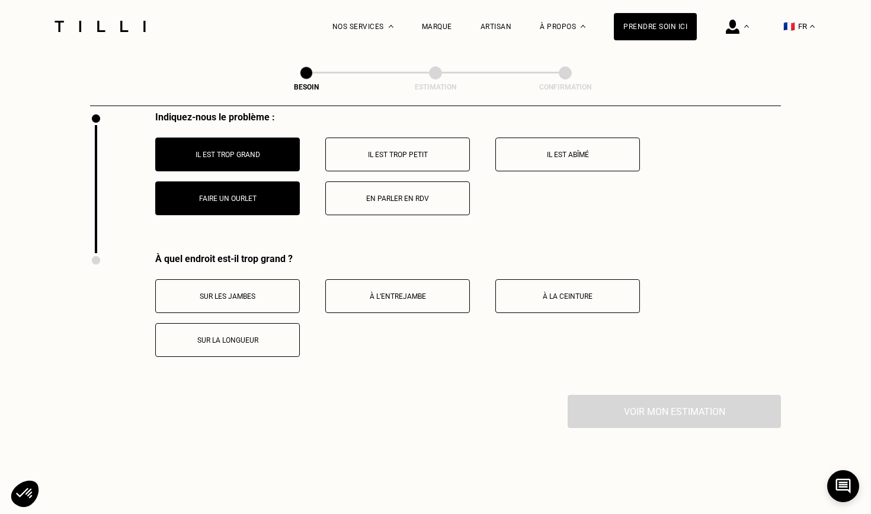
scroll to position [2212, 0]
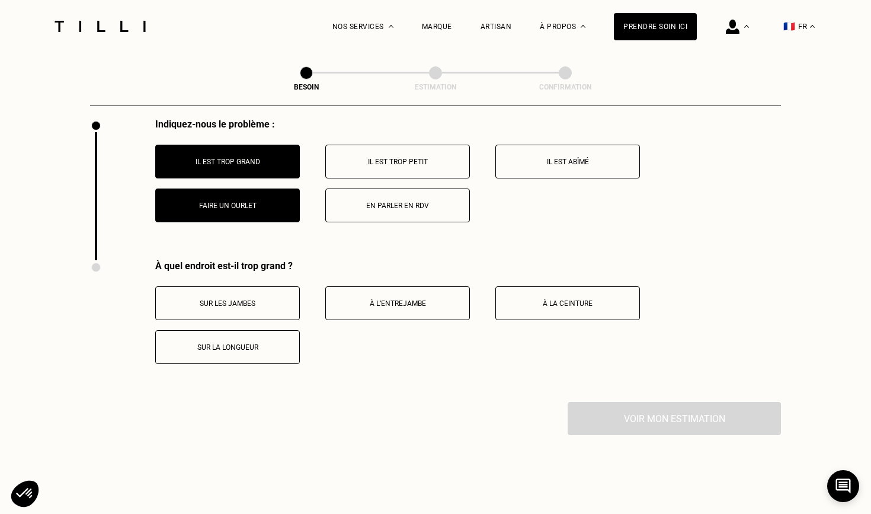
click at [230, 158] on p "Il est trop grand" at bounding box center [228, 162] width 132 height 8
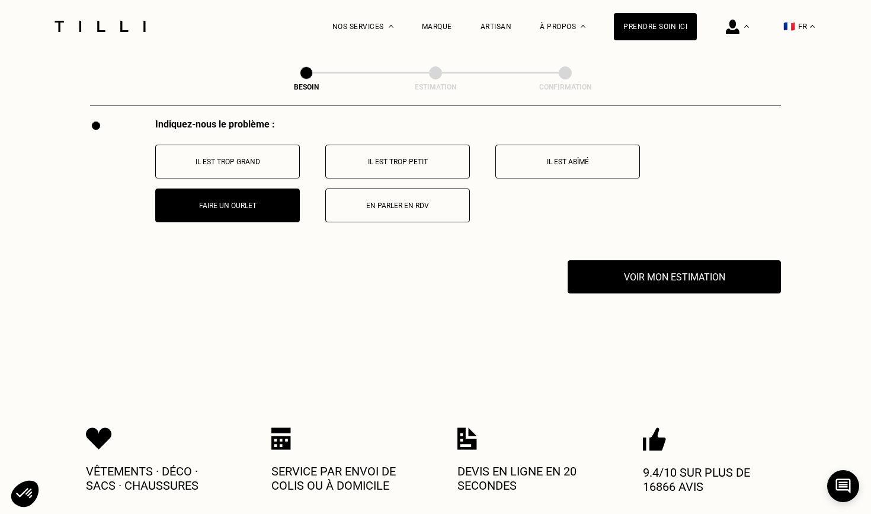
scroll to position [2329, 0]
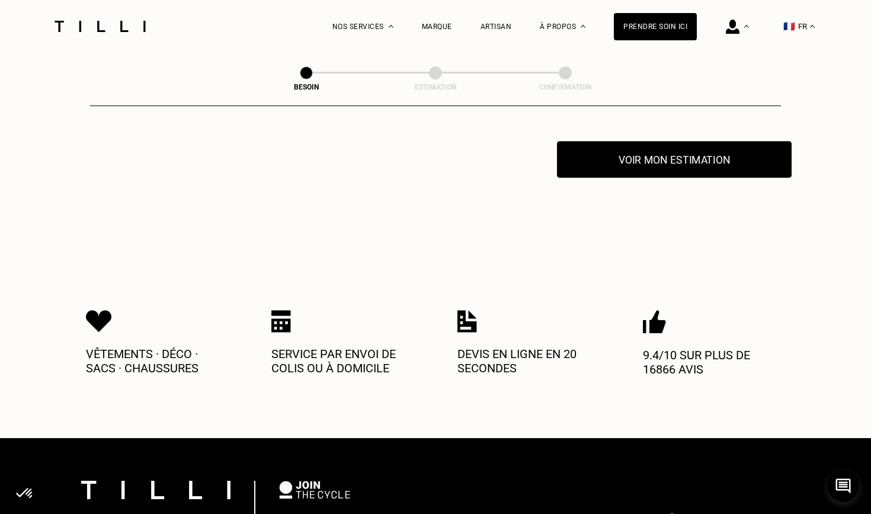
click at [657, 145] on button "Voir mon estimation" at bounding box center [674, 159] width 235 height 37
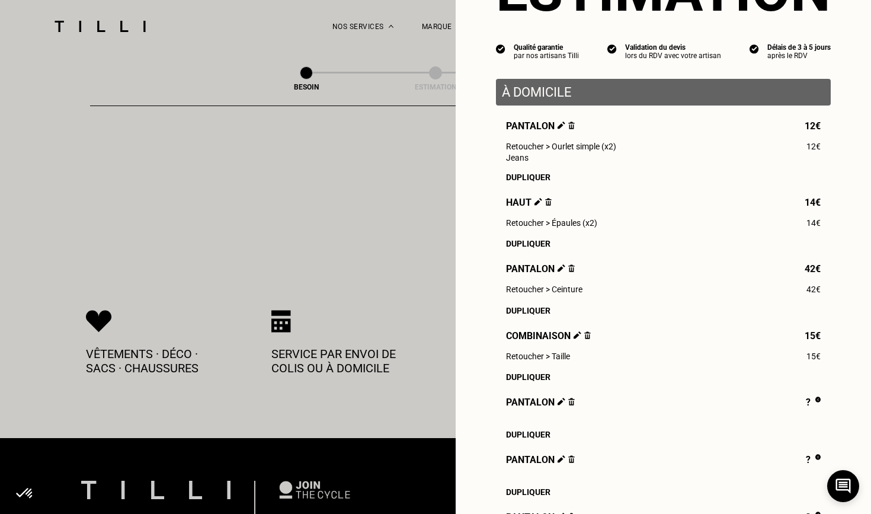
scroll to position [78, 0]
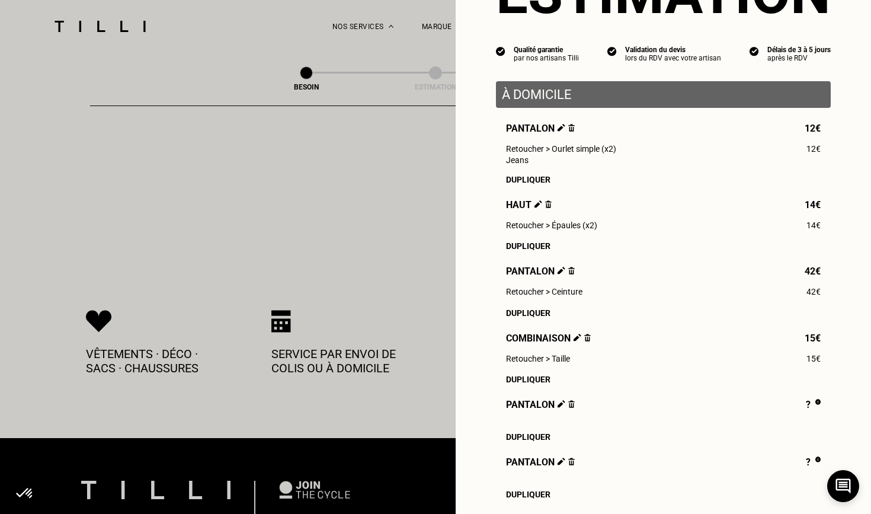
click at [560, 128] on img at bounding box center [562, 128] width 8 height 8
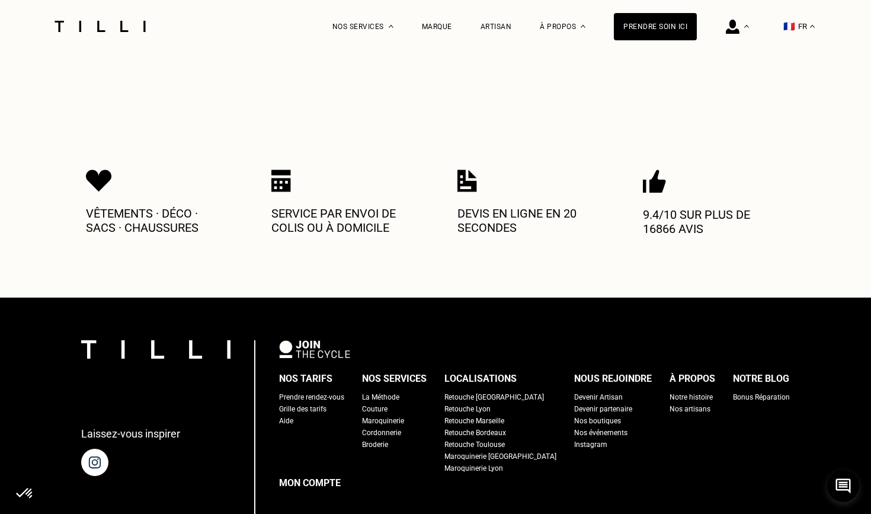
scroll to position [2267, 0]
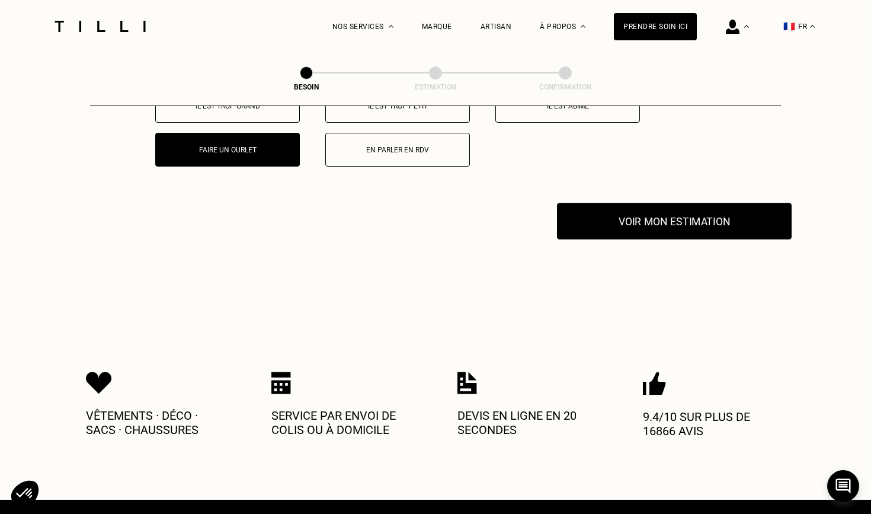
click at [653, 215] on button "Voir mon estimation" at bounding box center [674, 221] width 235 height 37
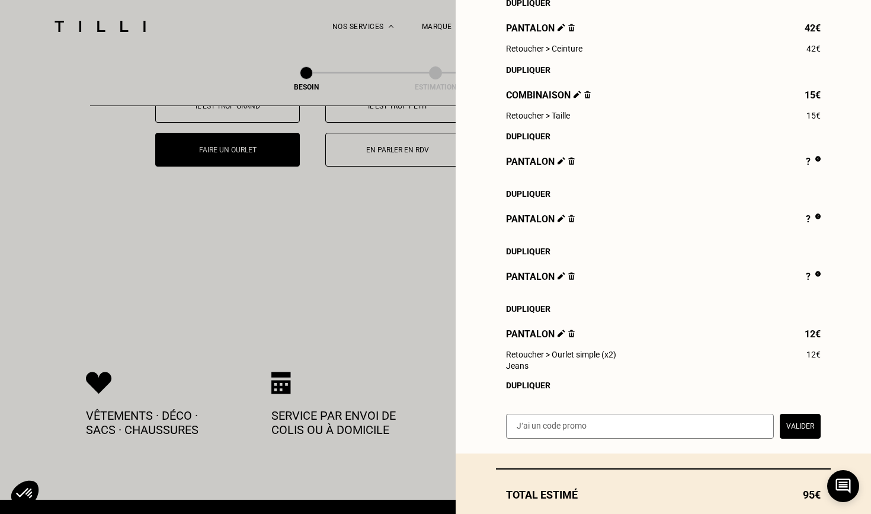
scroll to position [329, 0]
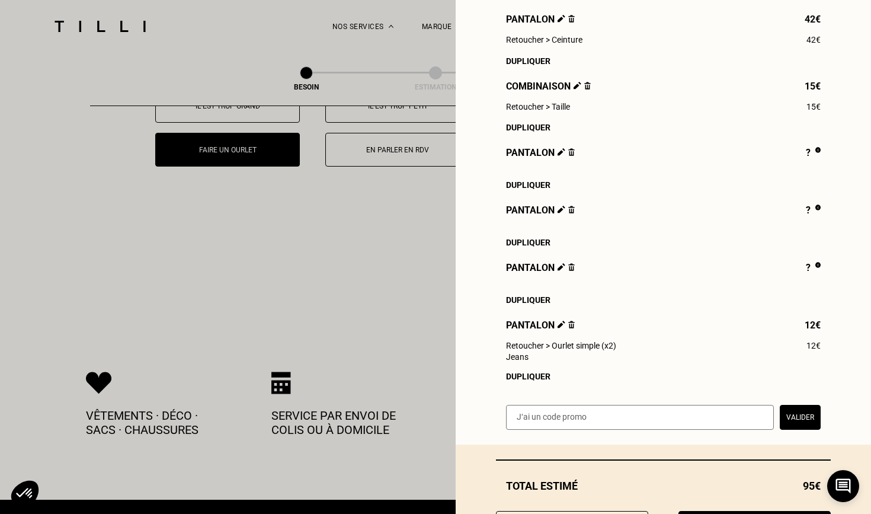
click at [571, 324] on img at bounding box center [571, 325] width 7 height 8
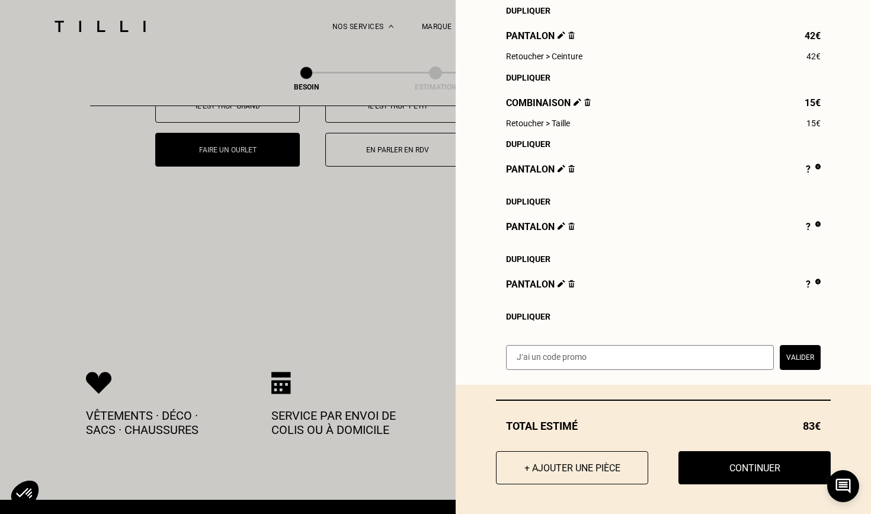
scroll to position [312, 0]
click at [572, 226] on img at bounding box center [571, 227] width 7 height 8
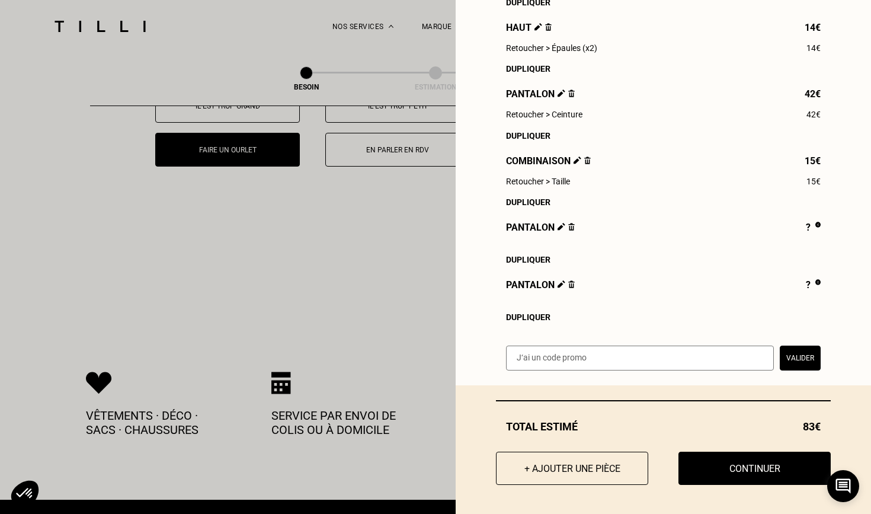
click at [572, 226] on img at bounding box center [571, 227] width 7 height 8
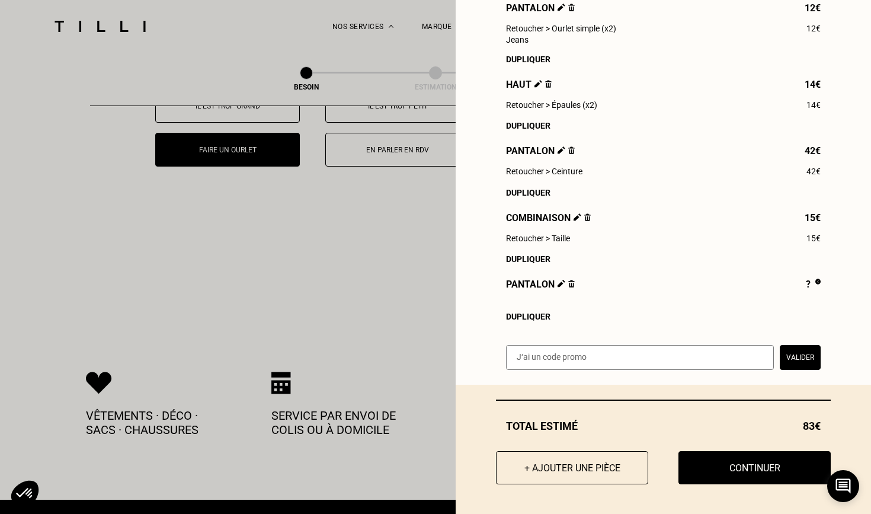
scroll to position [197, 0]
click at [573, 286] on img at bounding box center [571, 284] width 7 height 8
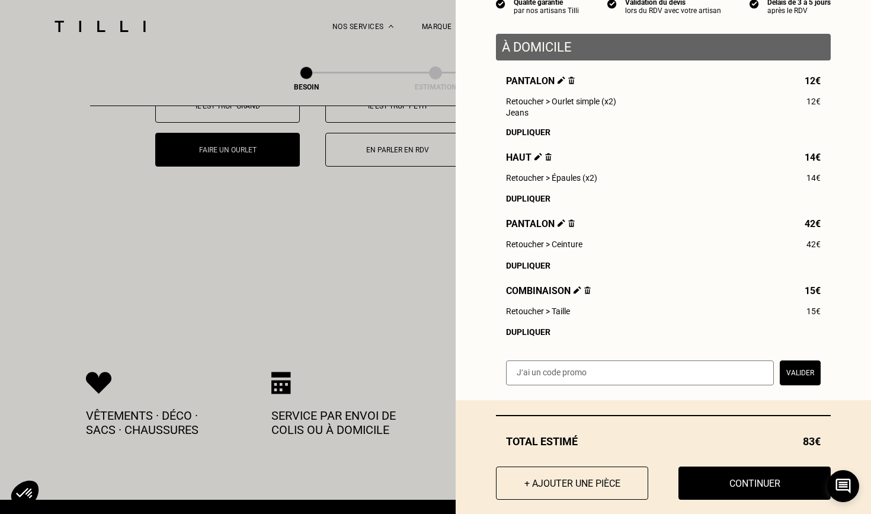
scroll to position [132, 0]
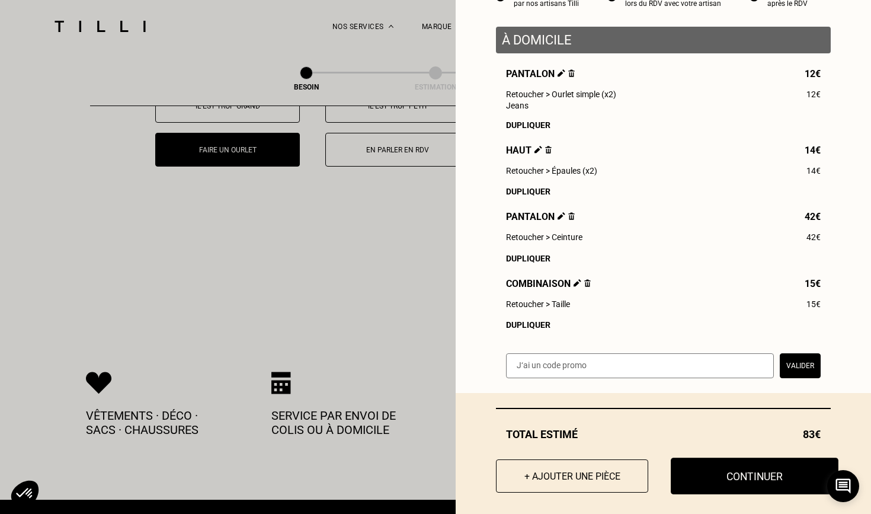
click at [724, 471] on button "Continuer" at bounding box center [755, 475] width 168 height 37
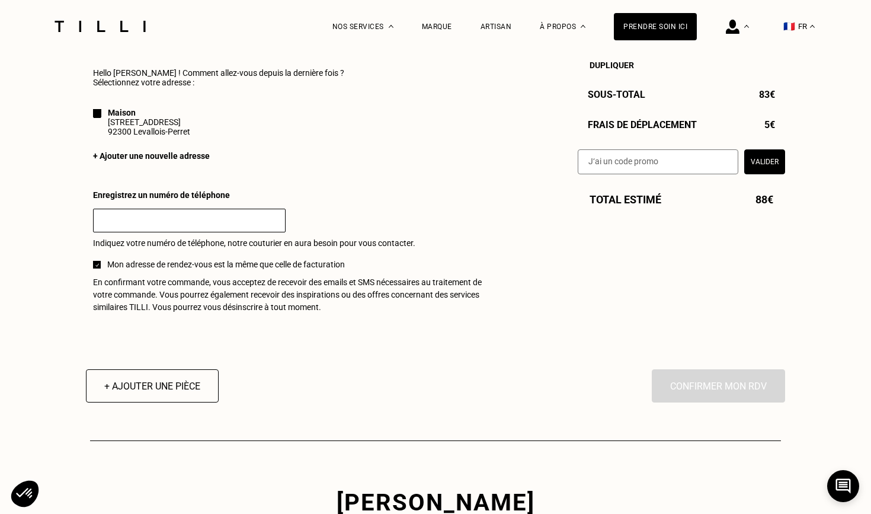
scroll to position [1113, 0]
click at [183, 213] on input "text" at bounding box center [189, 220] width 193 height 24
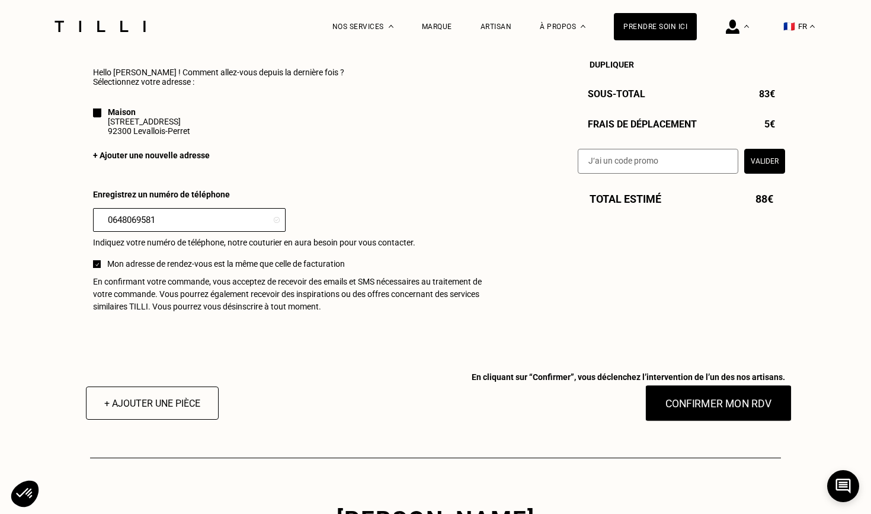
type input "0648069581"
click at [718, 393] on button "Confirmer mon RDV" at bounding box center [718, 403] width 147 height 37
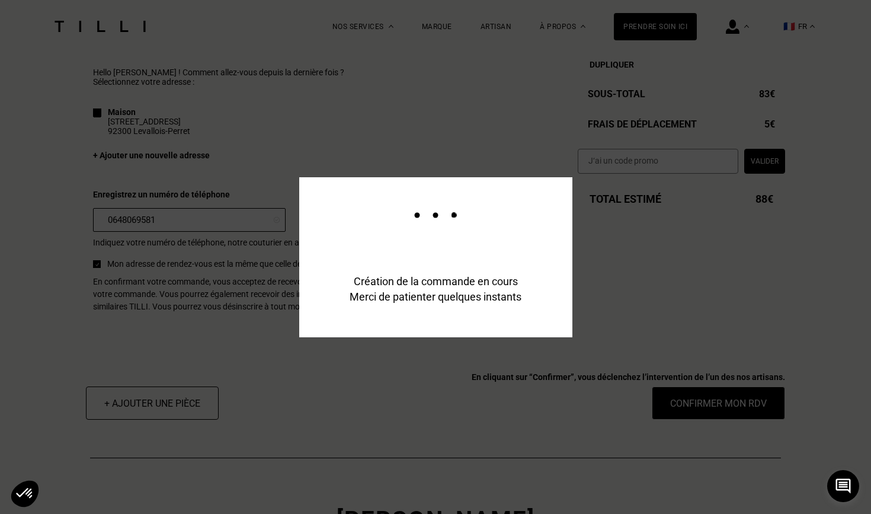
click at [408, 108] on div "Création de la commande en cours Merci de patienter quelques instants" at bounding box center [435, 435] width 871 height 871
click at [455, 106] on div "Création de la commande en cours Merci de patienter quelques instants" at bounding box center [435, 435] width 871 height 871
